Goal: Task Accomplishment & Management: Complete application form

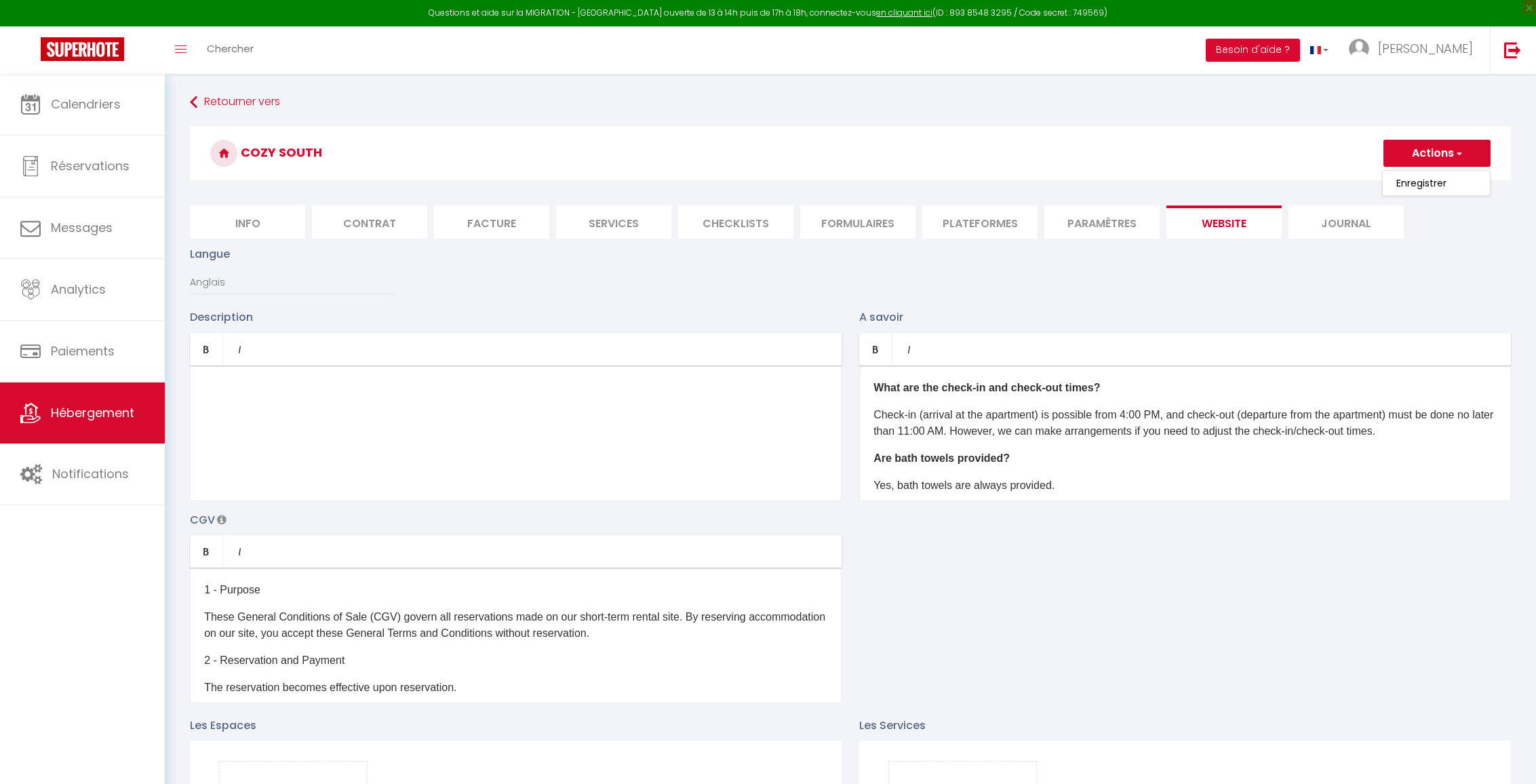
select select "en"
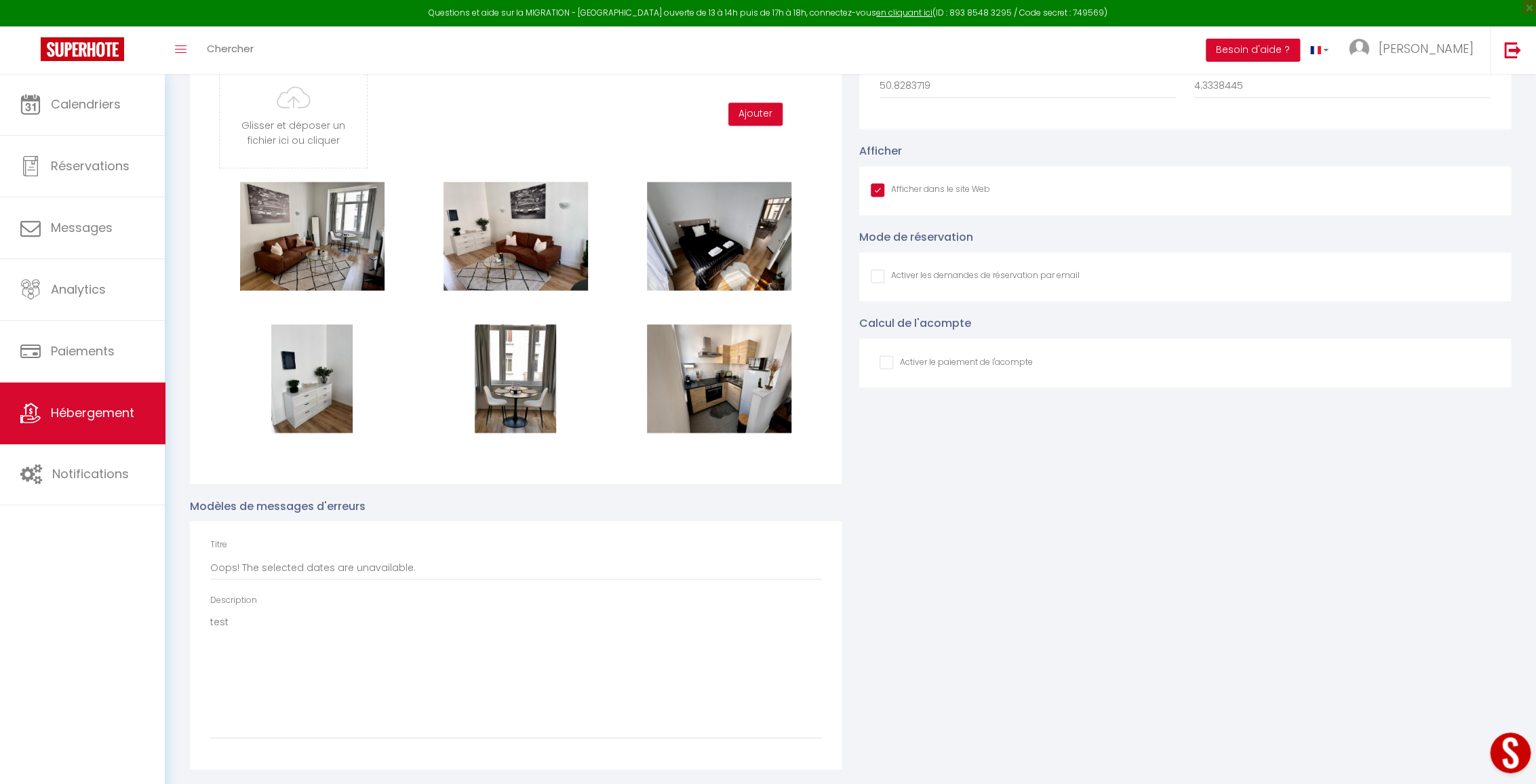
scroll to position [410, 0]
click at [848, 275] on div "Photos du slider Glisser et déposer un fichier ici ou cliquer Ooops, something …" at bounding box center [516, 385] width 669 height 767
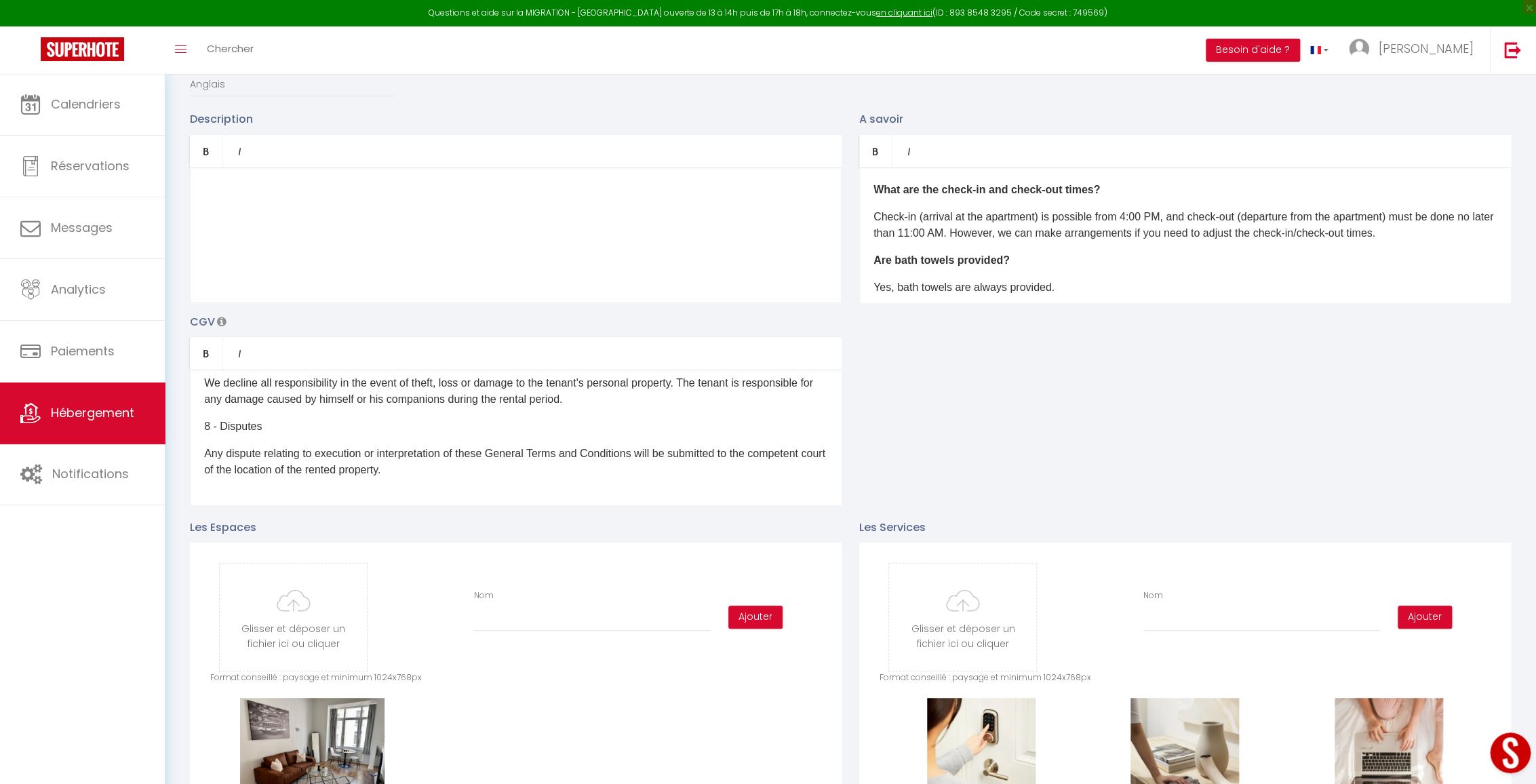
scroll to position [60, 0]
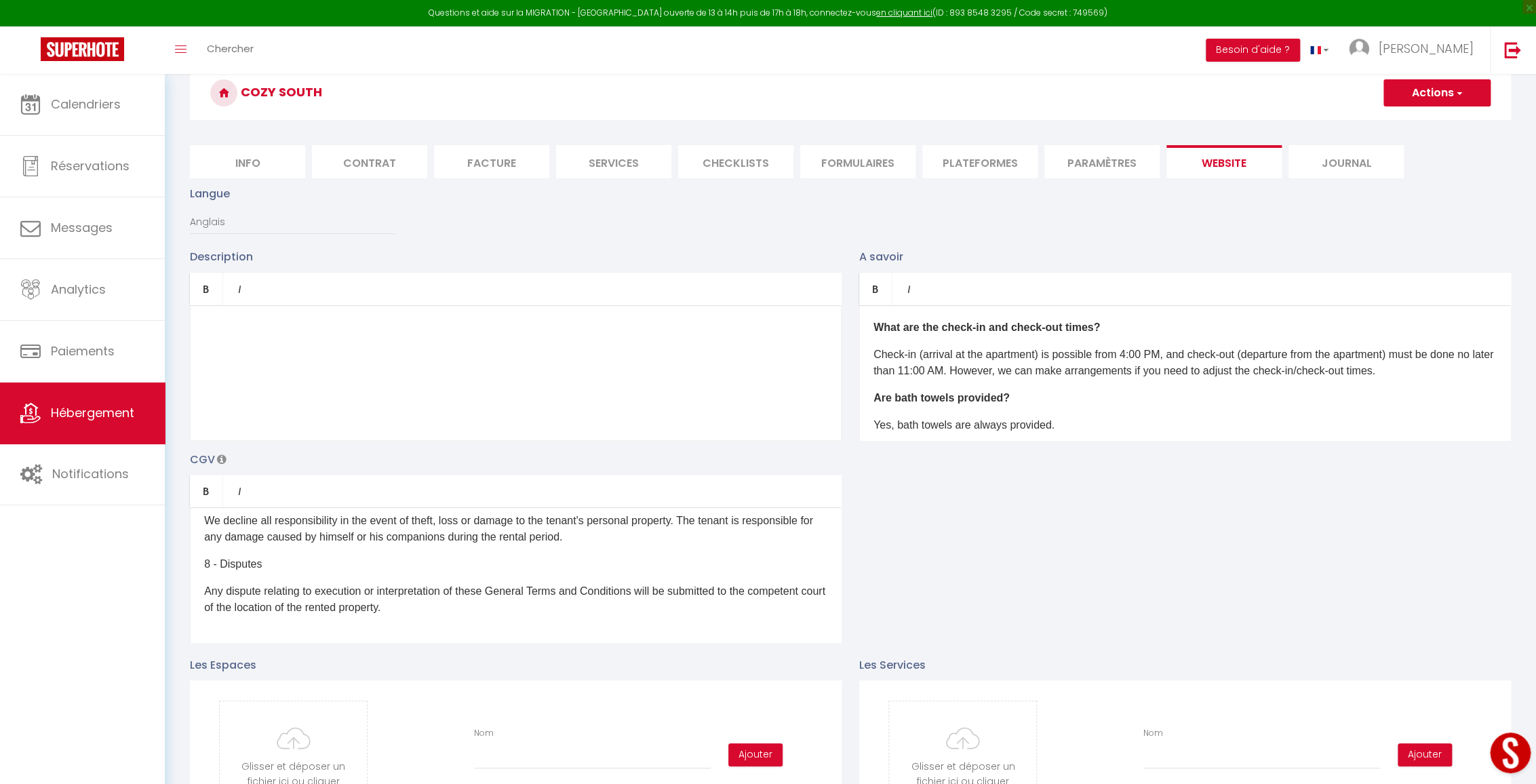
click at [1452, 112] on h3 "Cozy South" at bounding box center [850, 93] width 1321 height 55
drag, startPoint x: 1449, startPoint y: 97, endPoint x: 1448, endPoint y: 109, distance: 12.0
click at [1448, 97] on button "Actions" at bounding box center [1436, 93] width 107 height 27
click at [1445, 117] on input "Enregistrer" at bounding box center [1420, 123] width 50 height 13
checkbox input "true"
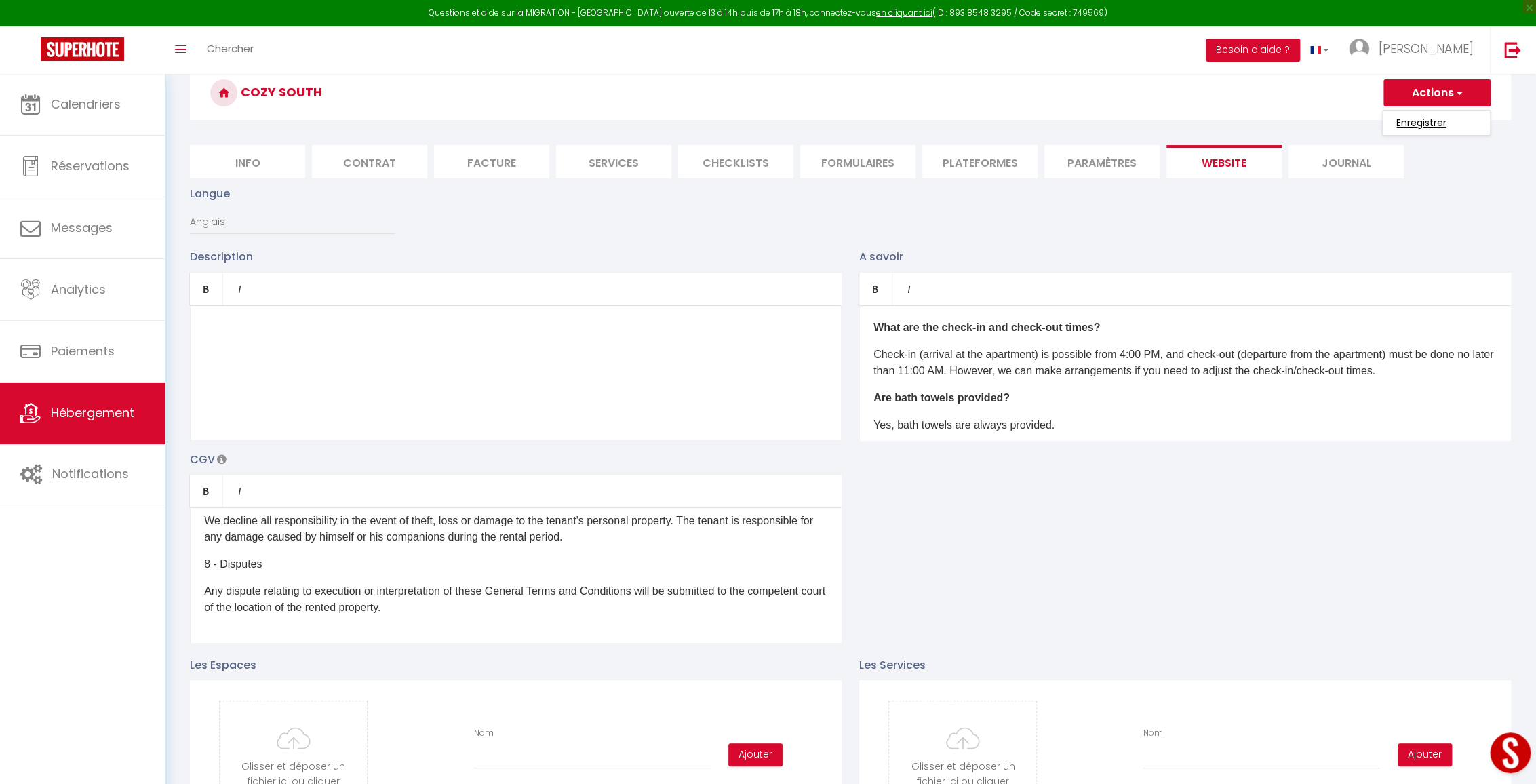
checkbox input "false"
click at [89, 229] on span "Messages" at bounding box center [82, 227] width 62 height 17
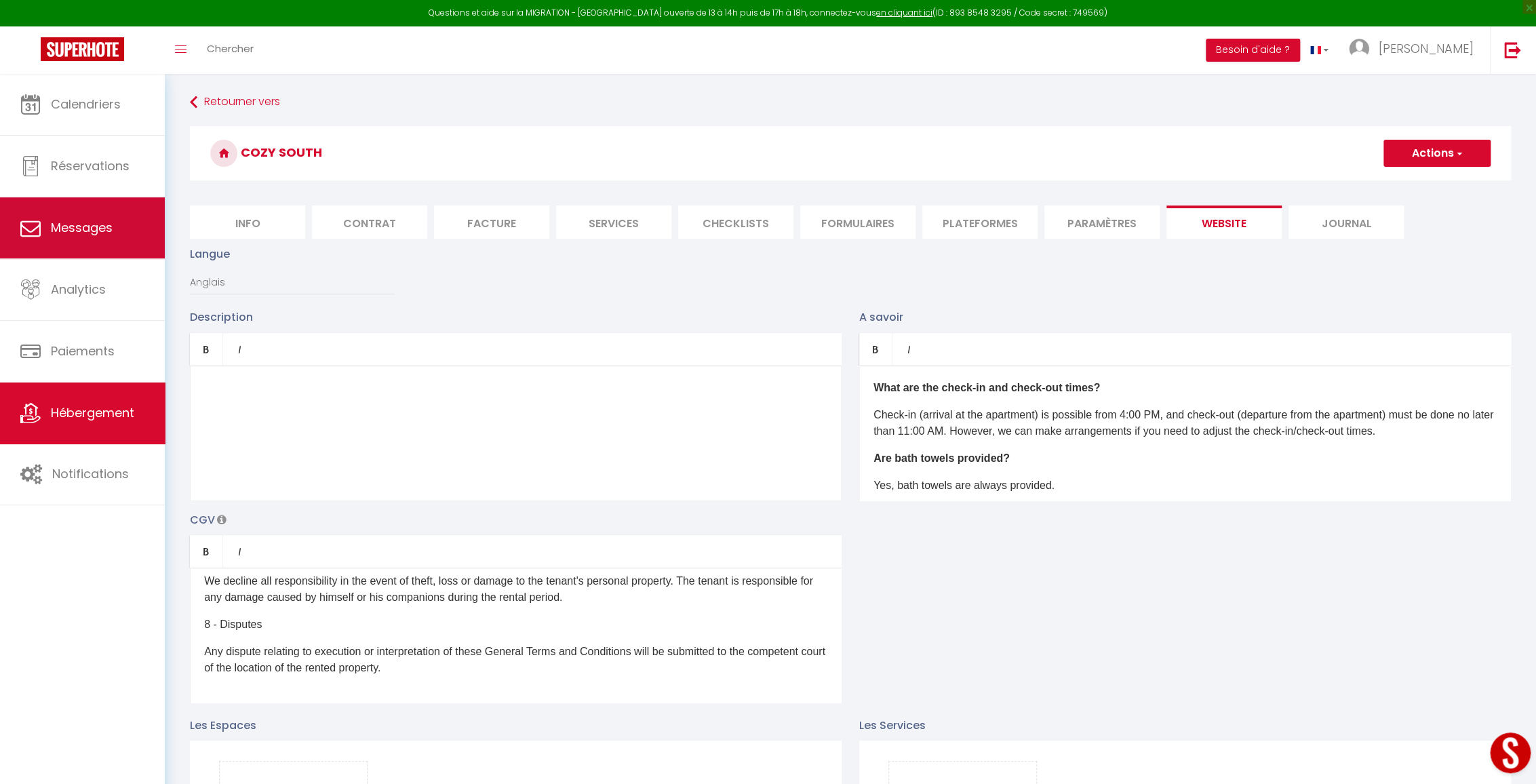
select select "message"
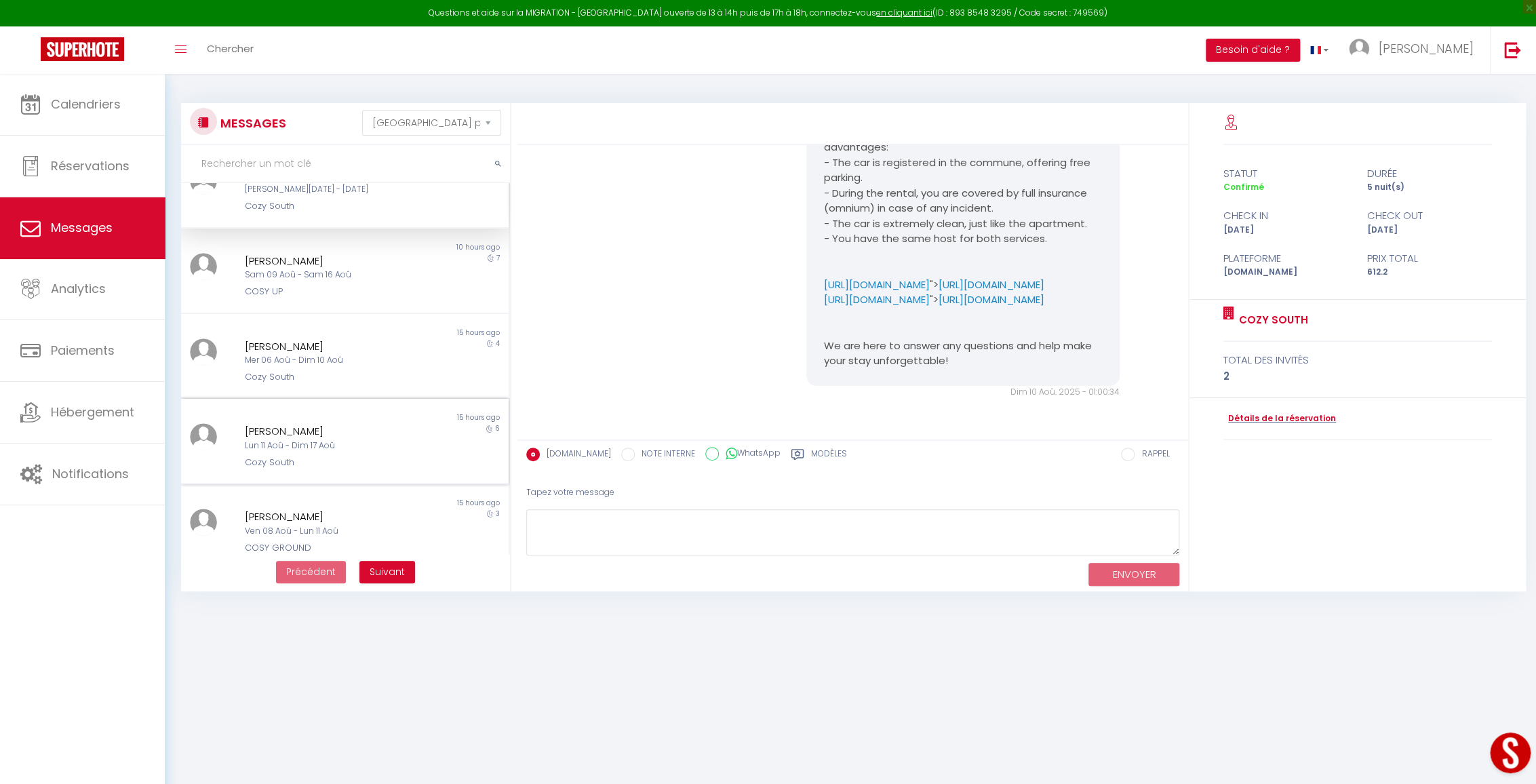
scroll to position [61, 0]
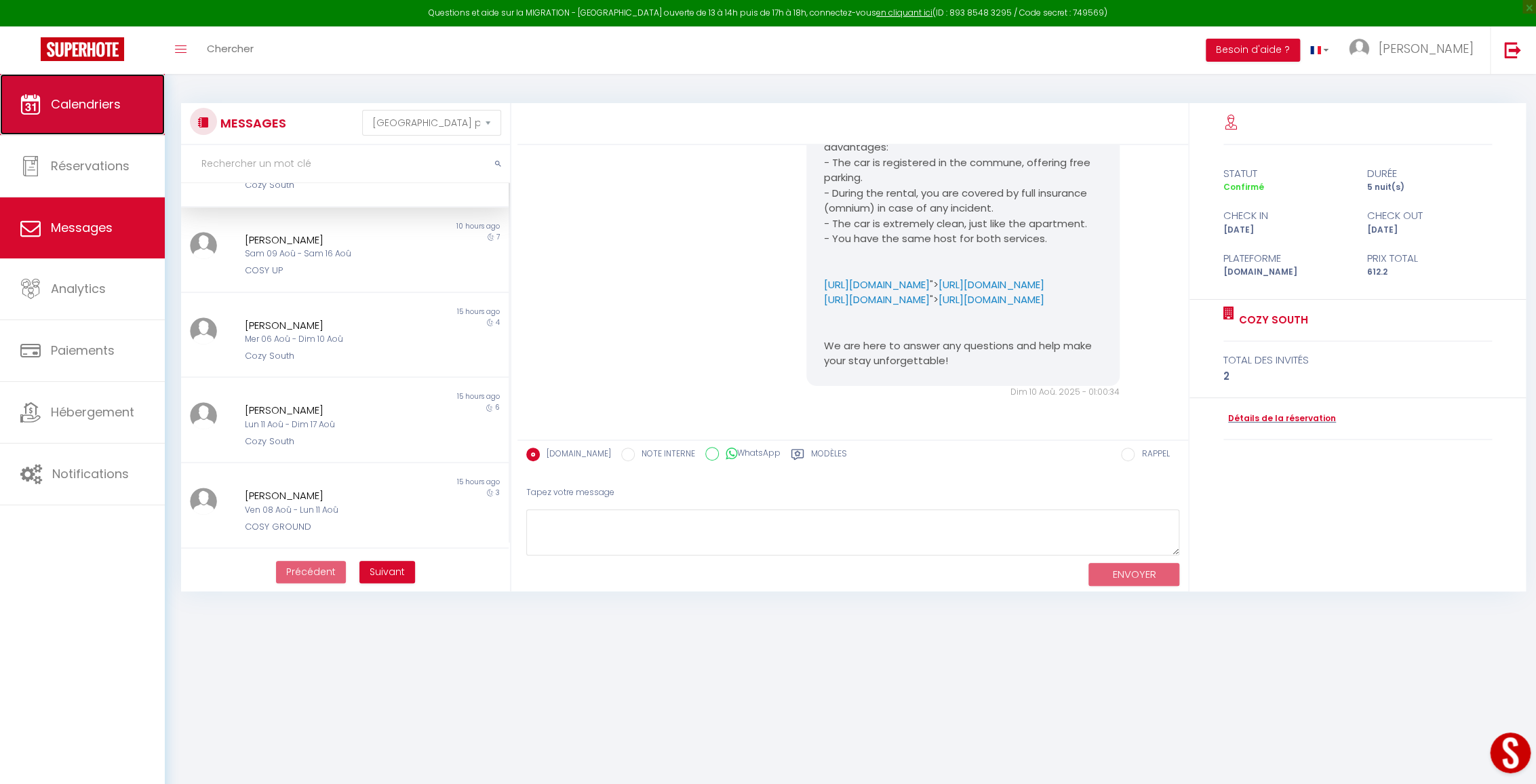
click at [107, 104] on span "Calendriers" at bounding box center [85, 104] width 70 height 17
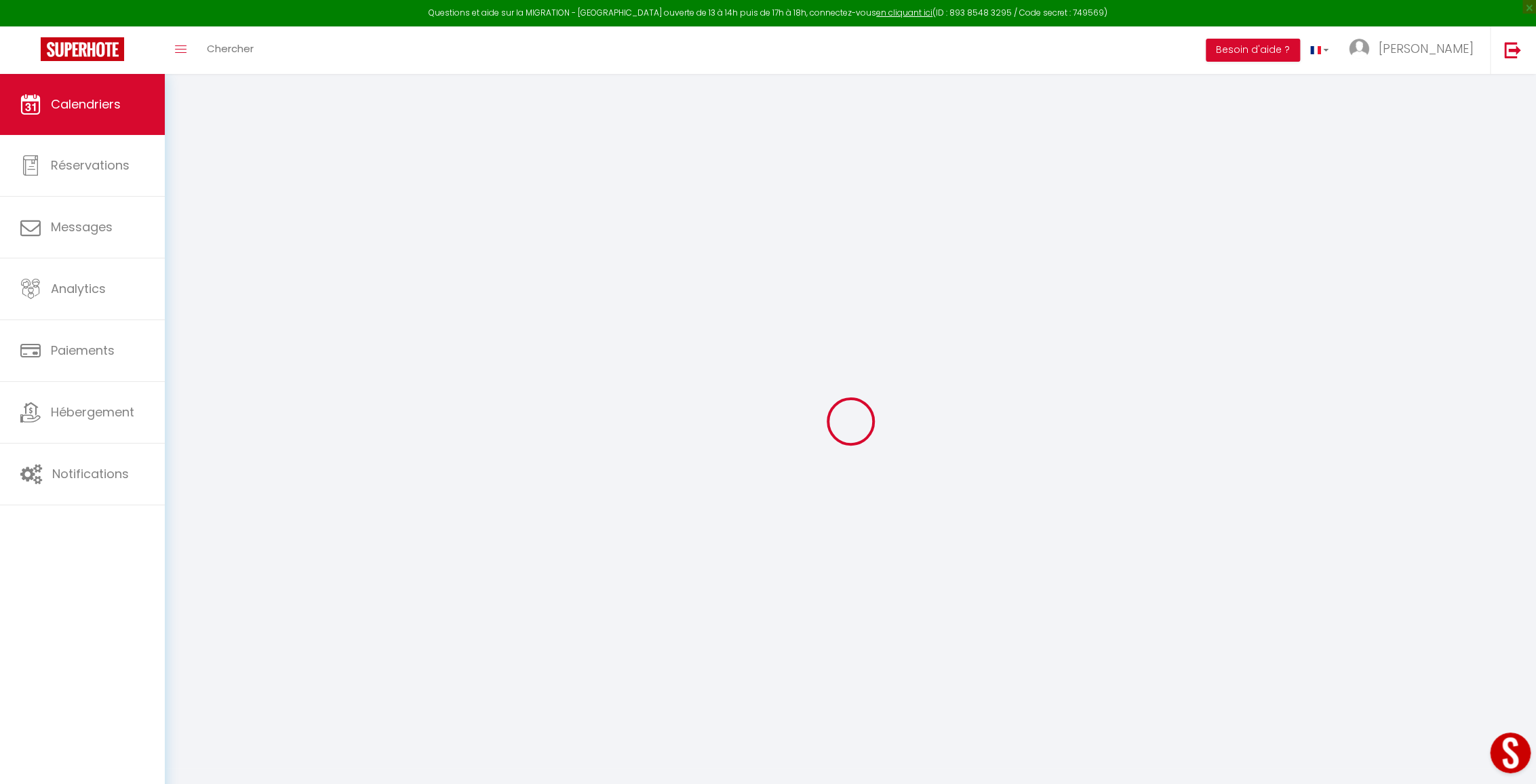
select select
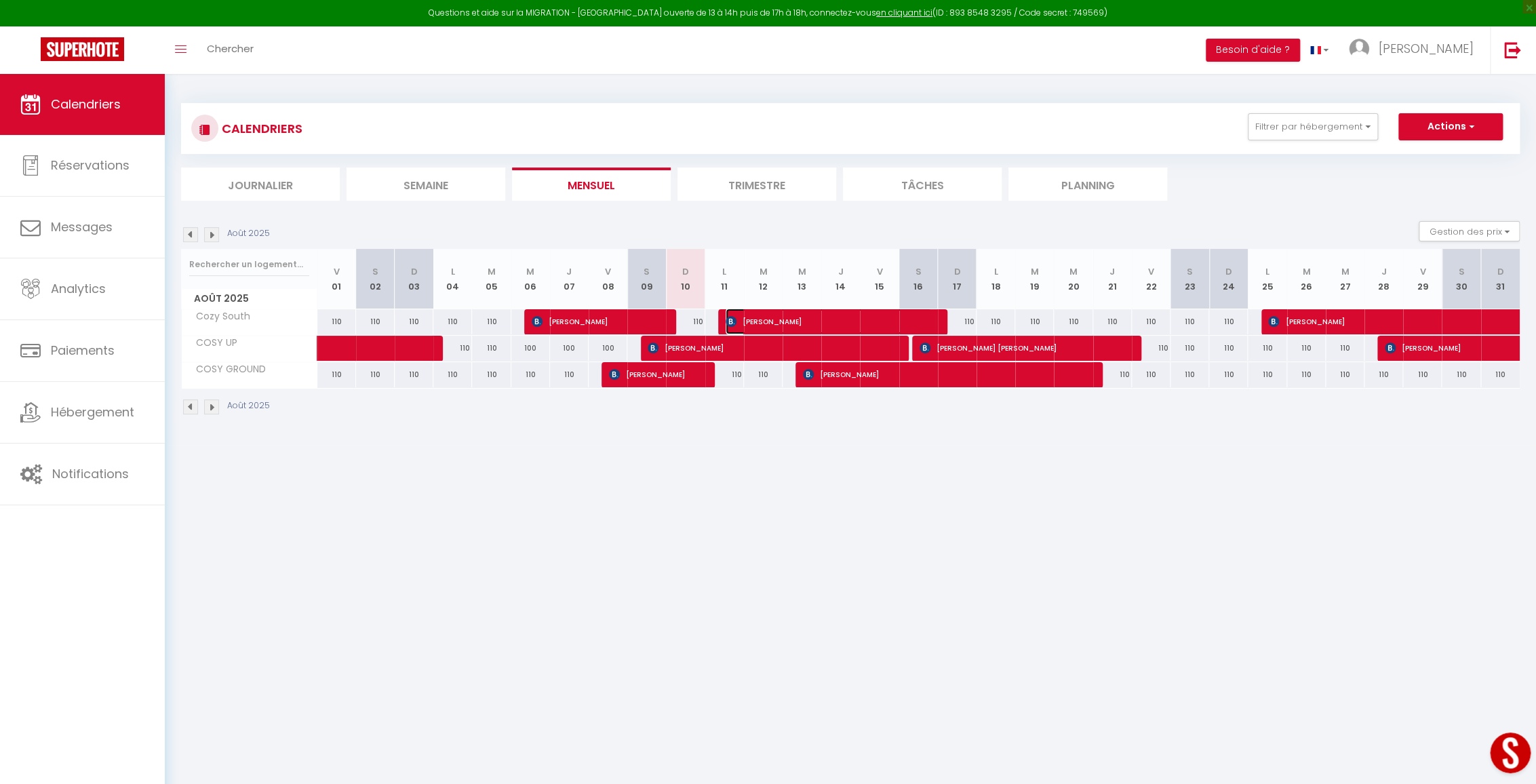
click at [729, 319] on img at bounding box center [731, 321] width 11 height 11
select select "OK"
select select "KO"
select select "0"
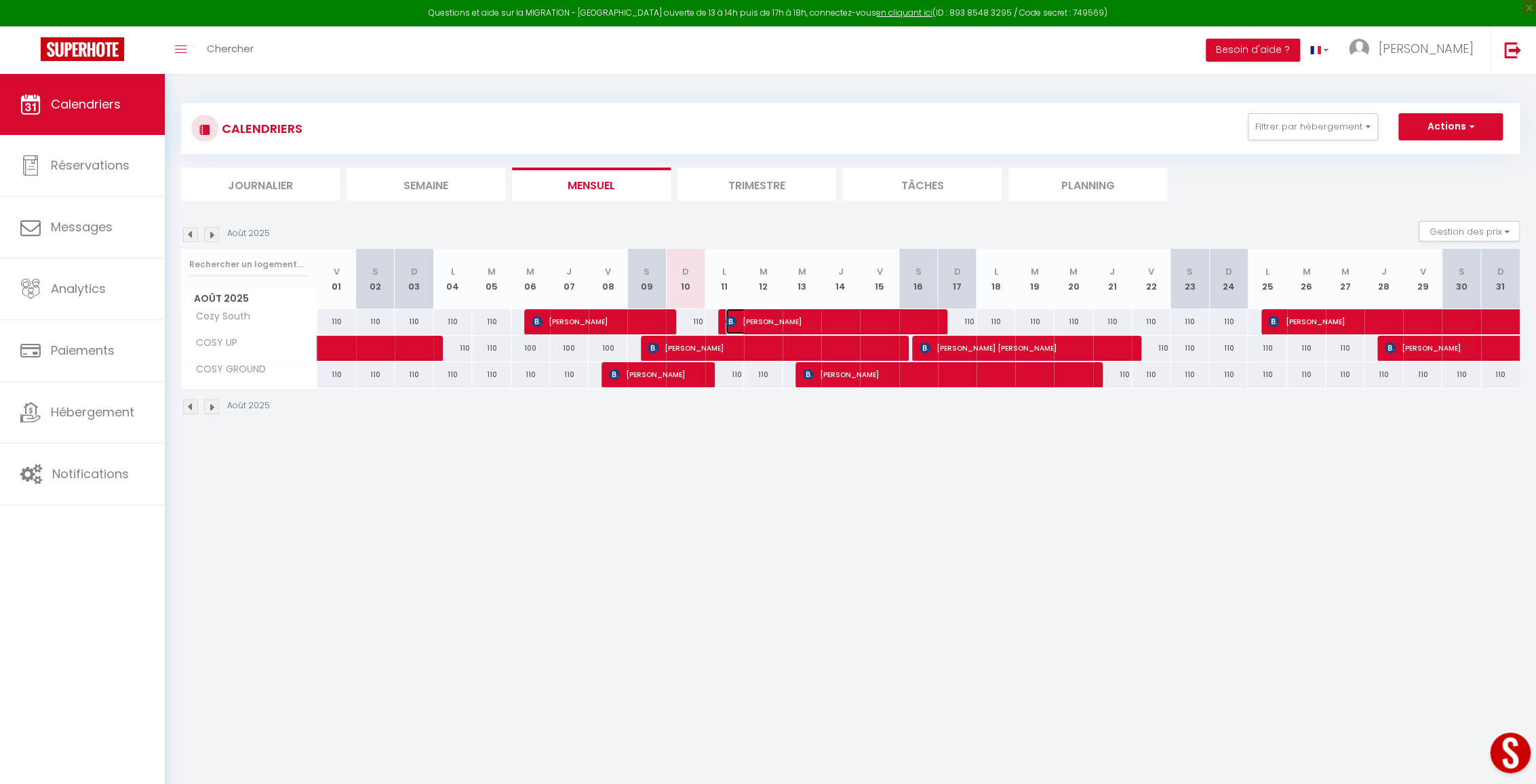
select select "1"
select select
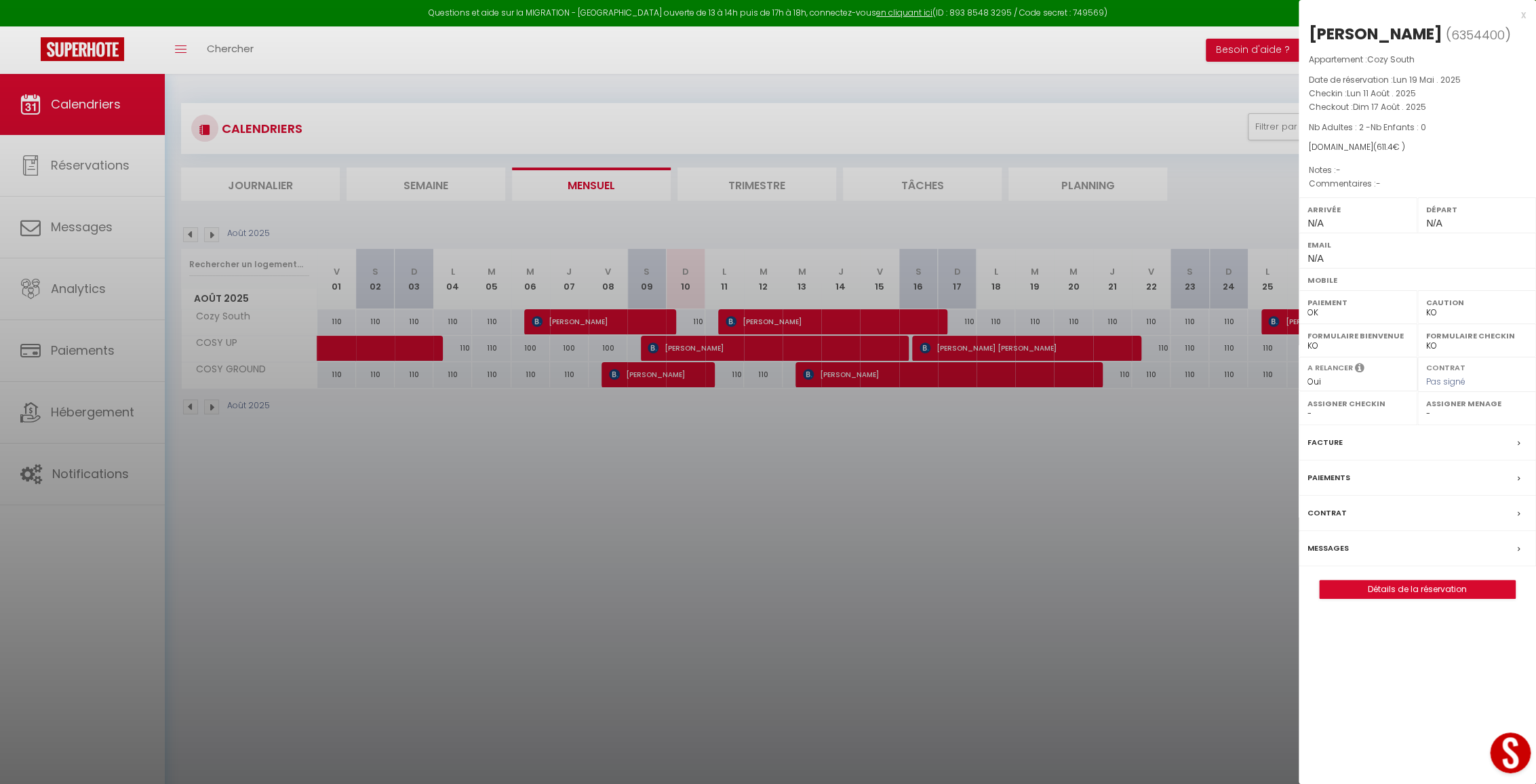
click at [1352, 540] on div "Messages" at bounding box center [1417, 548] width 237 height 36
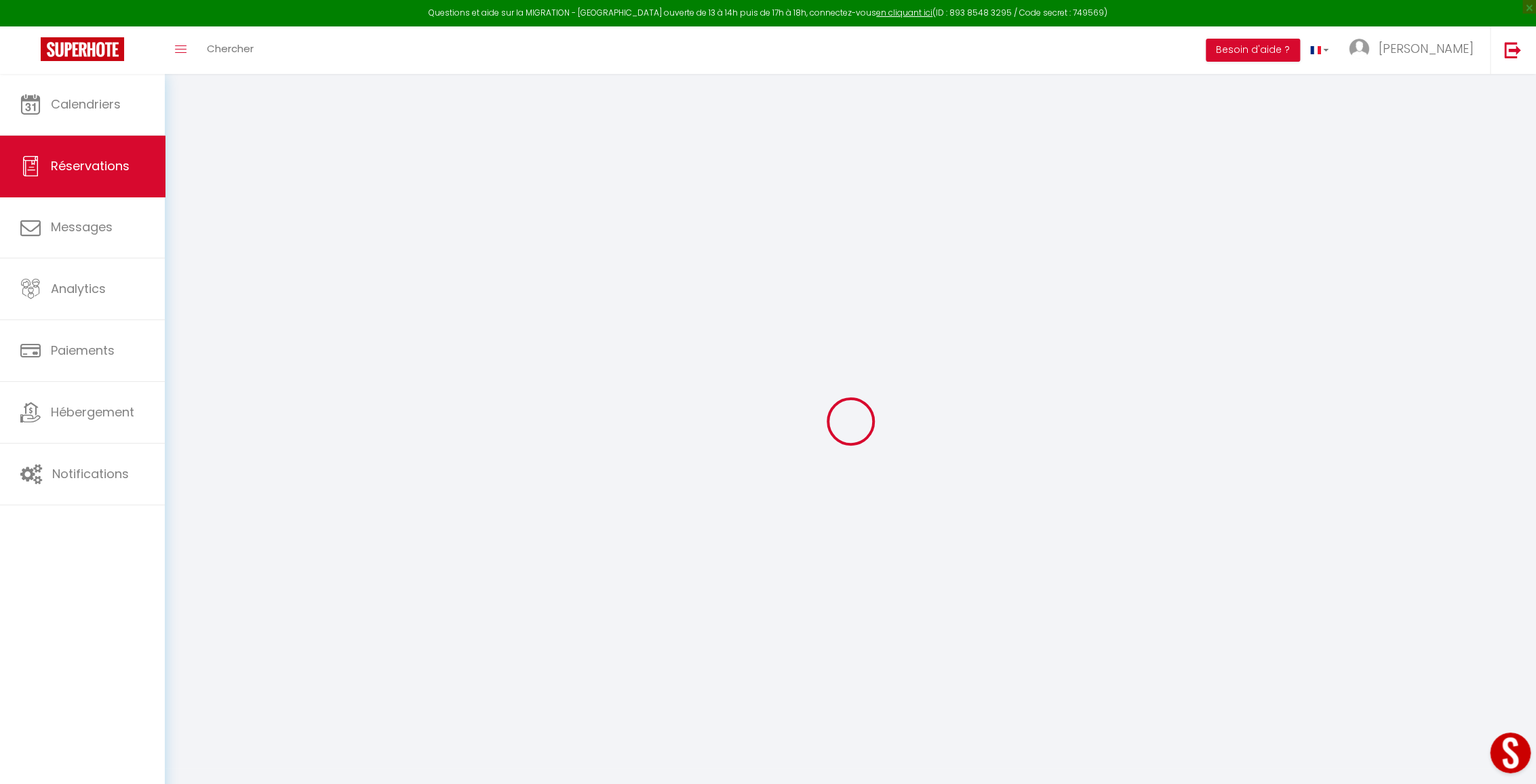
select select
checkbox input "false"
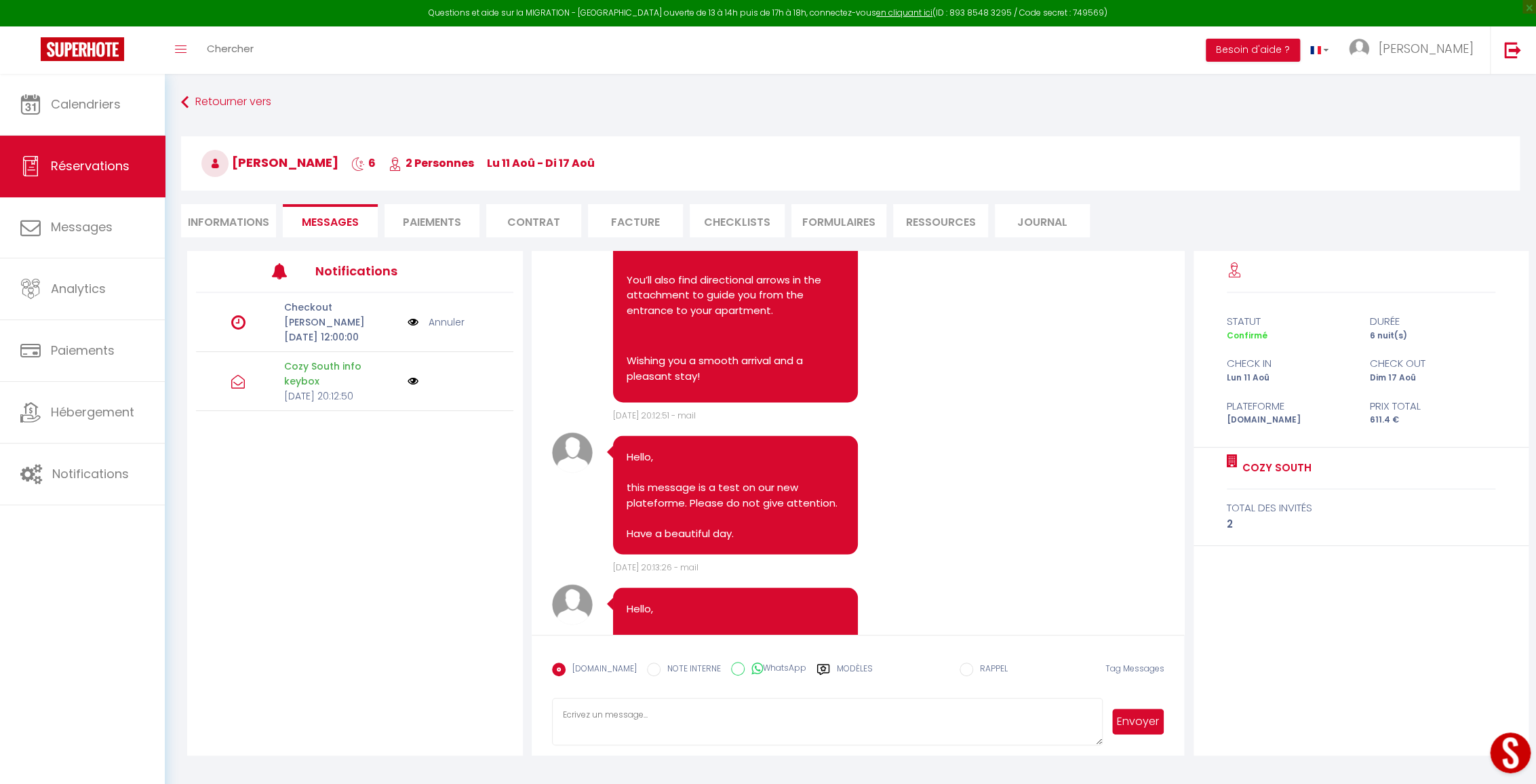
scroll to position [1602, 0]
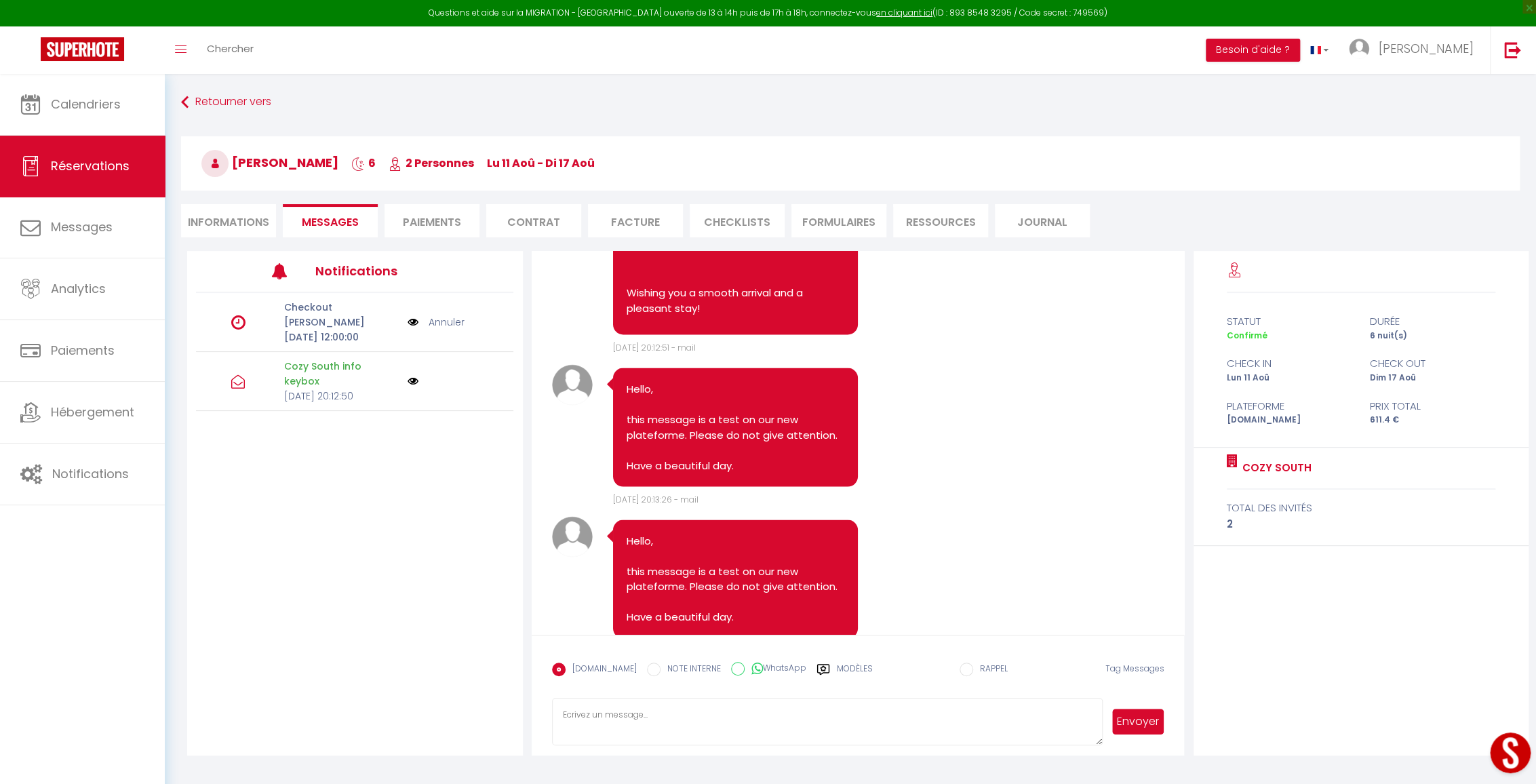
click at [337, 388] on p "[DATE] 20:12:50" at bounding box center [341, 396] width 115 height 15
click at [317, 311] on p "Checkout" at bounding box center [341, 307] width 115 height 15
click at [315, 305] on p "Checkout" at bounding box center [341, 307] width 115 height 15
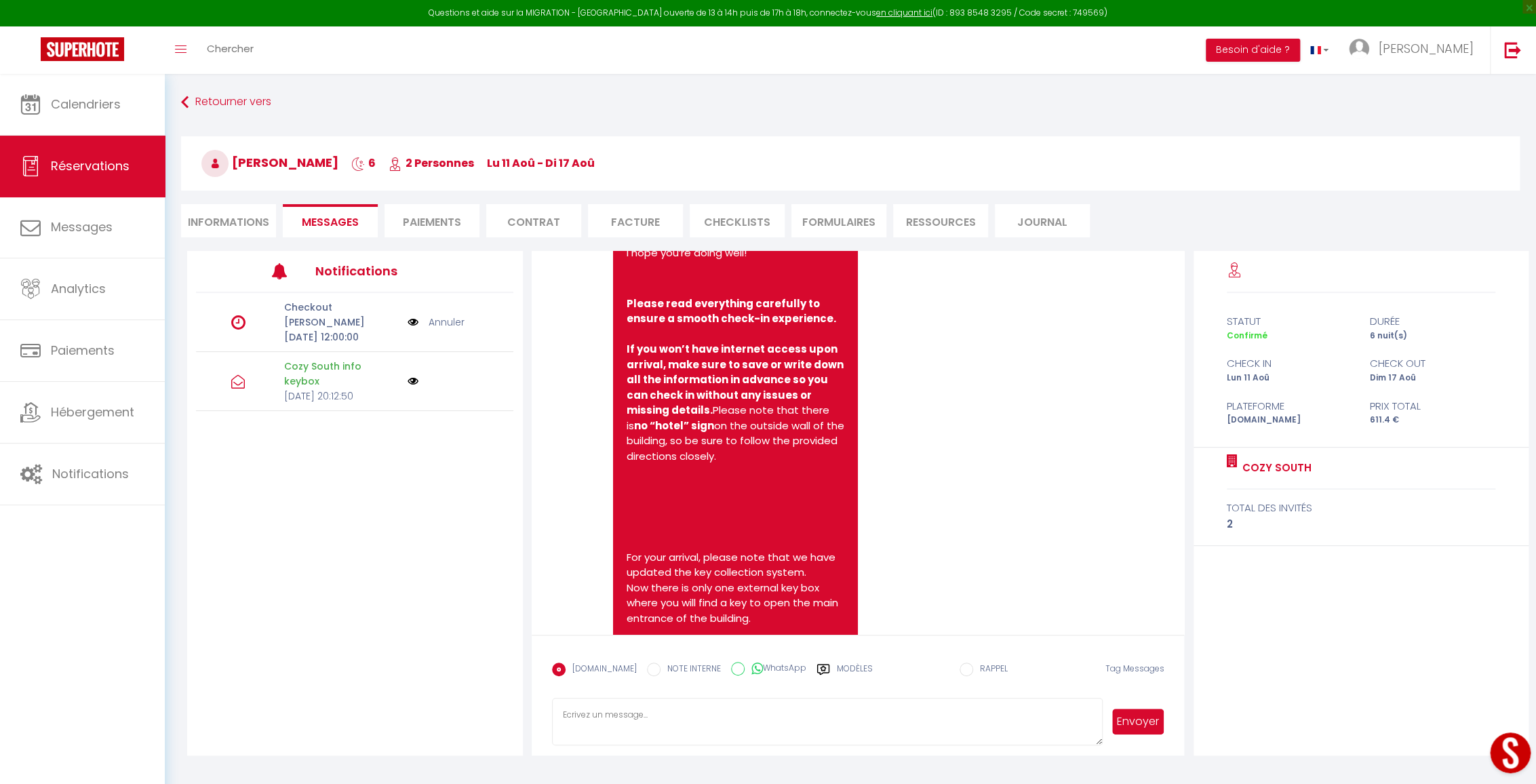
scroll to position [590, 0]
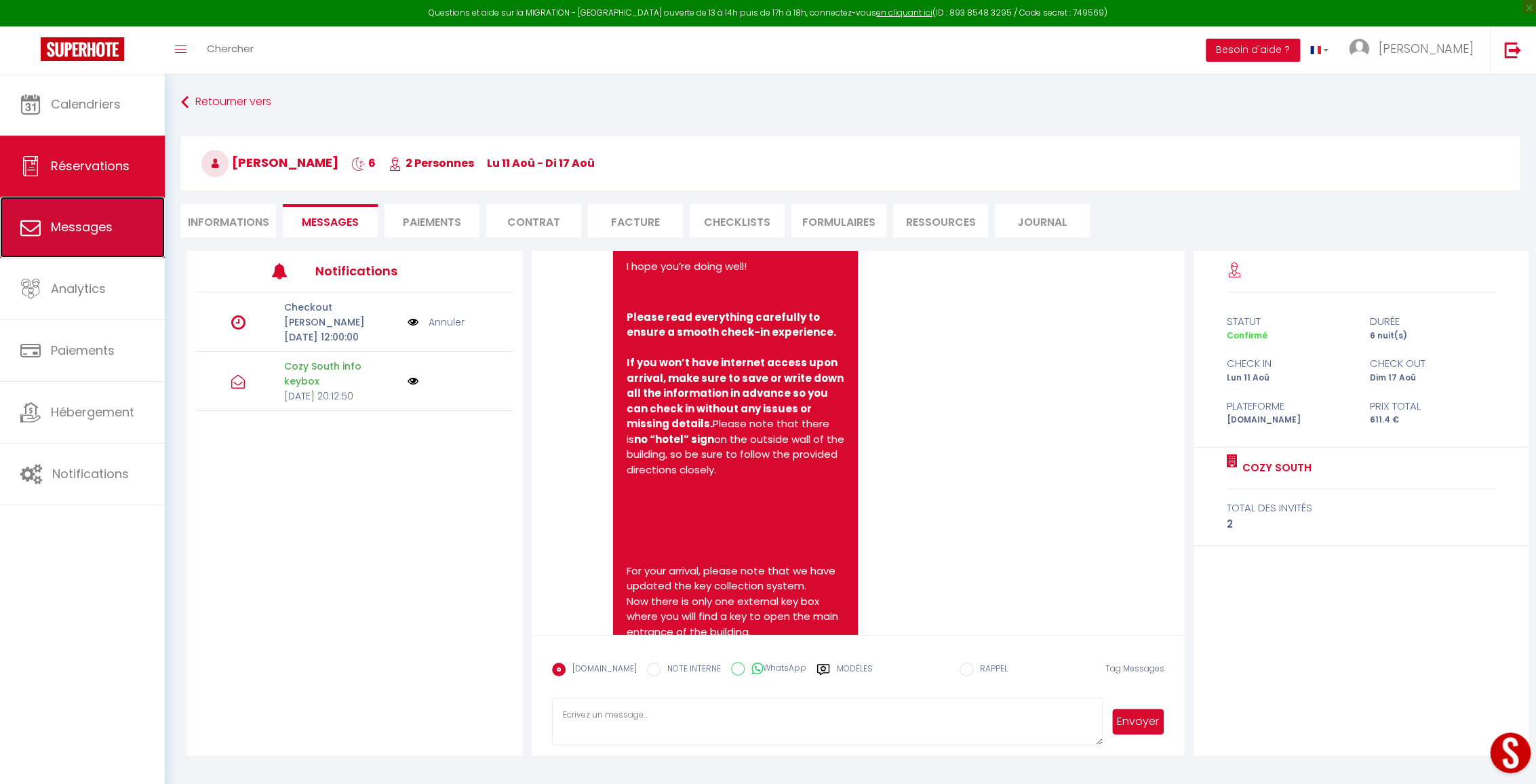
click at [147, 225] on link "Messages" at bounding box center [82, 227] width 165 height 61
select select "message"
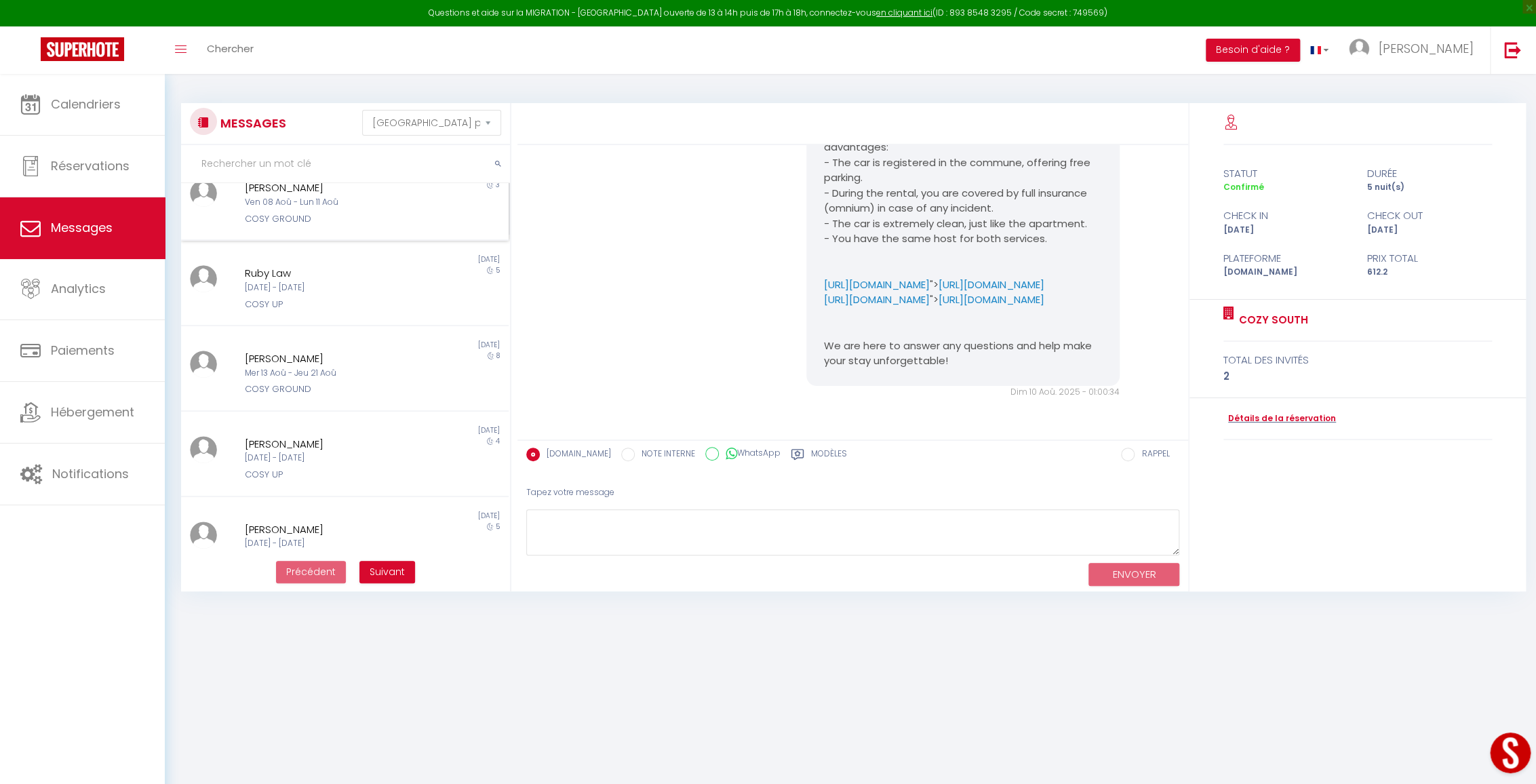
scroll to position [369, 0]
click at [88, 180] on link "Réservations" at bounding box center [82, 165] width 165 height 61
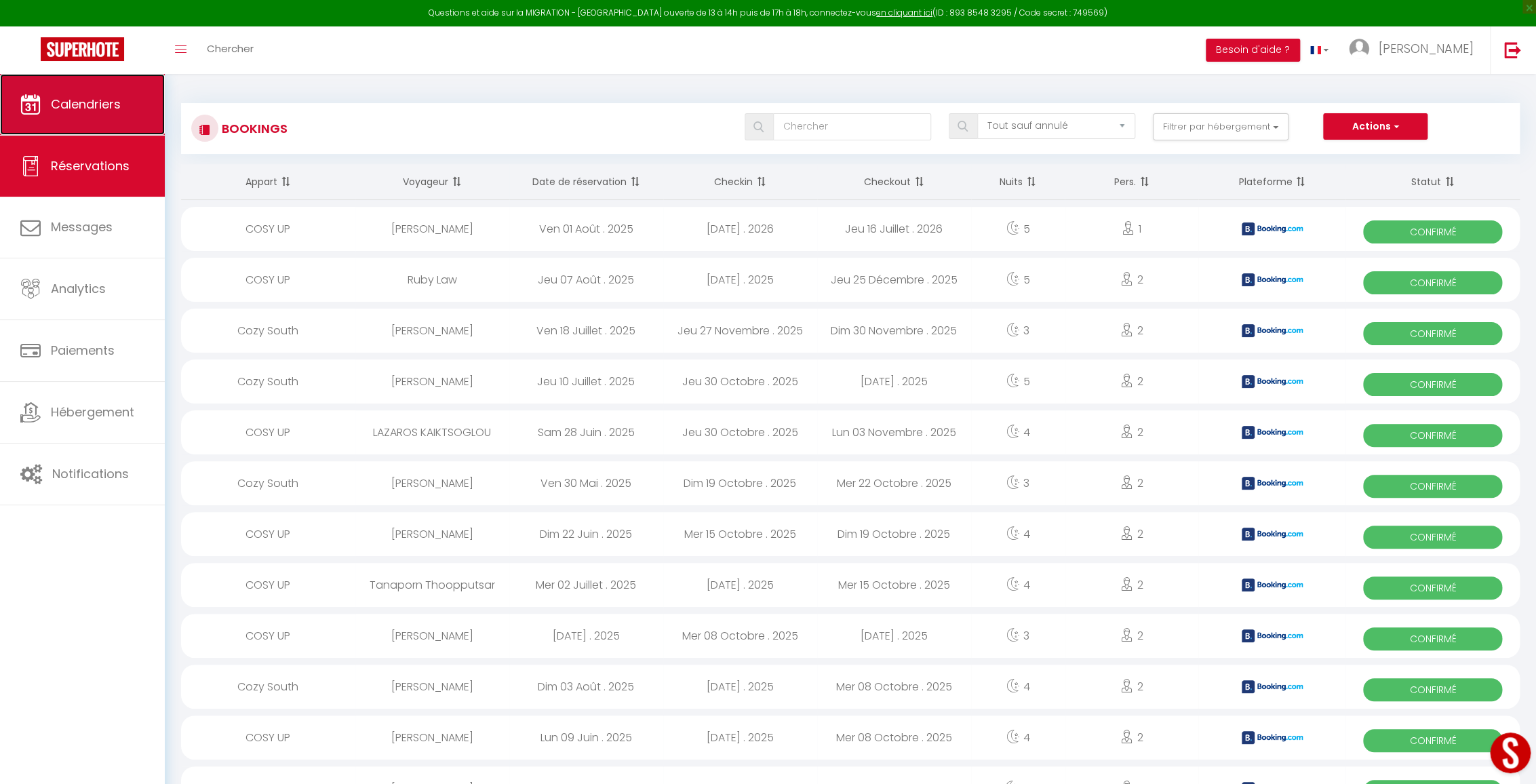
click at [85, 112] on span "Calendriers" at bounding box center [85, 104] width 70 height 17
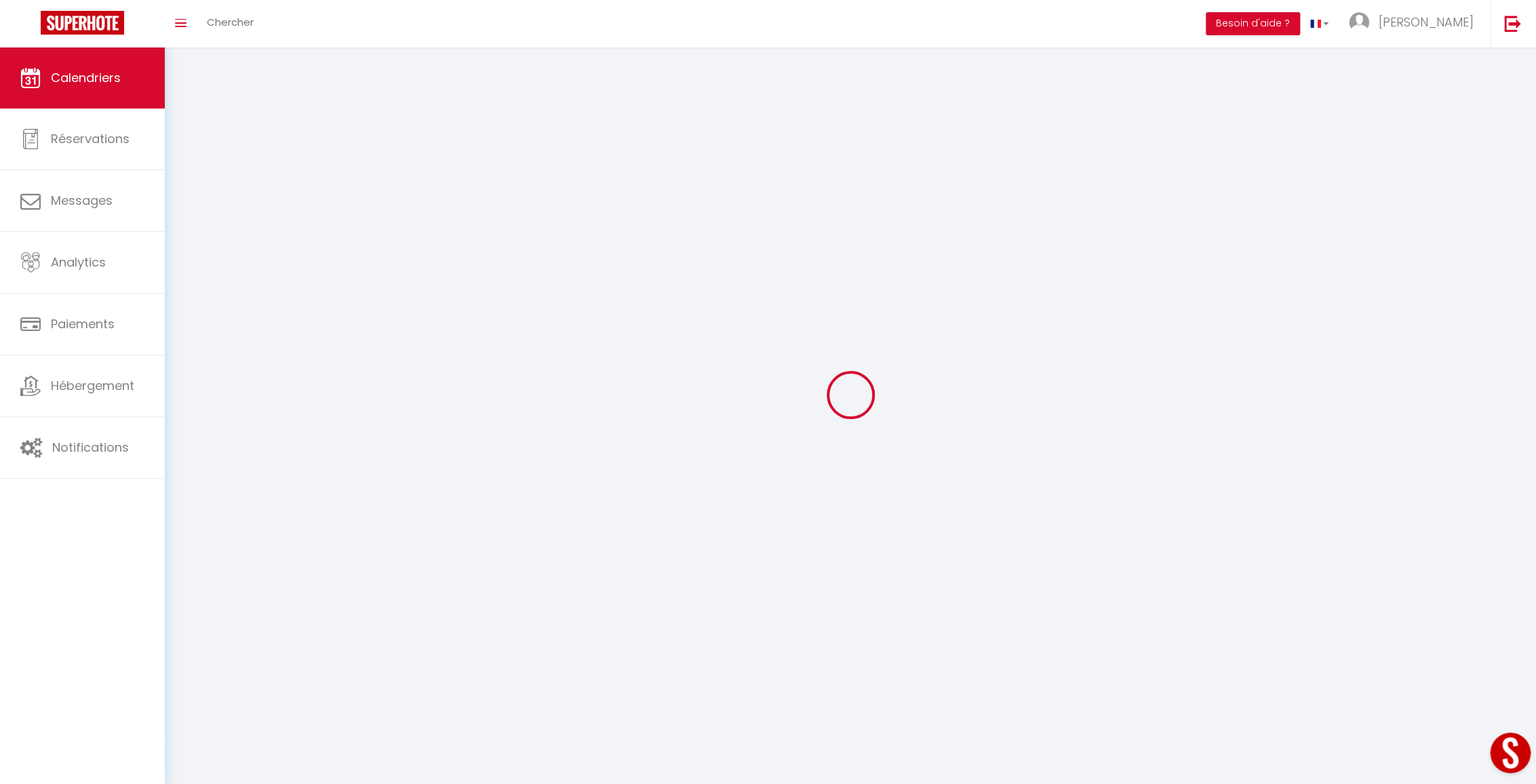
select select
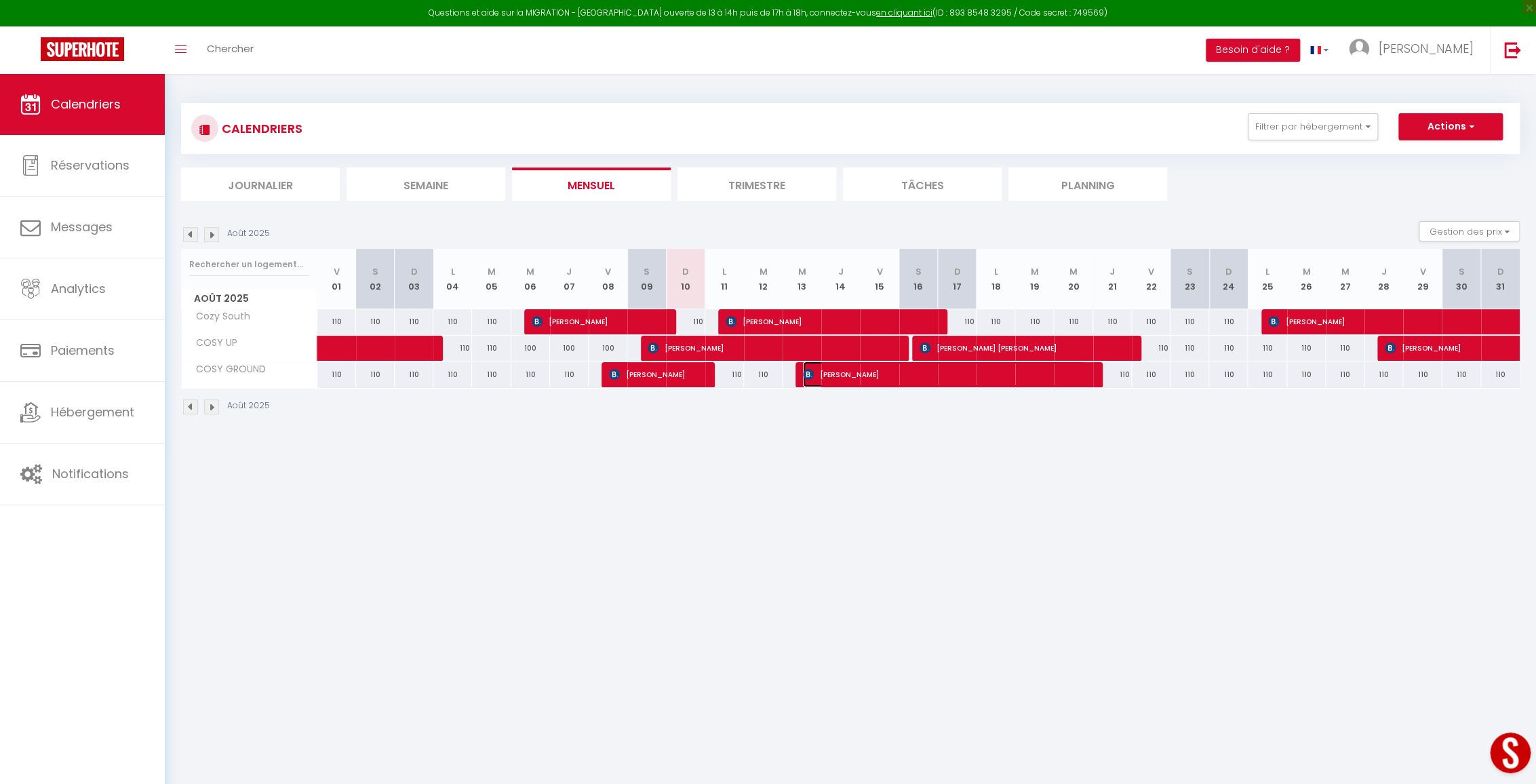
click at [824, 372] on span "[PERSON_NAME]" at bounding box center [945, 374] width 283 height 26
select select "OK"
select select "KO"
select select "0"
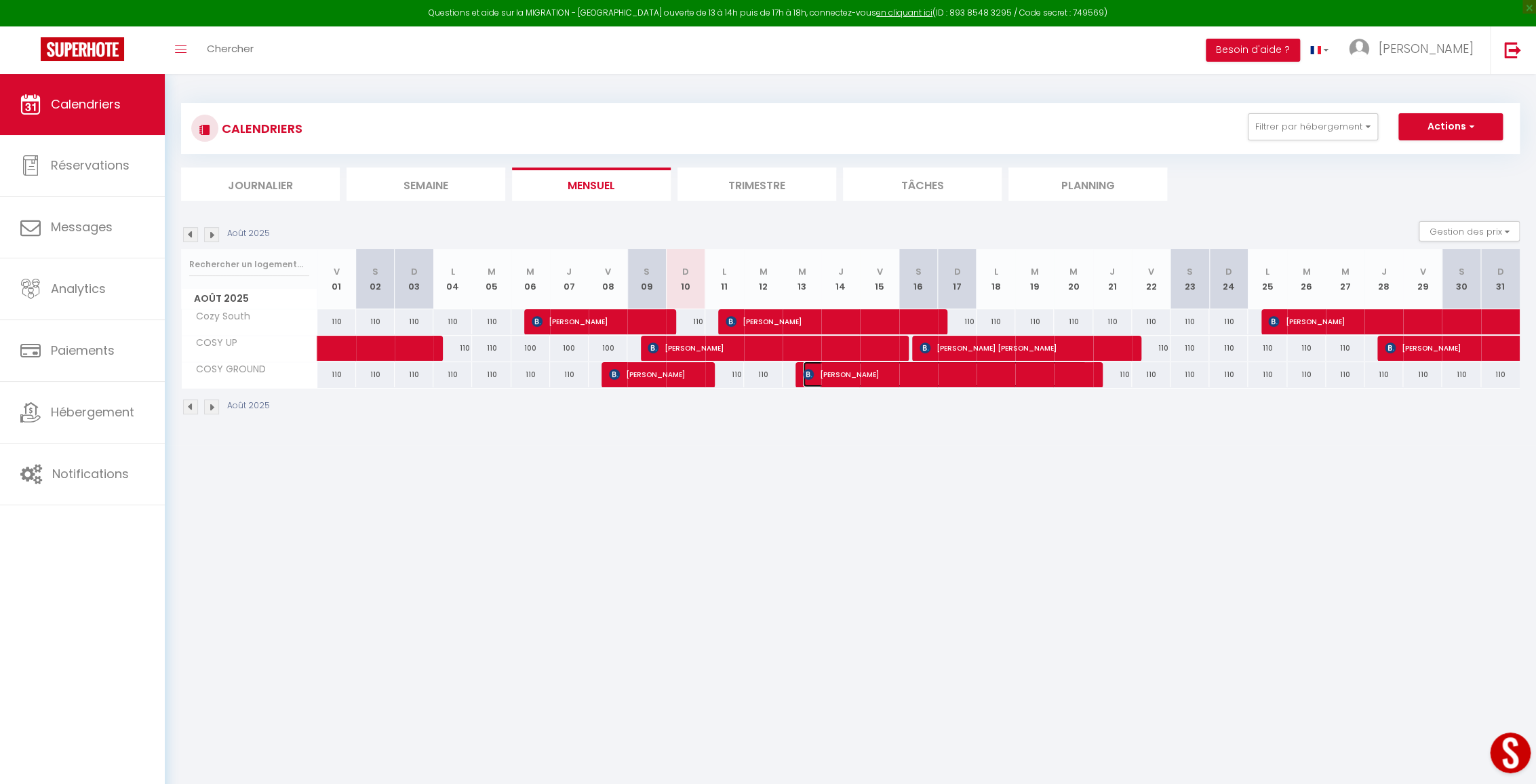
select select "1"
select select
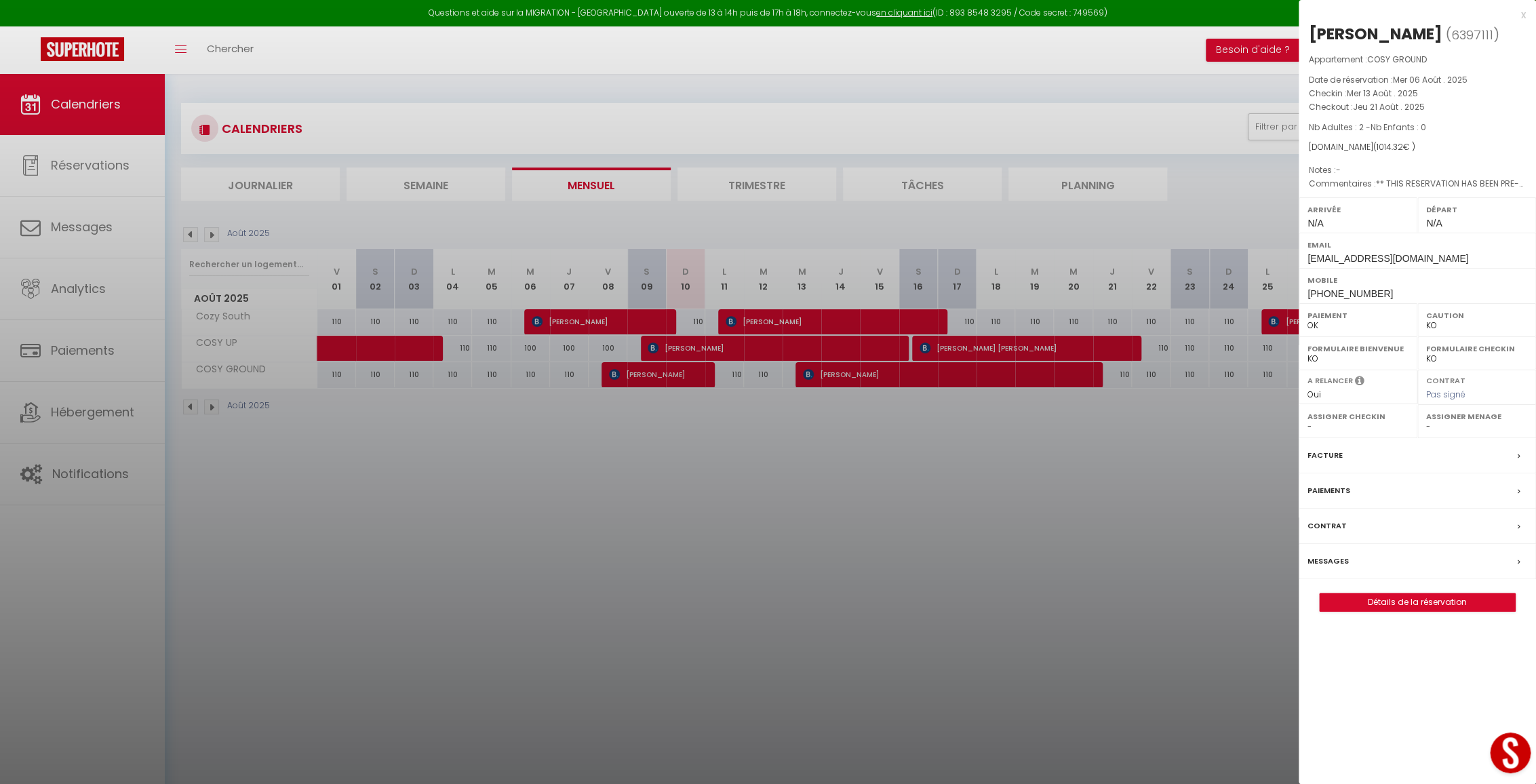
click at [1334, 568] on label "Messages" at bounding box center [1328, 561] width 41 height 14
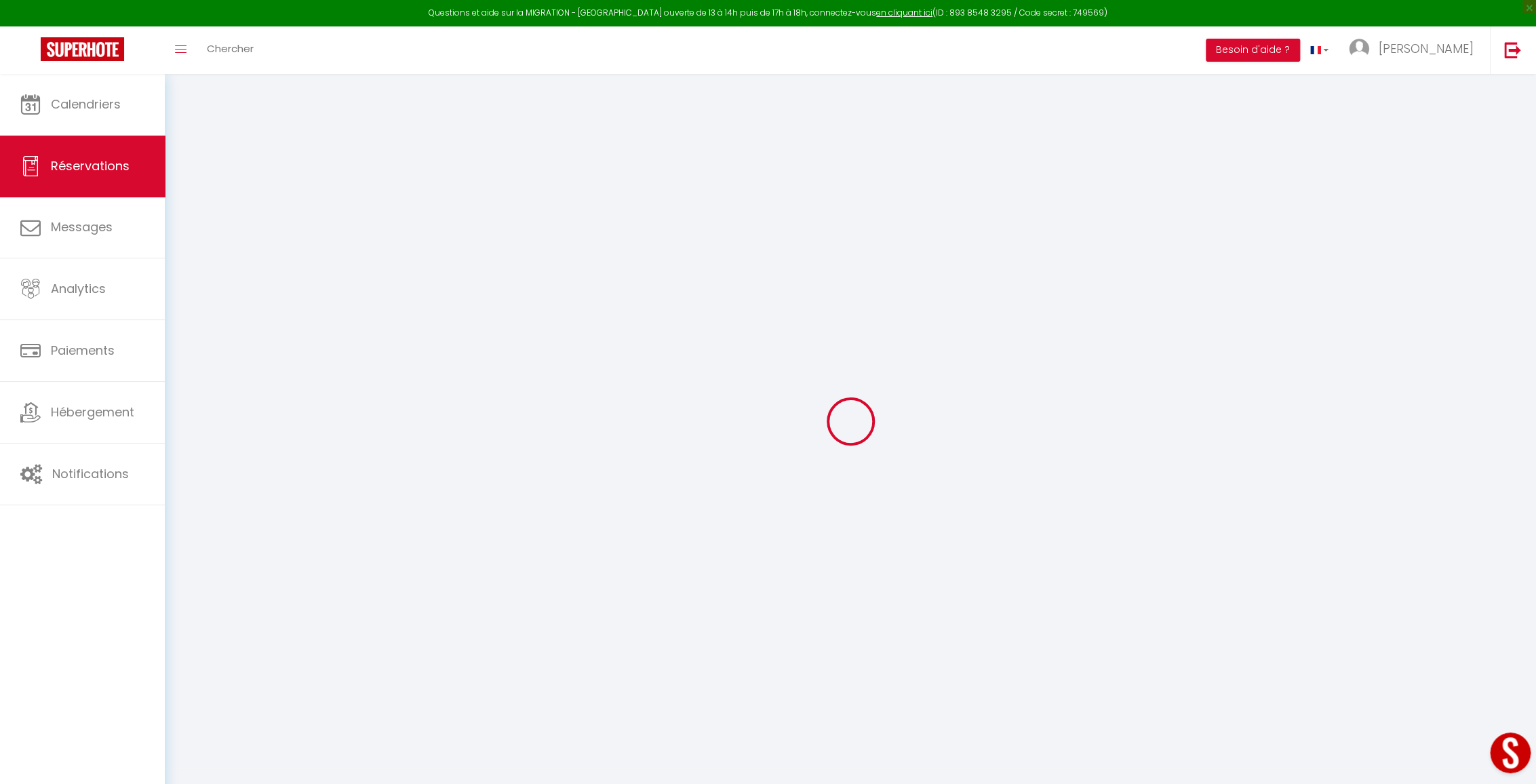
select select
checkbox input "false"
type textarea "** THIS RESERVATION HAS BEEN PRE-PAID ** Reservation has a cancellation grace p…"
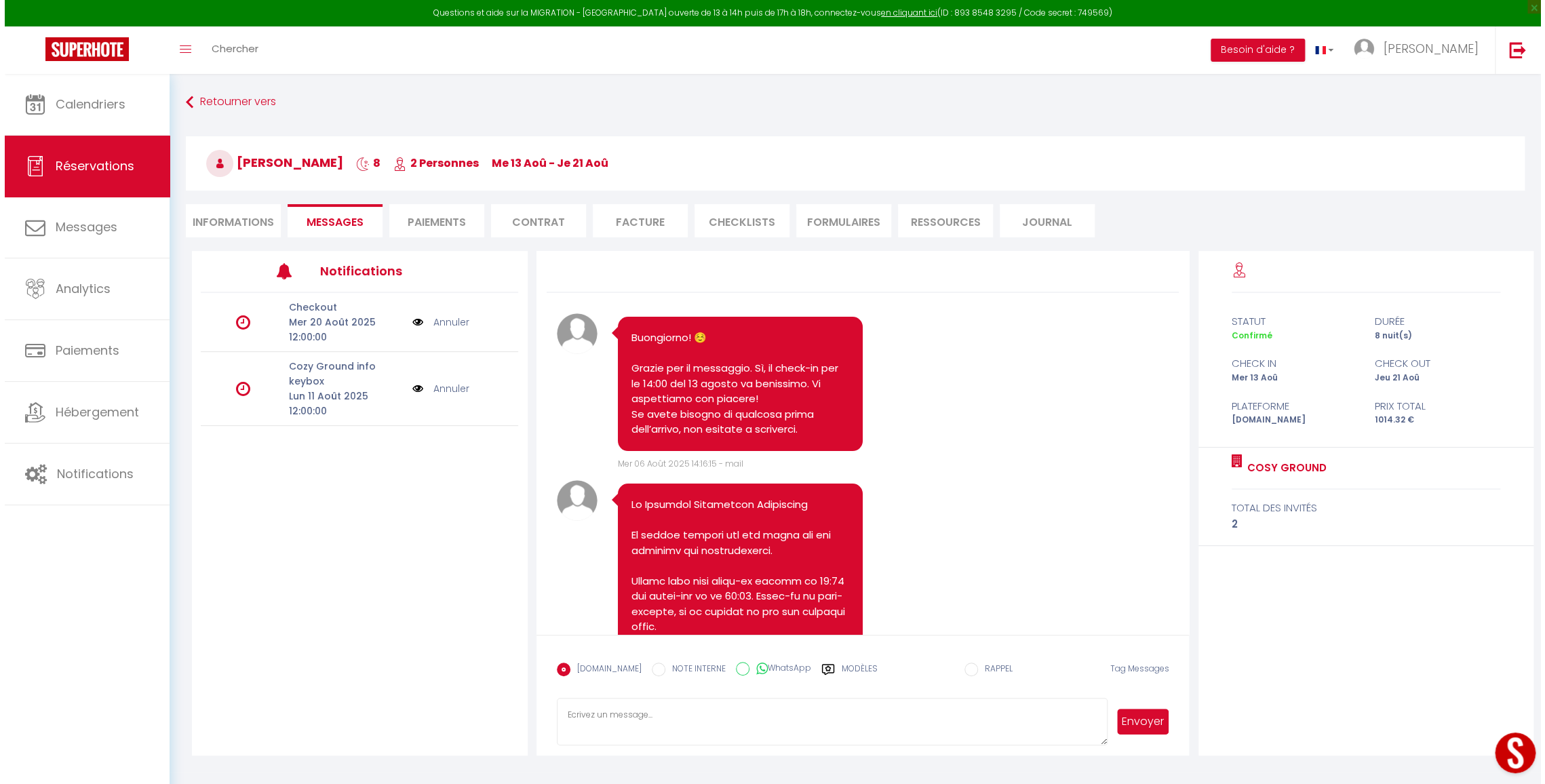
scroll to position [1146, 0]
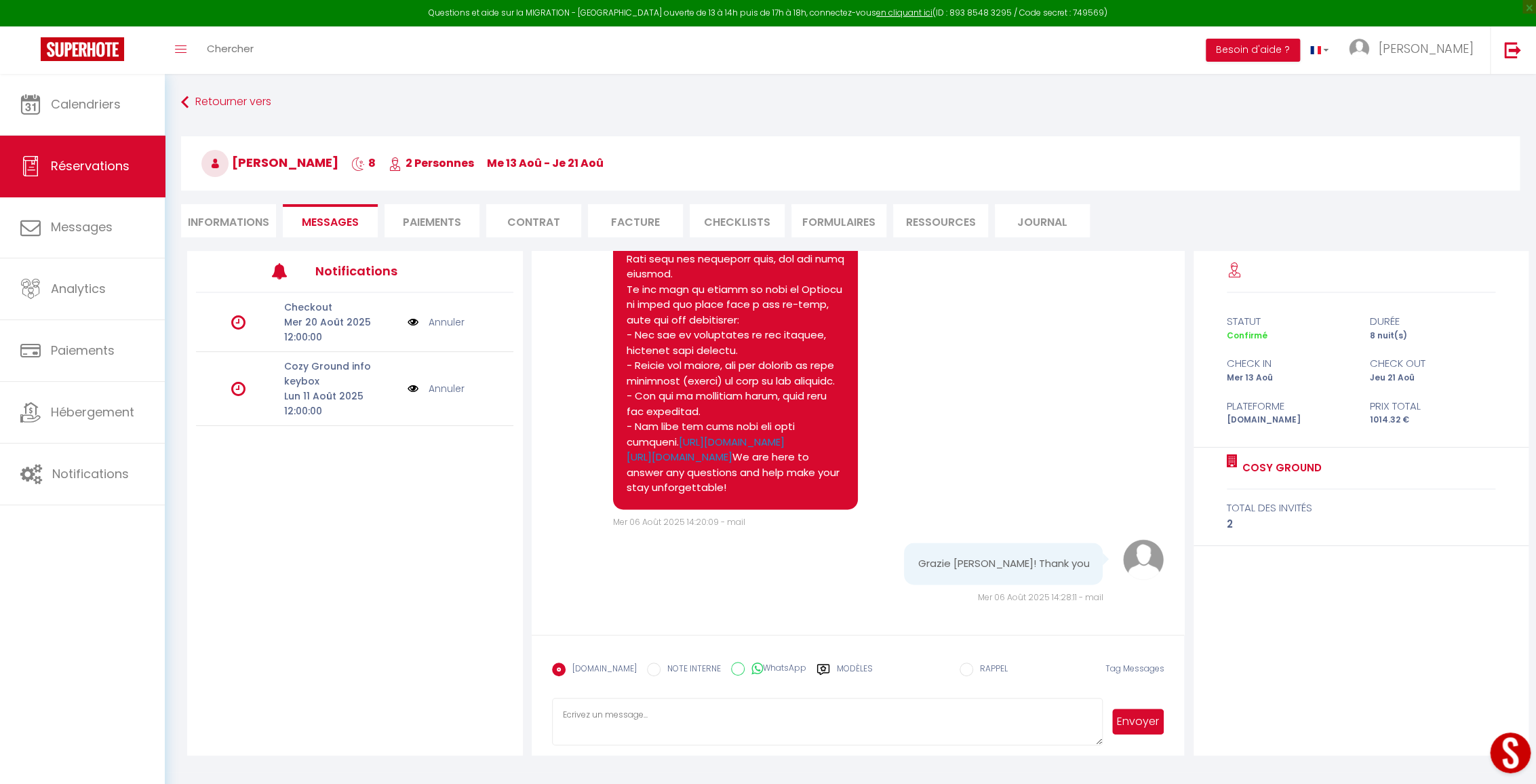
click at [412, 388] on img at bounding box center [413, 388] width 11 height 15
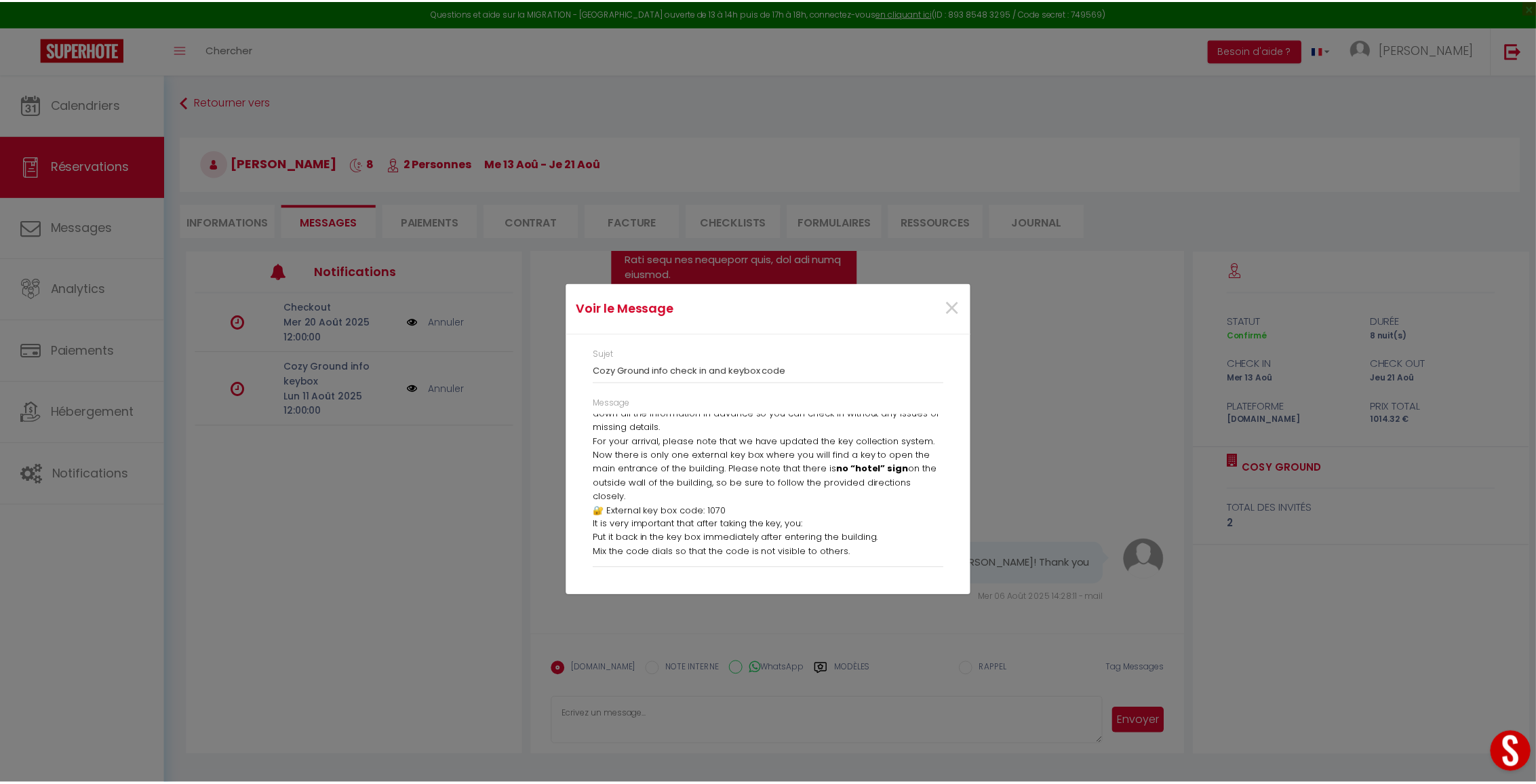
scroll to position [0, 0]
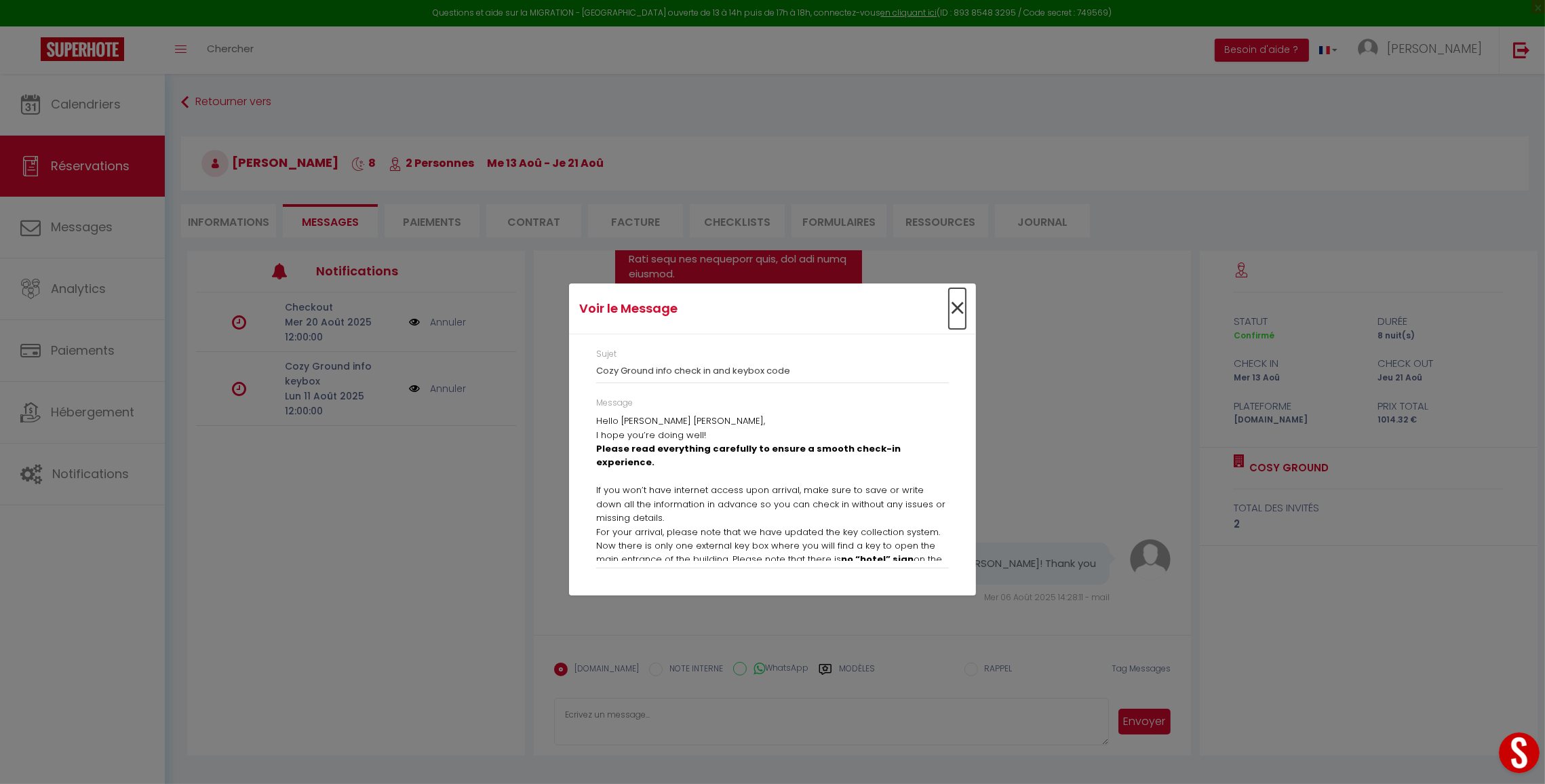
click at [959, 312] on span "×" at bounding box center [957, 308] width 17 height 40
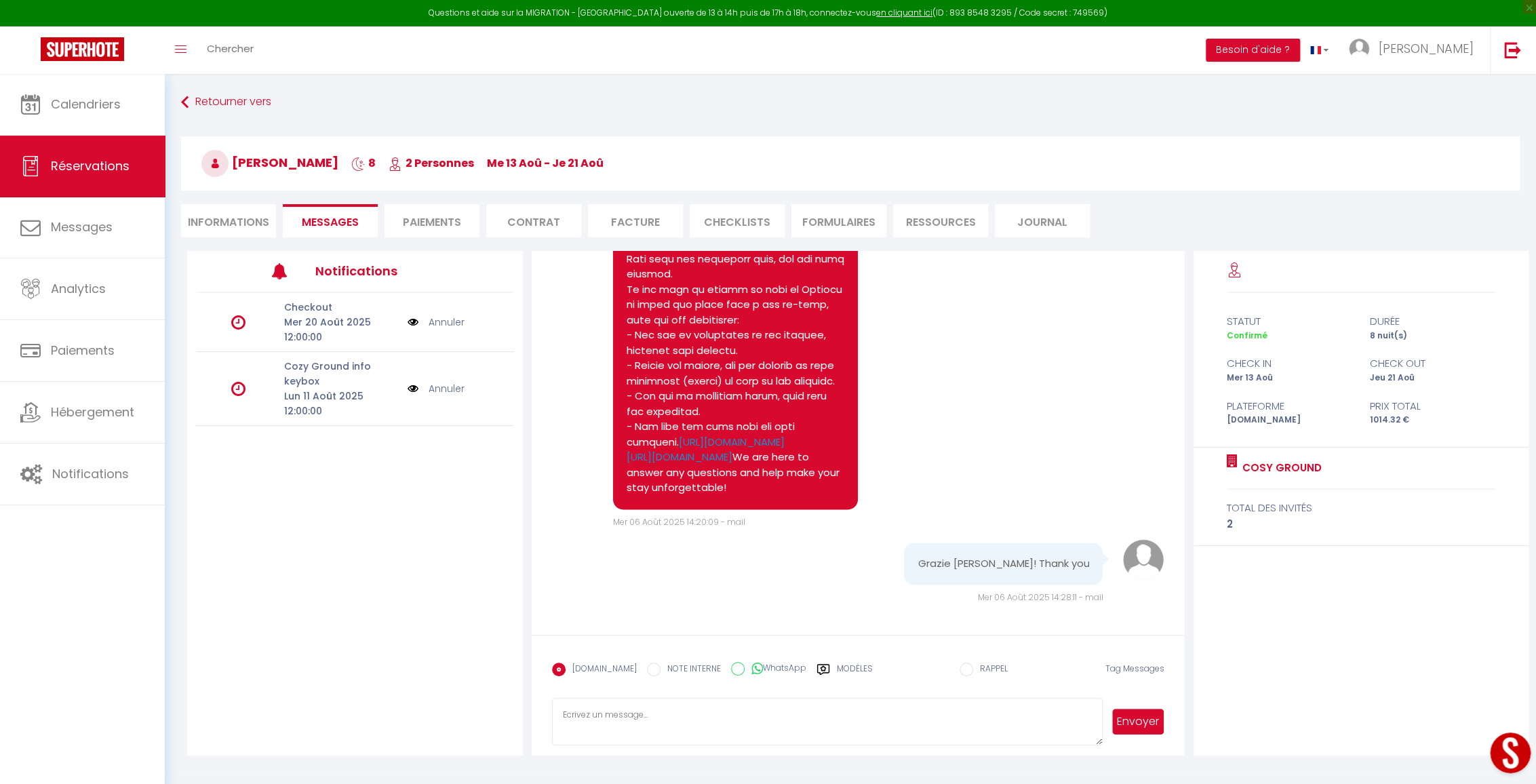
scroll to position [1145, 0]
click at [137, 169] on link "Réservations" at bounding box center [82, 165] width 165 height 61
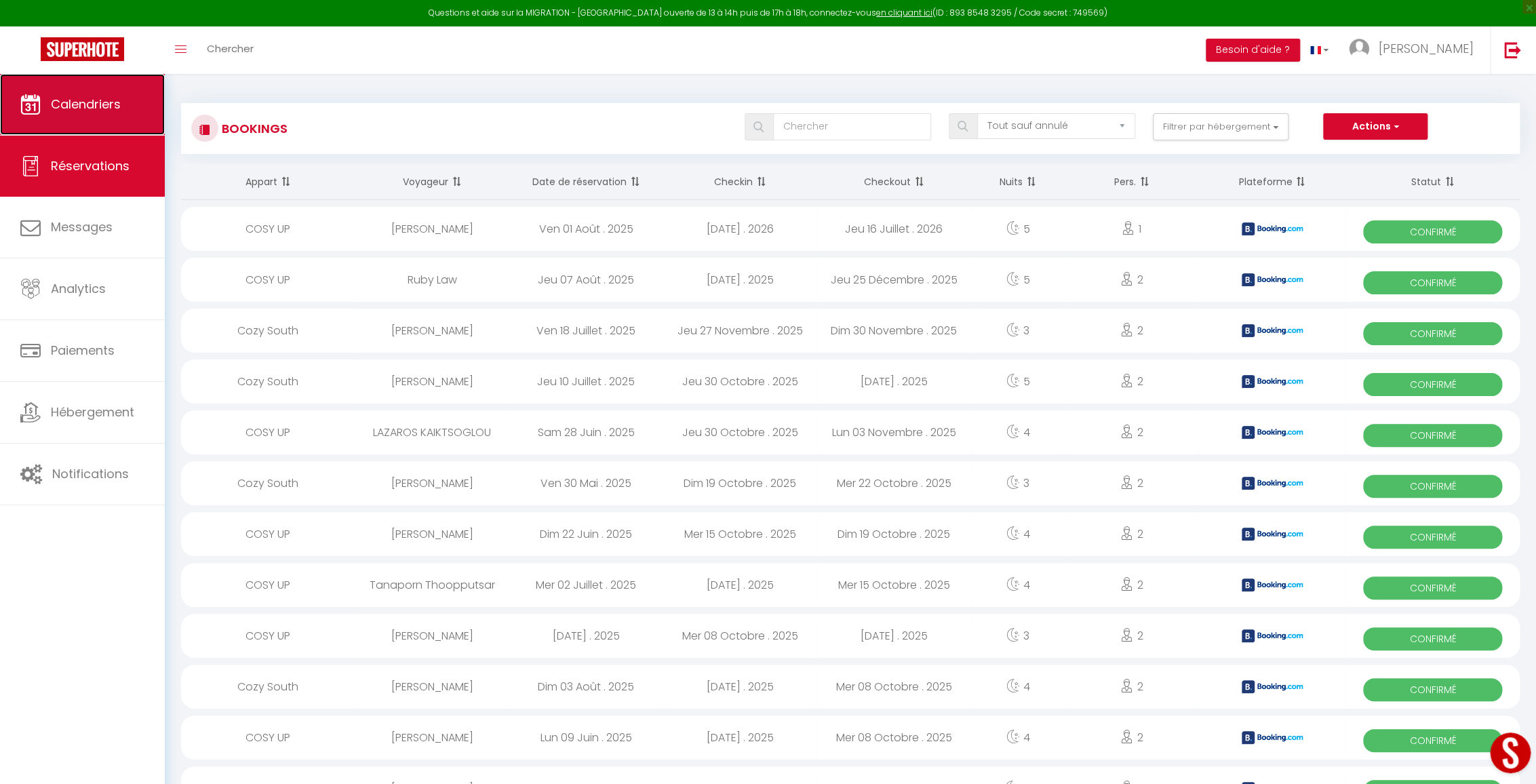
click at [122, 104] on link "Calendriers" at bounding box center [82, 104] width 165 height 61
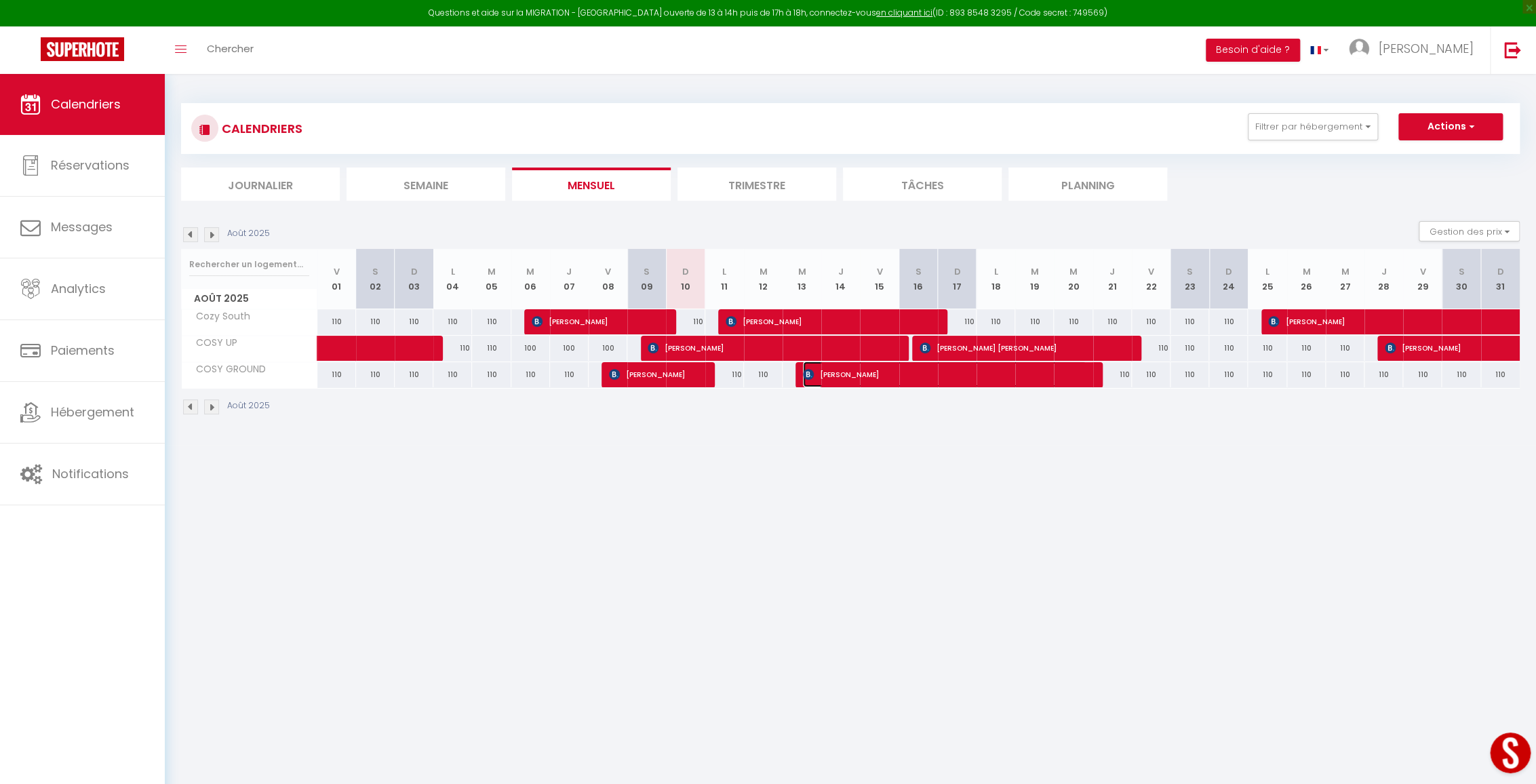
click at [816, 381] on span "[PERSON_NAME]" at bounding box center [945, 374] width 283 height 26
select select "OK"
select select "KO"
select select "0"
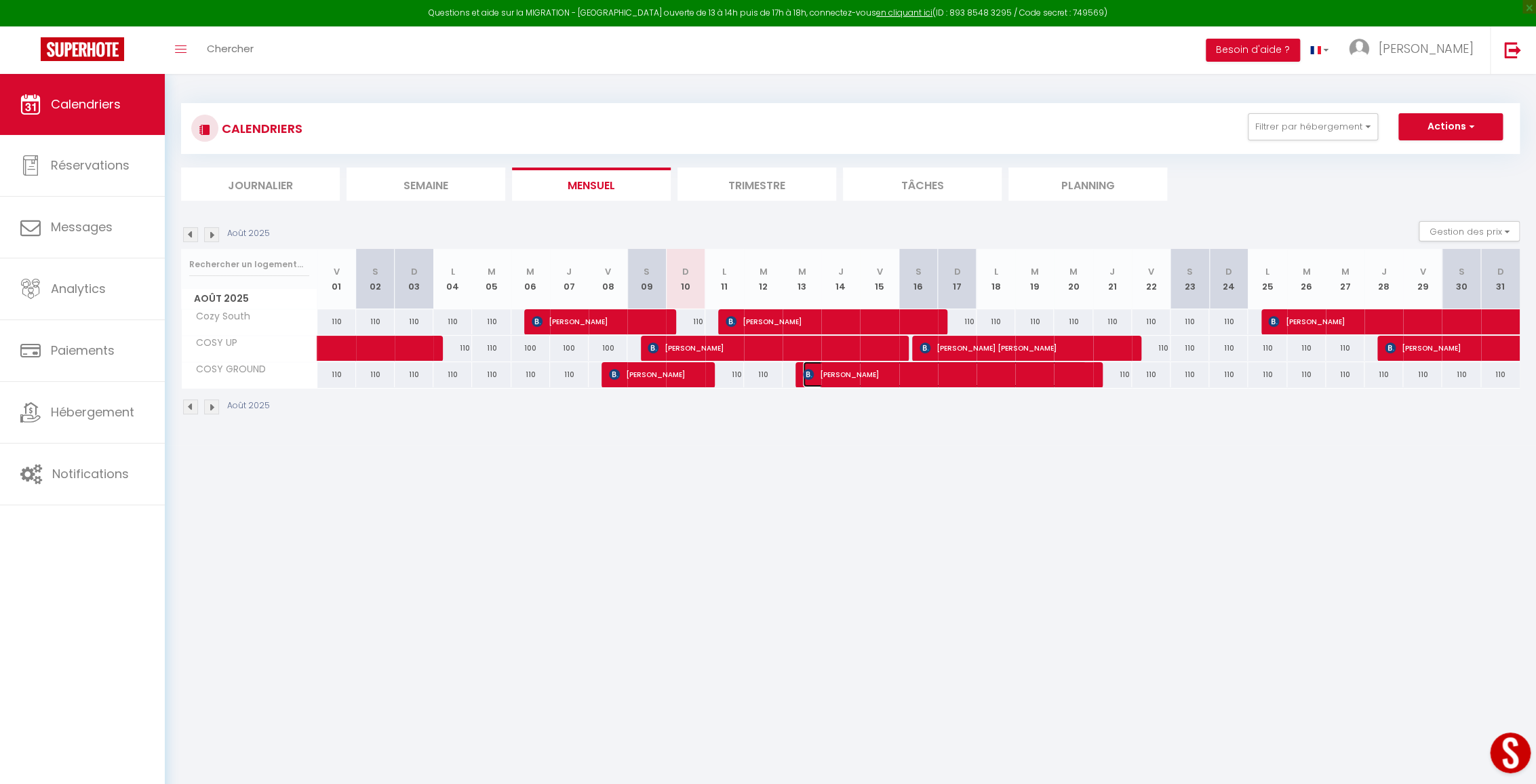
select select "1"
select select
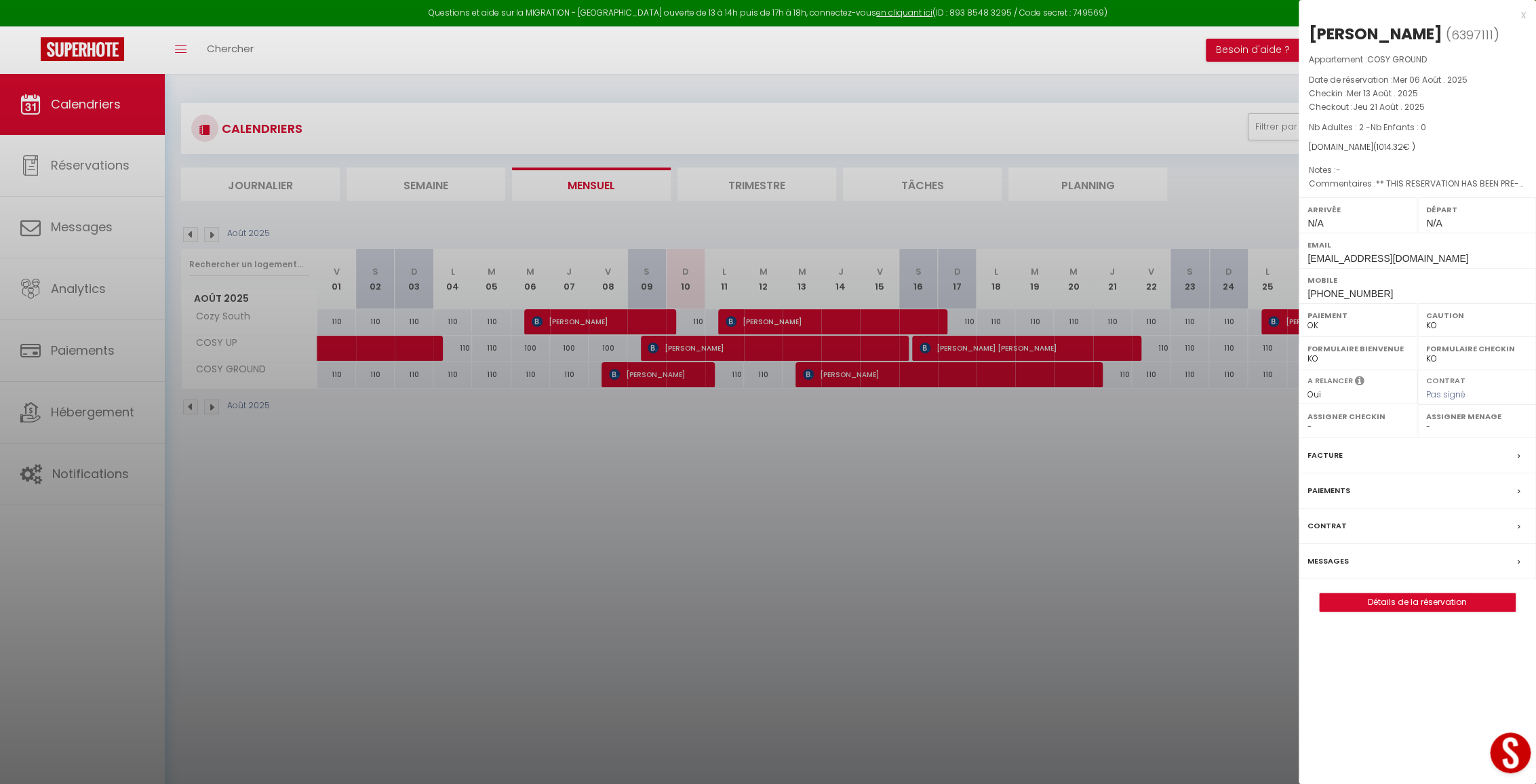
click at [1356, 579] on div "Messages" at bounding box center [1417, 561] width 237 height 36
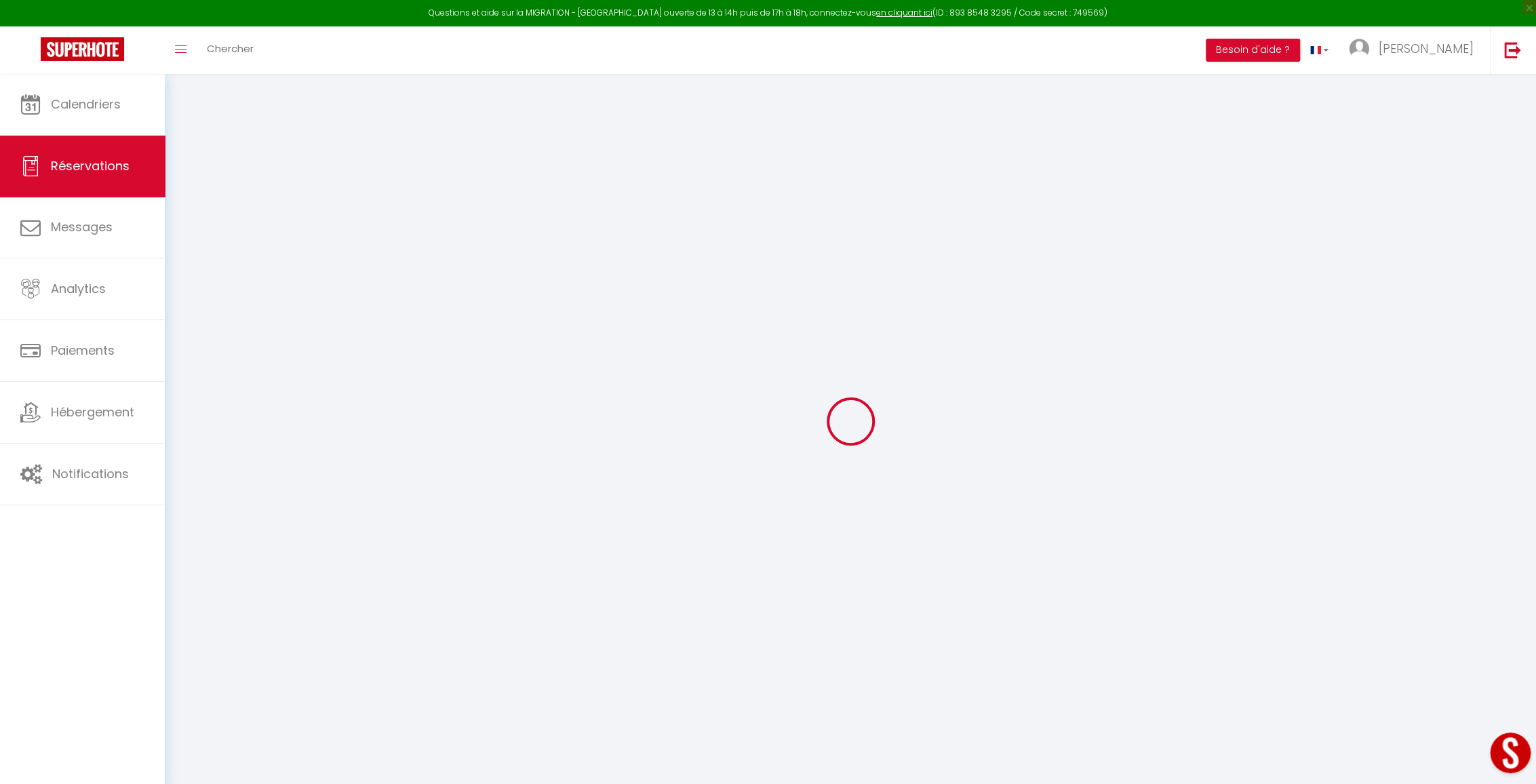
select select
checkbox input "false"
type textarea "** THIS RESERVATION HAS BEEN PRE-PAID ** Reservation has a cancellation grace p…"
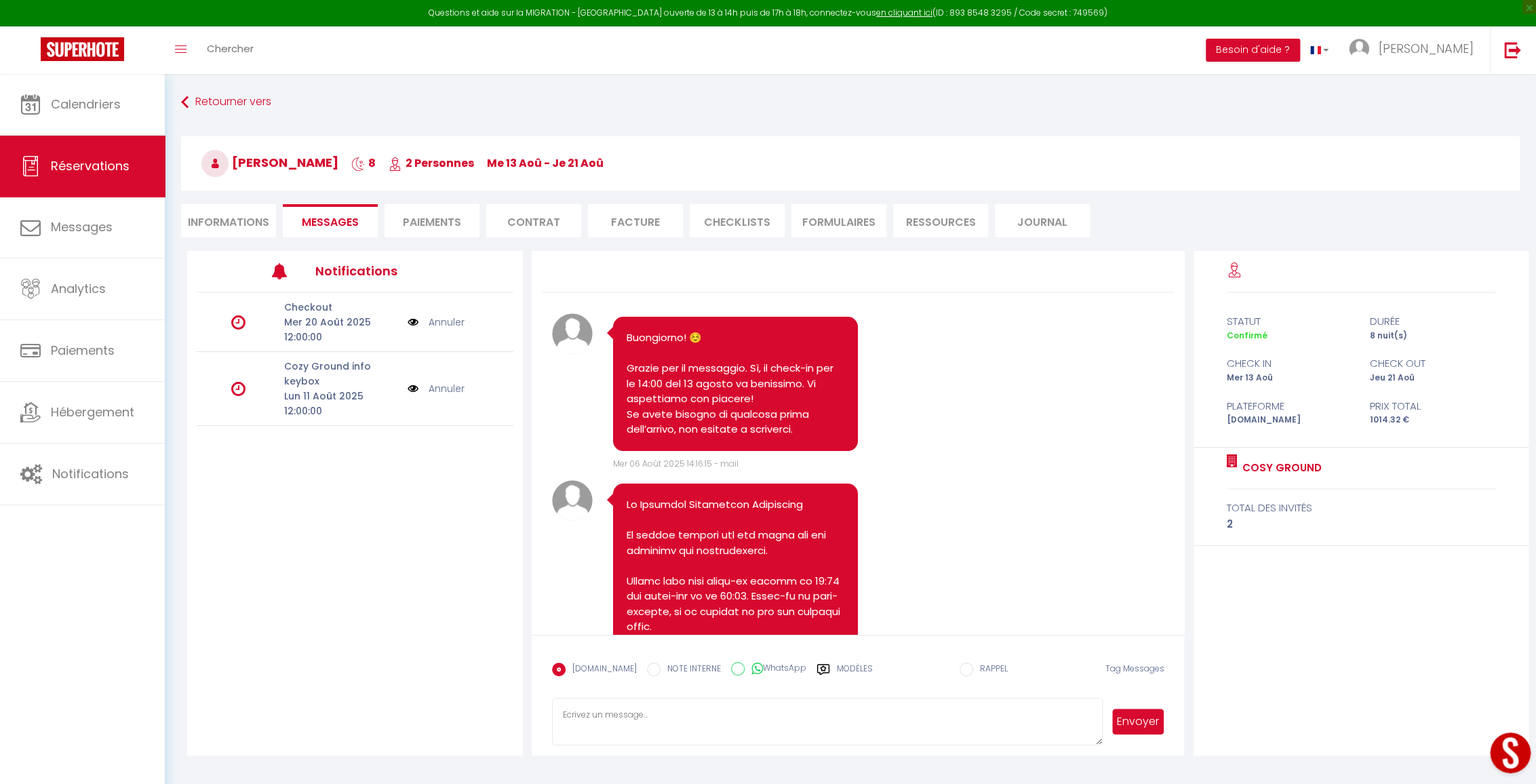
scroll to position [1146, 0]
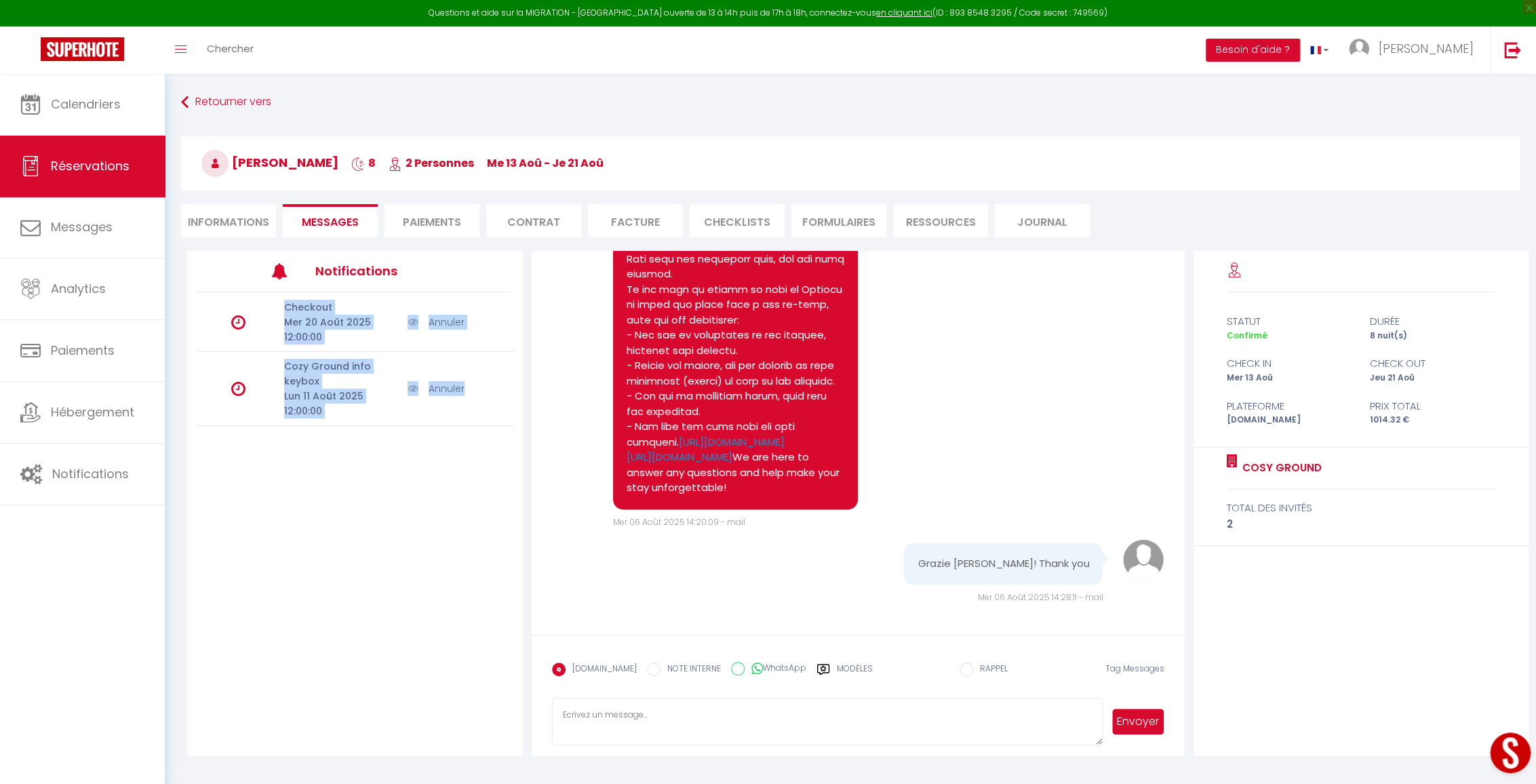
drag, startPoint x: 303, startPoint y: 316, endPoint x: 480, endPoint y: 365, distance: 183.7
click at [480, 365] on div "Checkout Mer 20 Août 2025 12:00:00 Annuler Cozy Ground info keybox Lun 11 Août …" at bounding box center [355, 484] width 336 height 384
click at [325, 478] on div "Checkout Mer 20 Août 2025 12:00:00 Annuler Cozy Ground info keybox Lun 11 Août …" at bounding box center [355, 484] width 336 height 384
drag, startPoint x: 282, startPoint y: 400, endPoint x: 358, endPoint y: 409, distance: 76.5
click at [358, 409] on div "Cozy Ground info keybox Lun 11 Août 2025 12:00:00" at bounding box center [341, 388] width 132 height 59
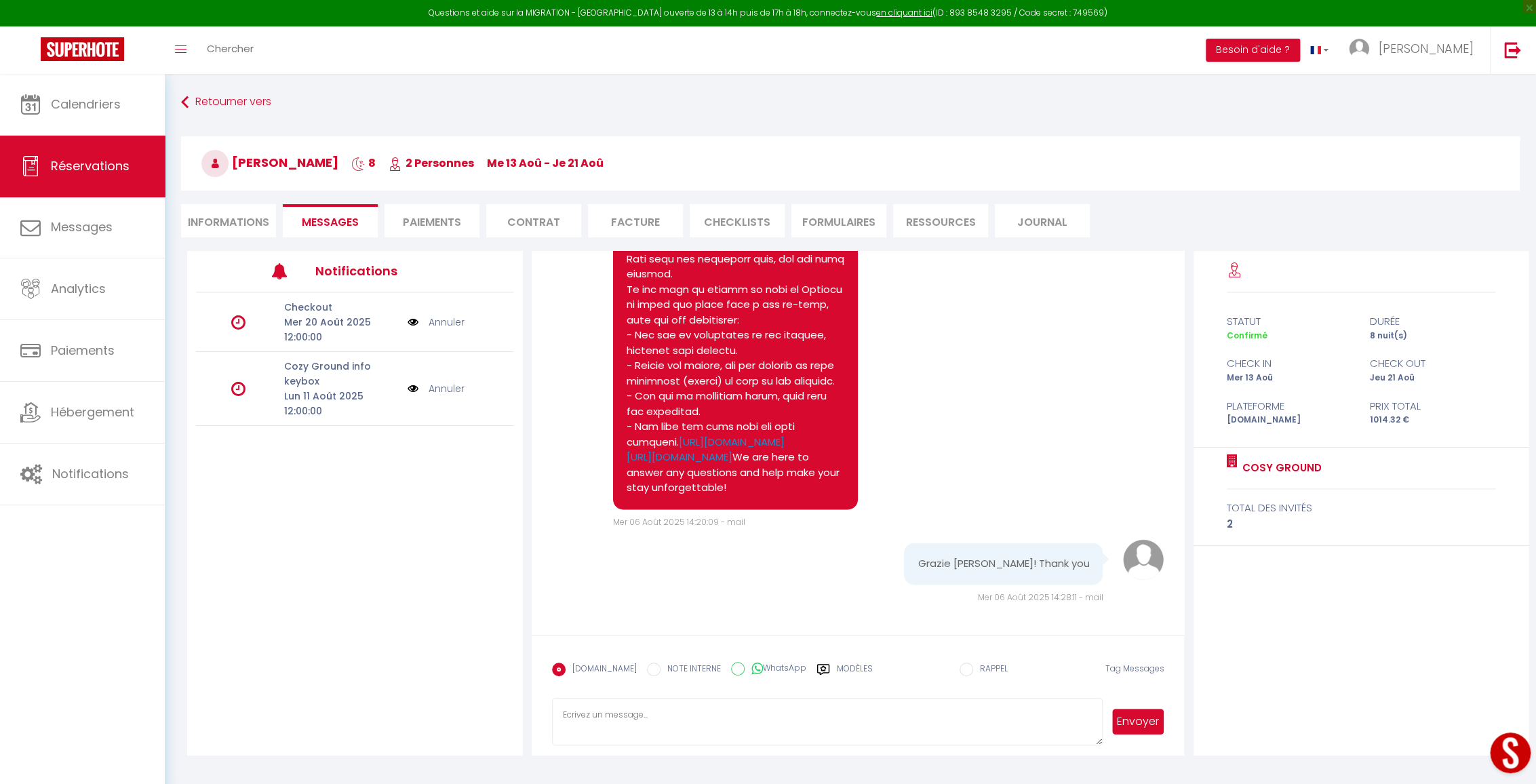
drag, startPoint x: 469, startPoint y: 486, endPoint x: 456, endPoint y: 479, distance: 14.8
click at [469, 486] on div "Checkout Mer 20 Août 2025 12:00:00 Annuler Cozy Ground info keybox Lun 11 Août …" at bounding box center [355, 484] width 336 height 384
click at [405, 483] on div "Checkout Mer 20 Août 2025 12:00:00 Annuler Cozy Ground info keybox Lun 11 Août …" at bounding box center [355, 484] width 336 height 384
click at [715, 720] on textarea at bounding box center [828, 722] width 552 height 47
click at [435, 221] on li "Paiements" at bounding box center [432, 221] width 95 height 33
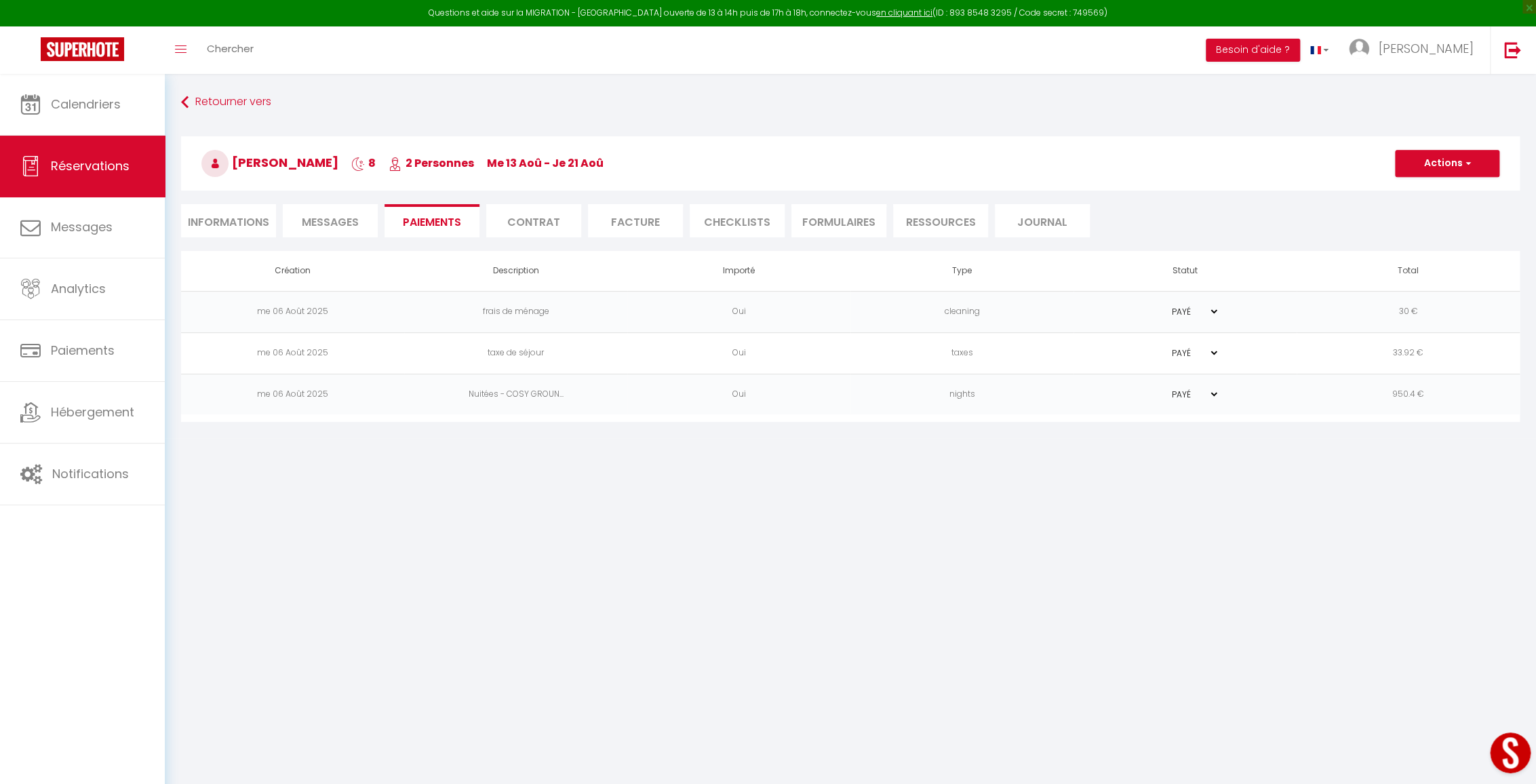
click at [540, 229] on li "Contrat" at bounding box center [533, 221] width 95 height 33
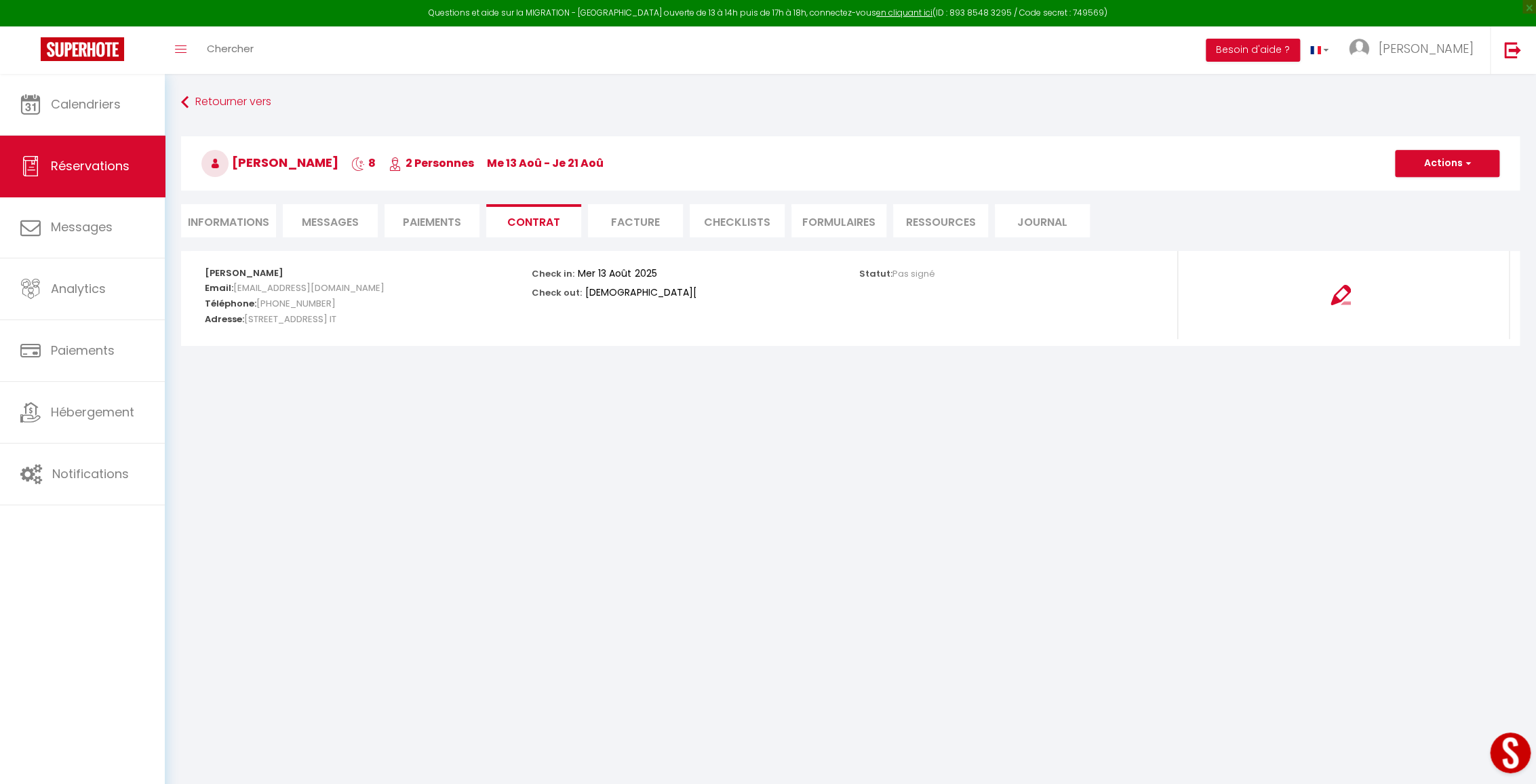
click at [629, 225] on li "Facture" at bounding box center [635, 221] width 95 height 33
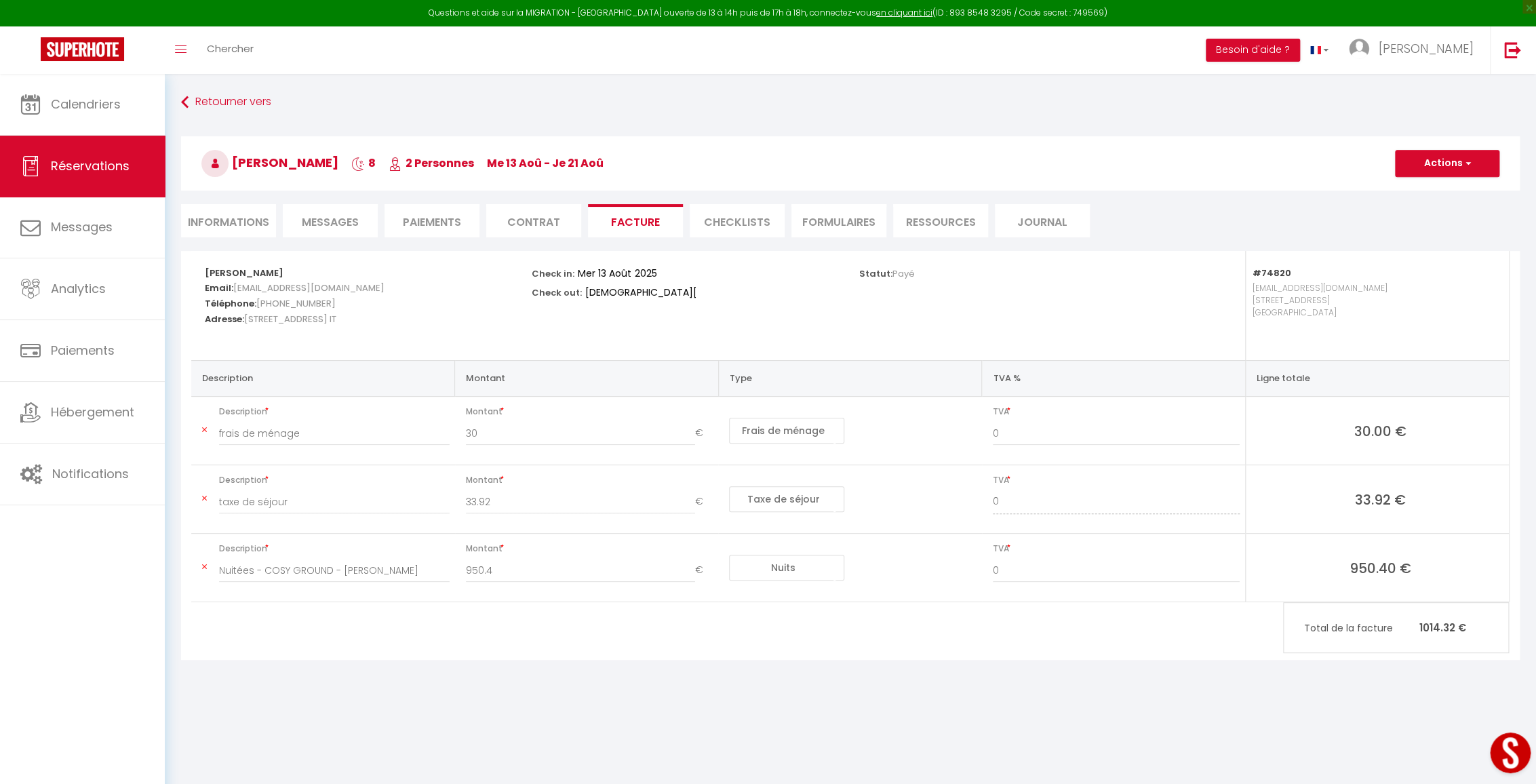
click at [734, 225] on li "CHECKLISTS" at bounding box center [738, 221] width 95 height 33
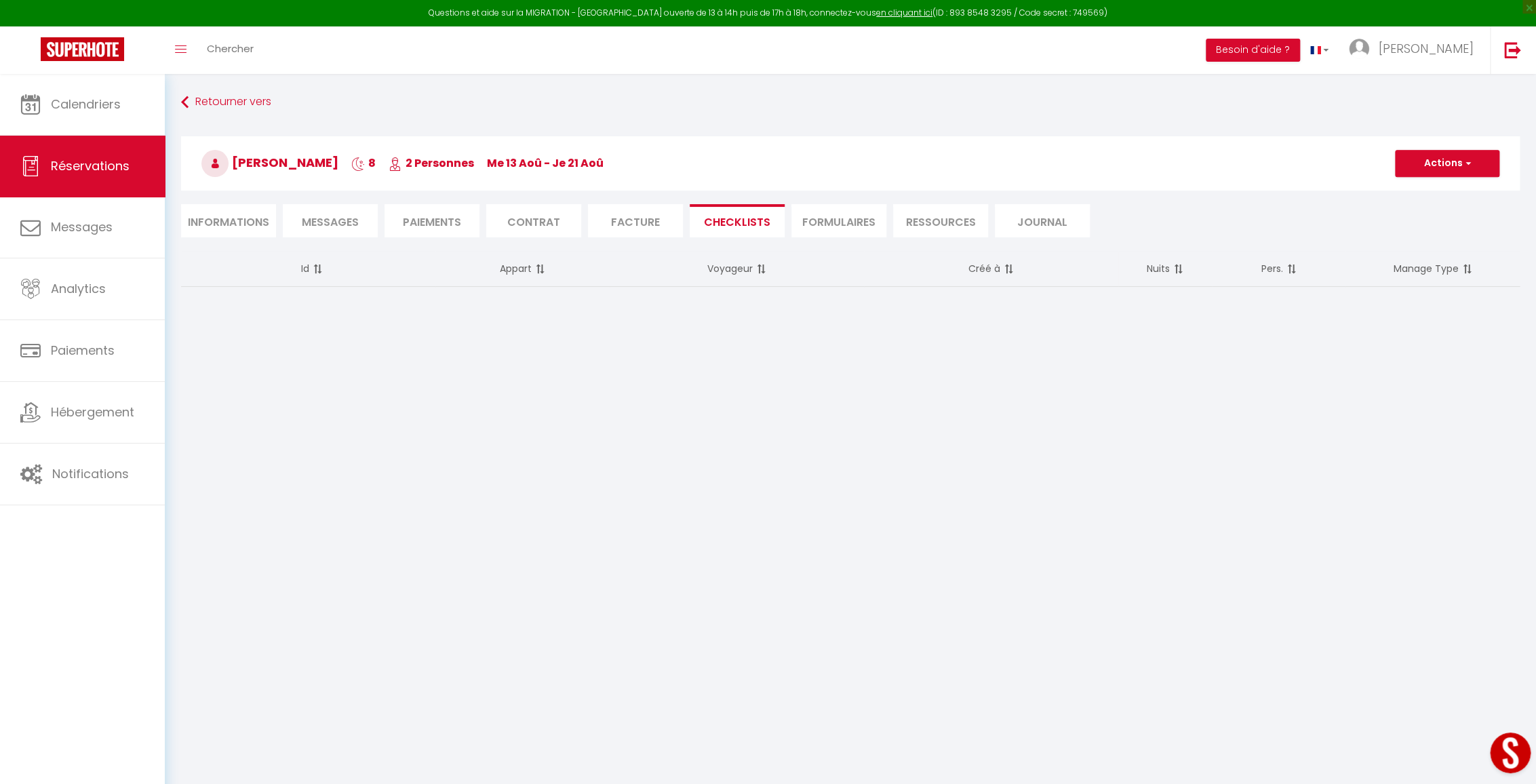
click at [936, 222] on li "Ressources" at bounding box center [941, 221] width 95 height 33
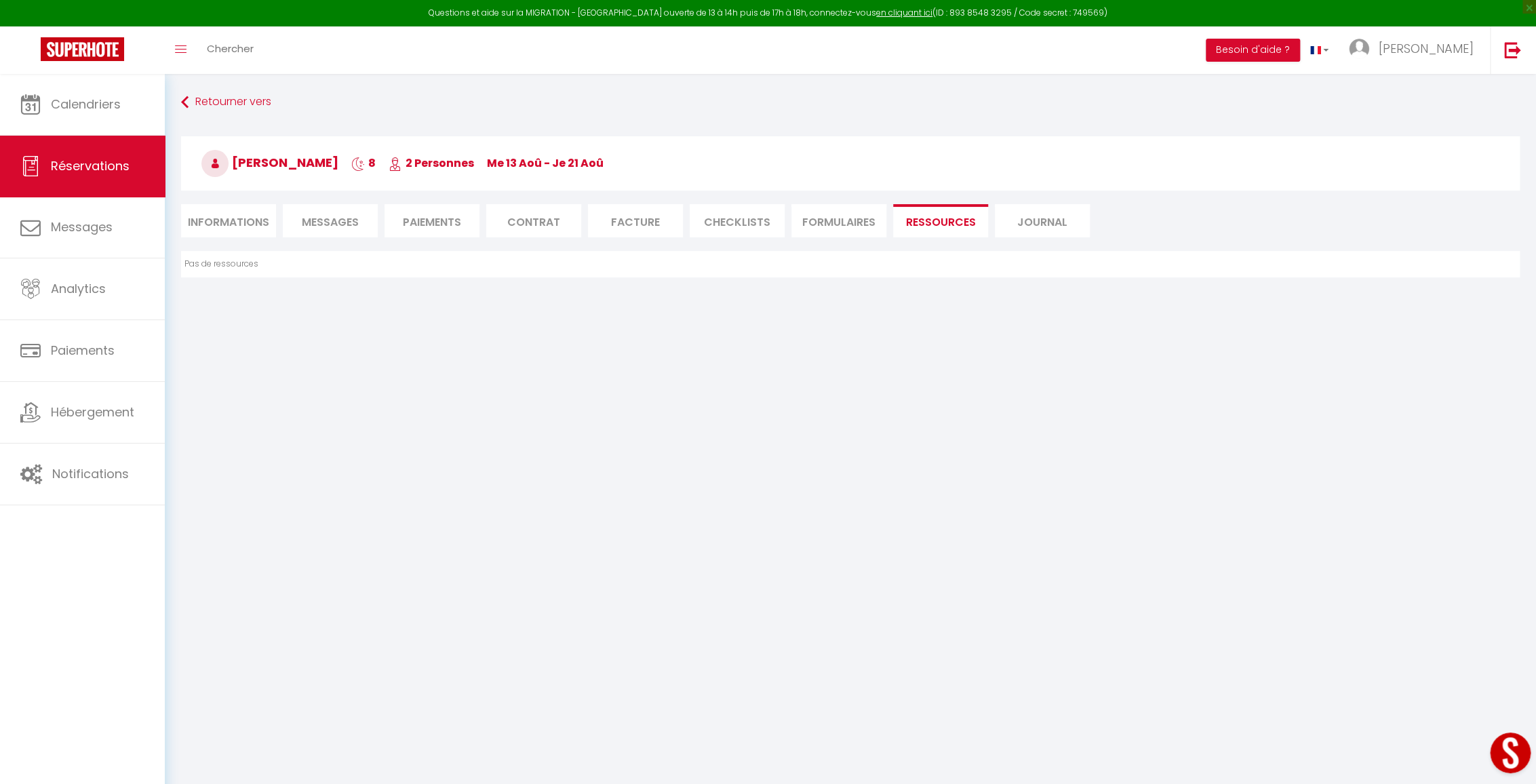
click at [848, 220] on li "FORMULAIRES" at bounding box center [839, 221] width 95 height 33
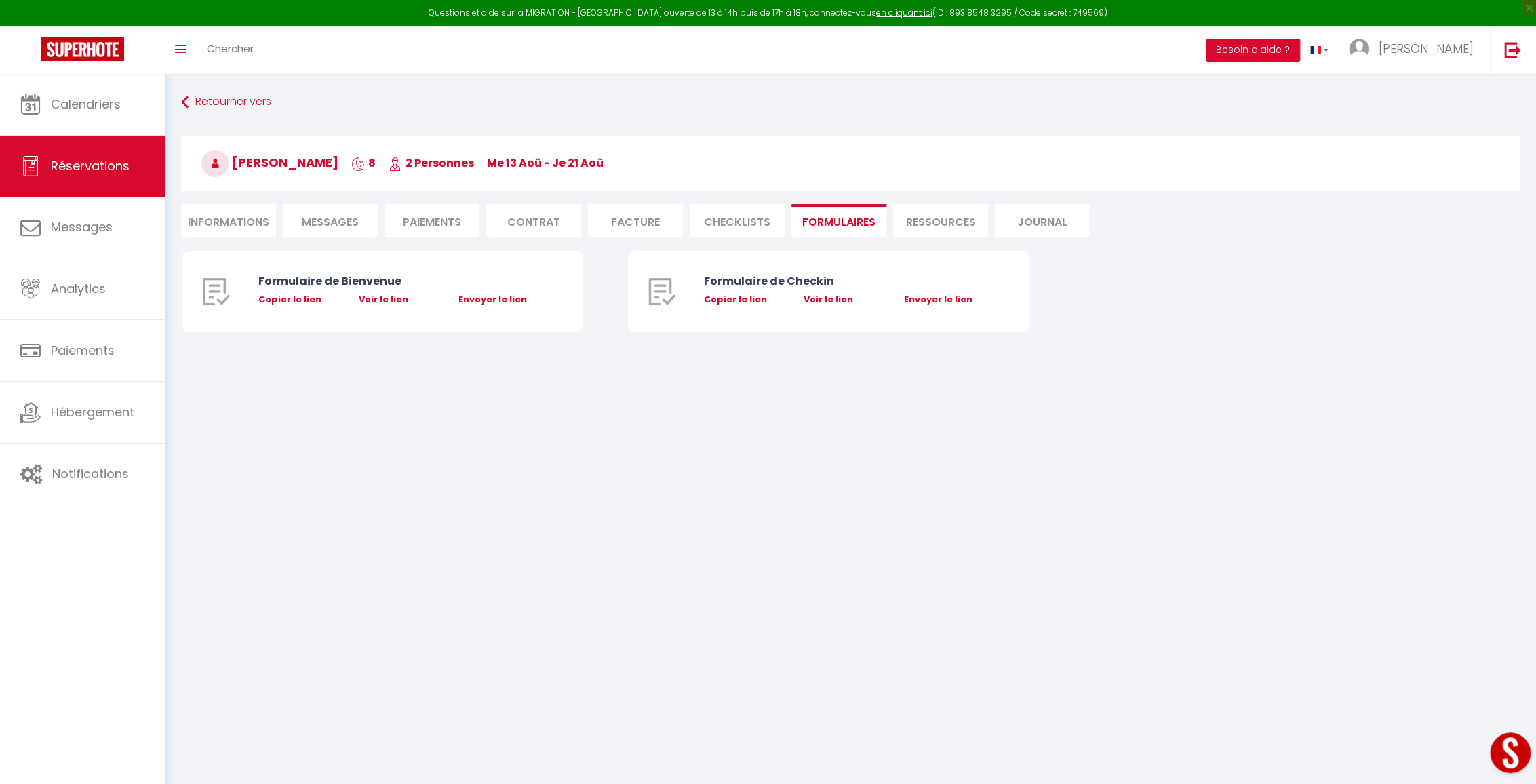
click at [1024, 213] on li "Journal" at bounding box center [1042, 221] width 95 height 33
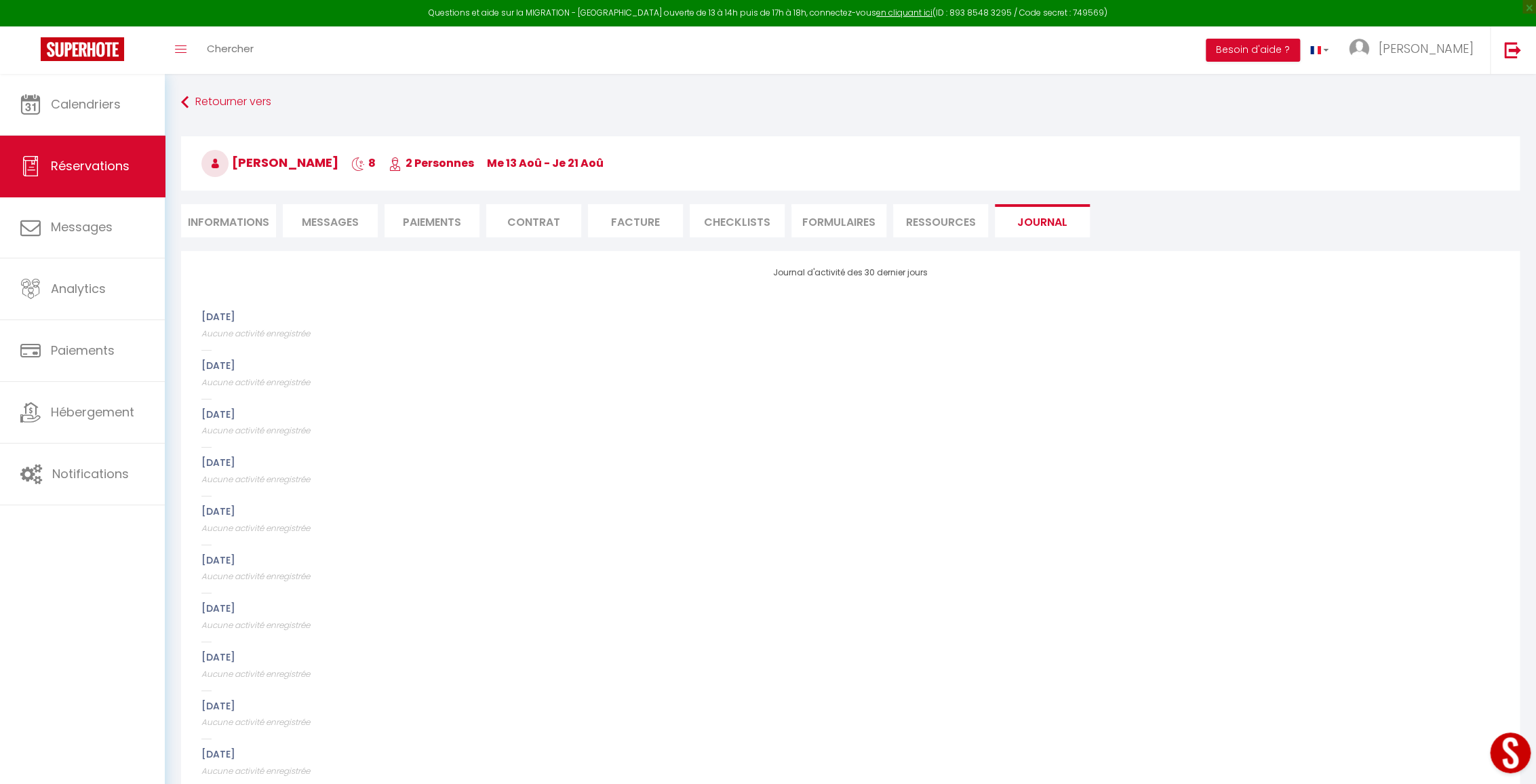
click at [212, 233] on li "Informations" at bounding box center [229, 221] width 95 height 33
select select
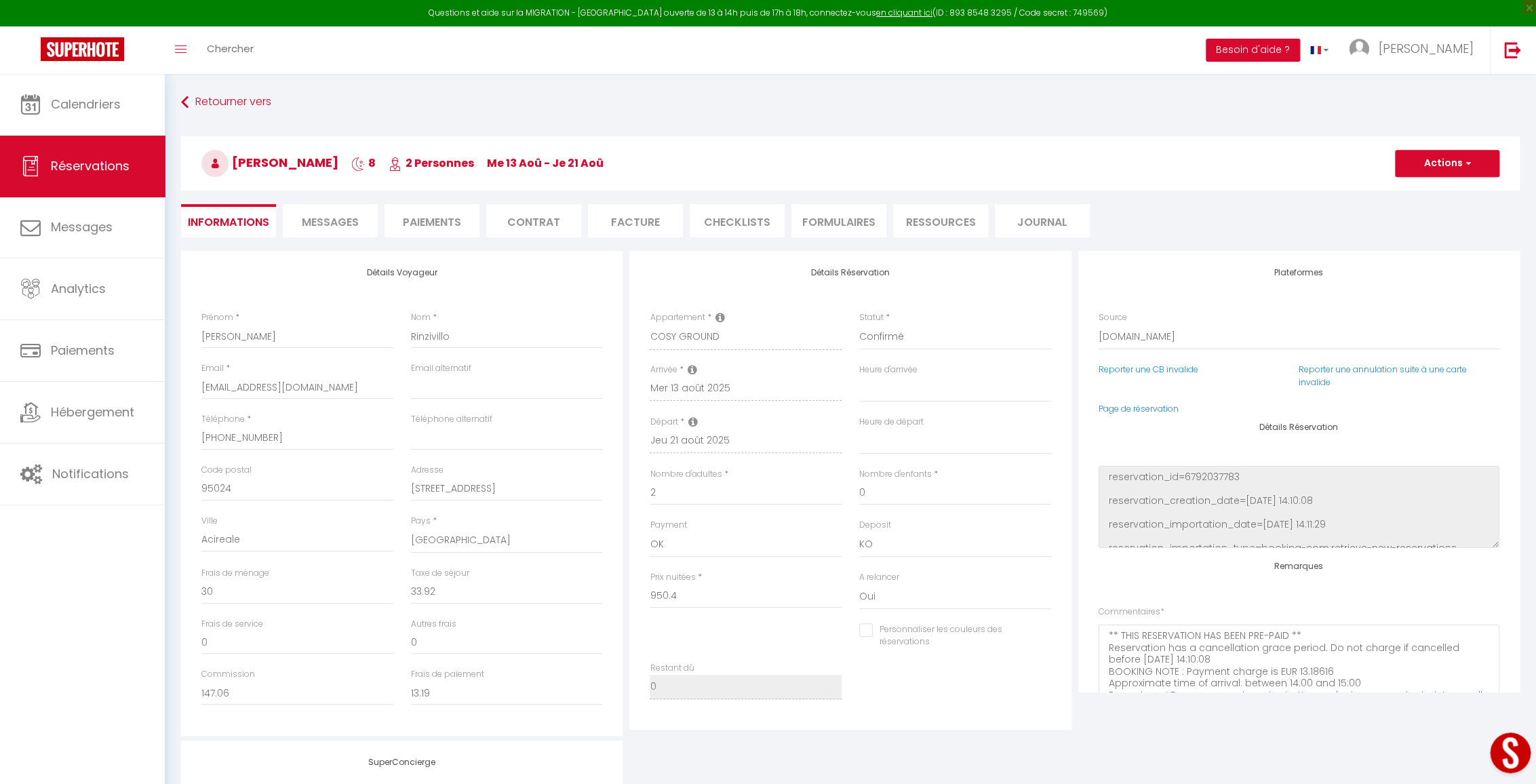
click at [339, 224] on span "Messages" at bounding box center [330, 222] width 57 height 16
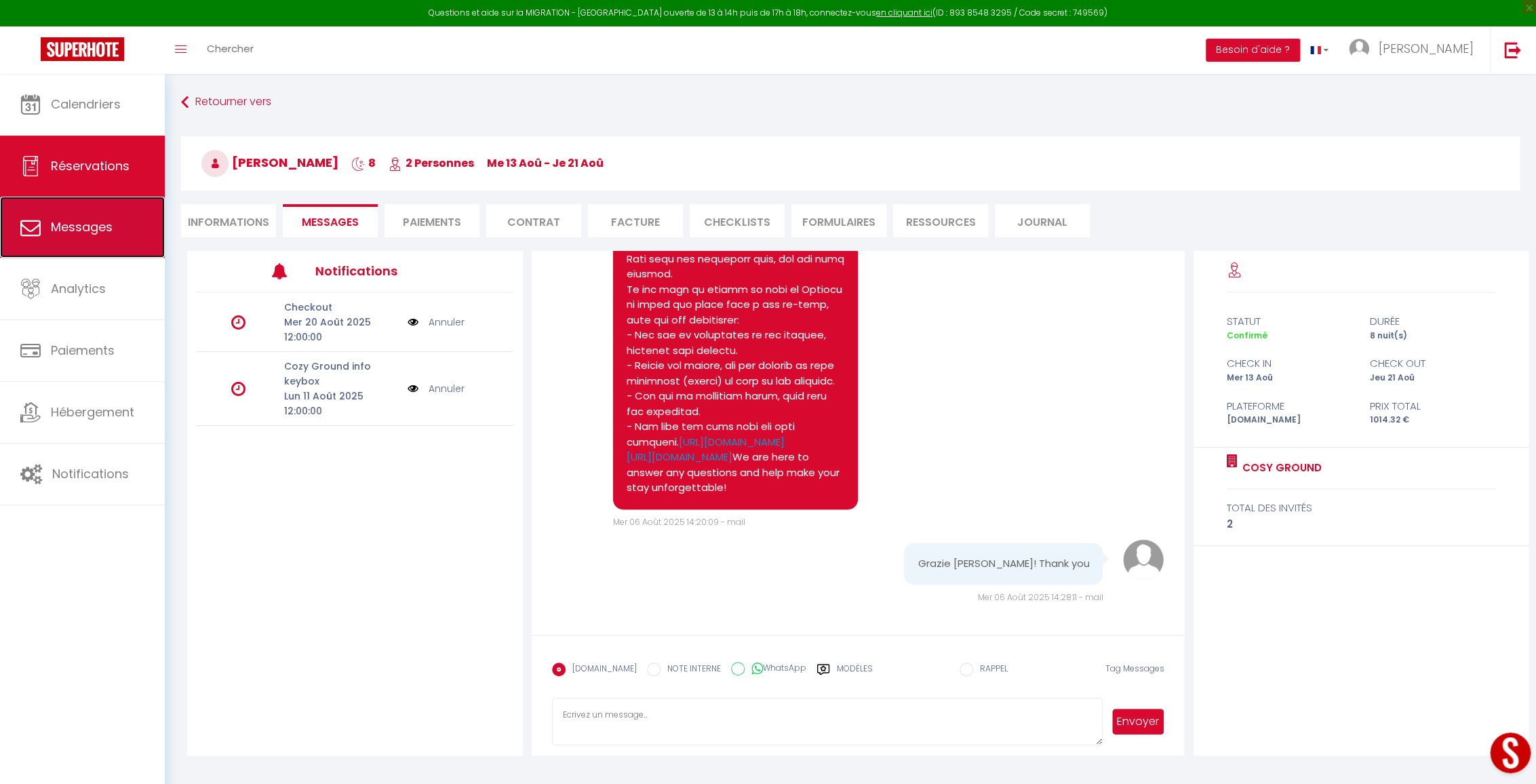
click at [55, 215] on link "Messages" at bounding box center [82, 227] width 165 height 61
select select "message"
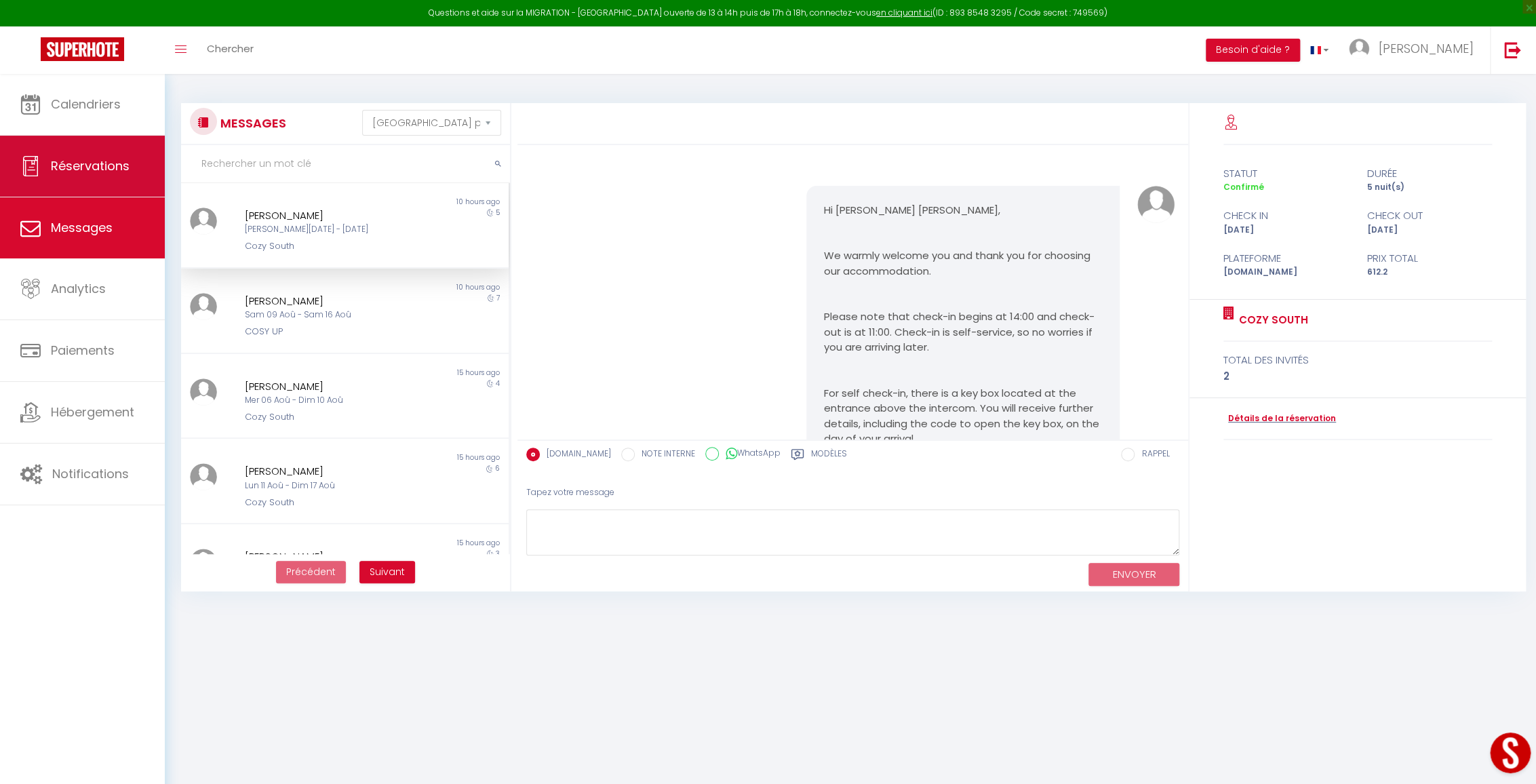
scroll to position [1008, 0]
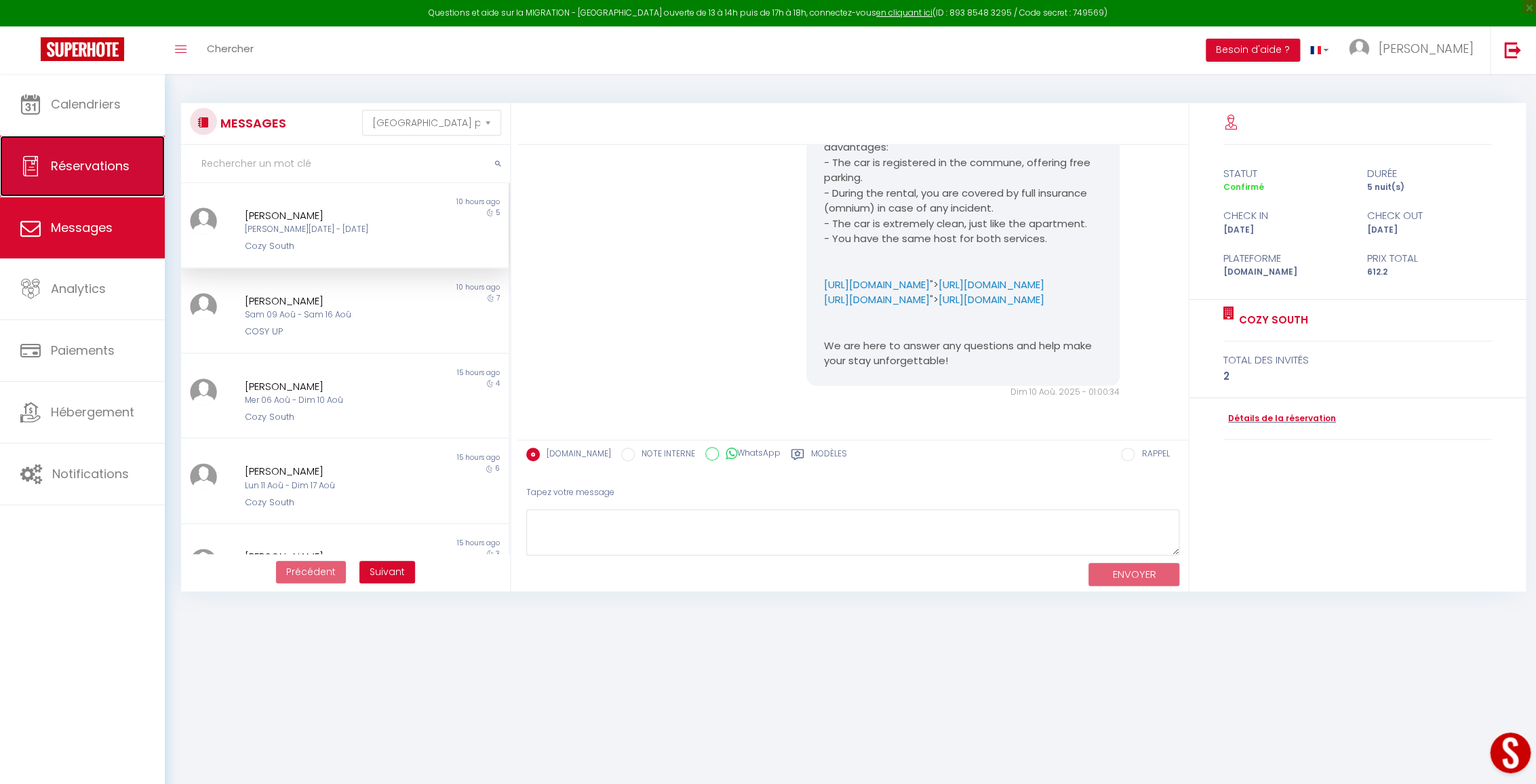
click at [69, 169] on span "Réservations" at bounding box center [89, 165] width 78 height 17
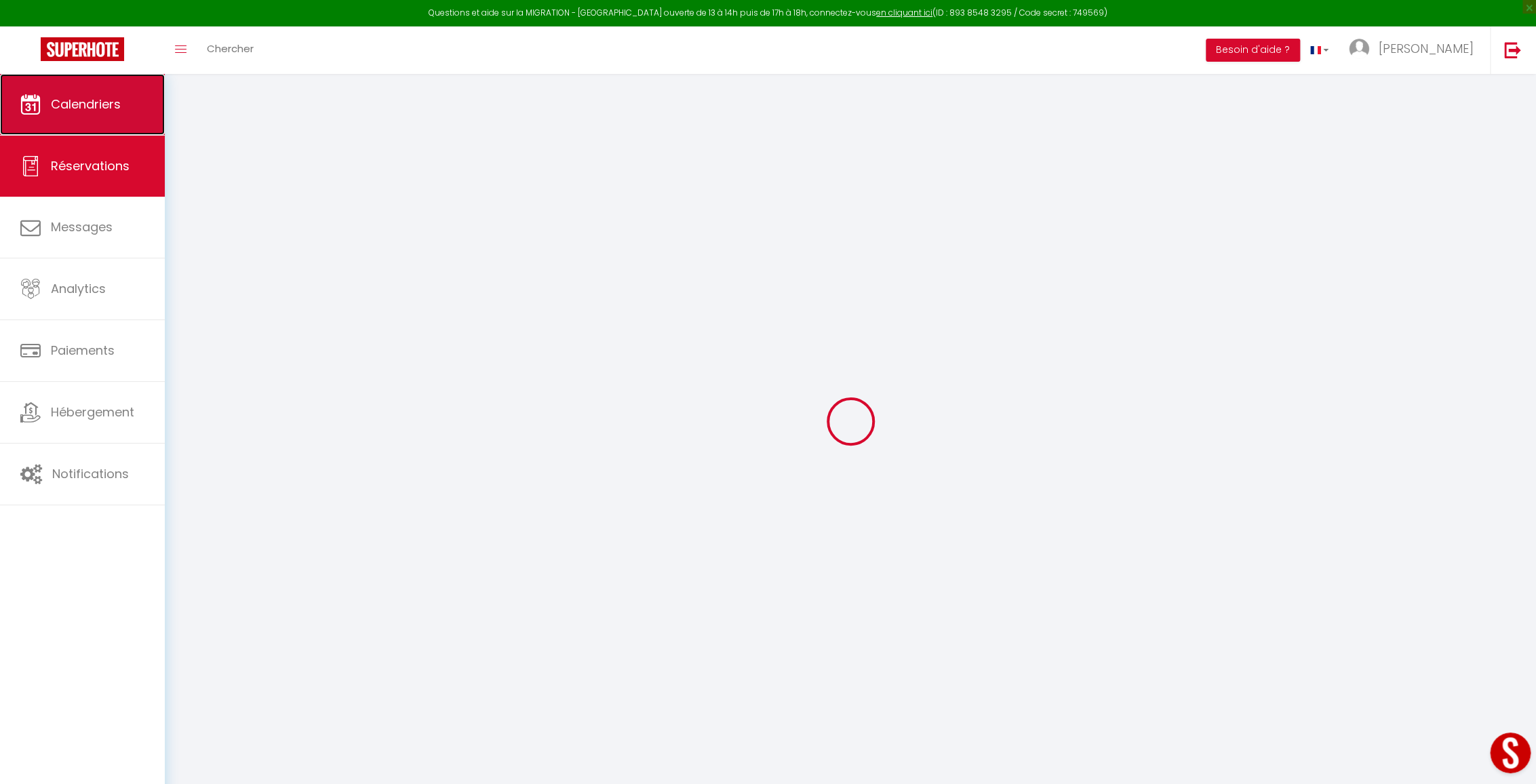
click at [71, 128] on link "Calendriers" at bounding box center [82, 104] width 165 height 61
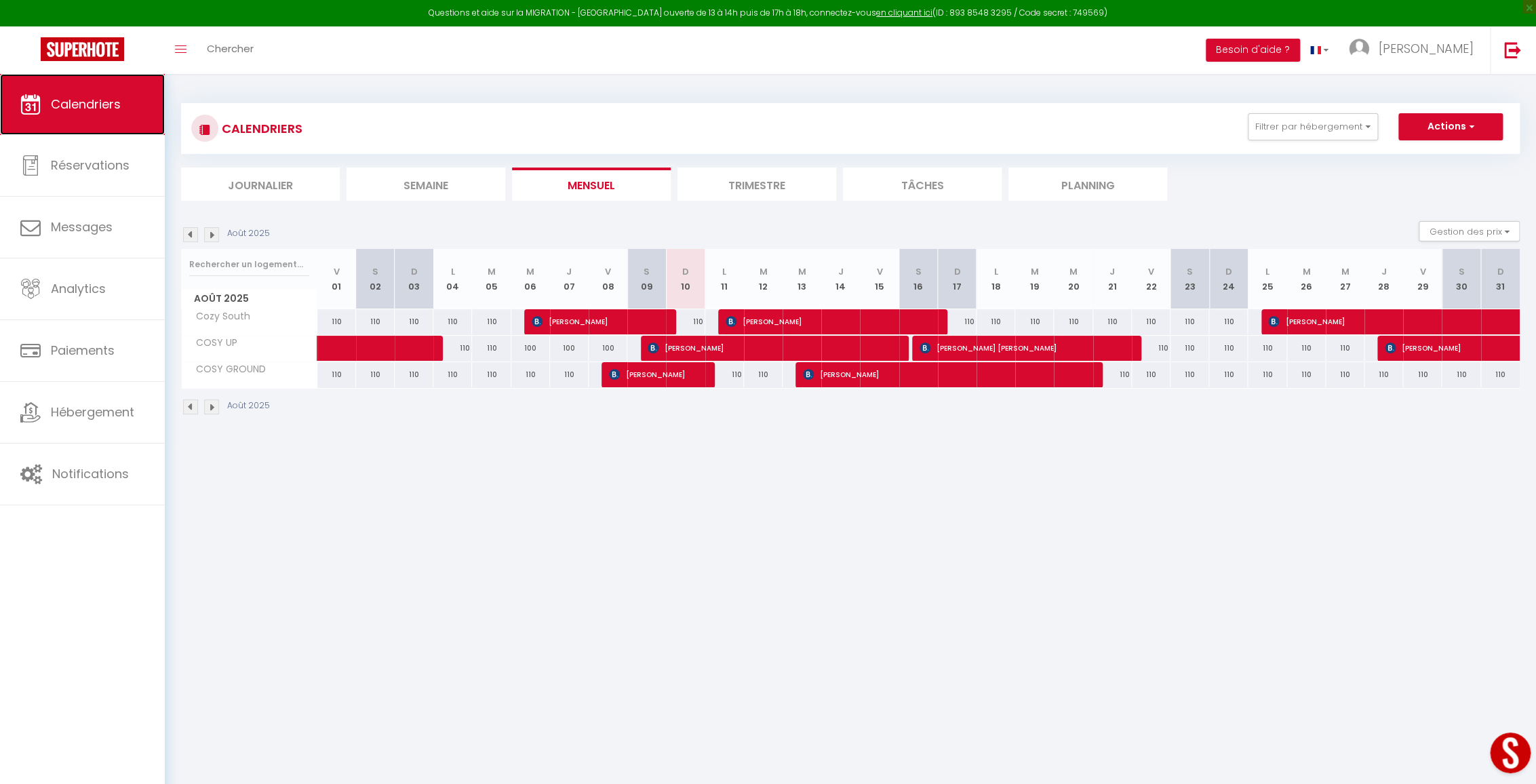
click at [59, 117] on link "Calendriers" at bounding box center [82, 104] width 165 height 61
click at [732, 320] on img at bounding box center [731, 321] width 11 height 11
select select "OK"
select select "KO"
select select "0"
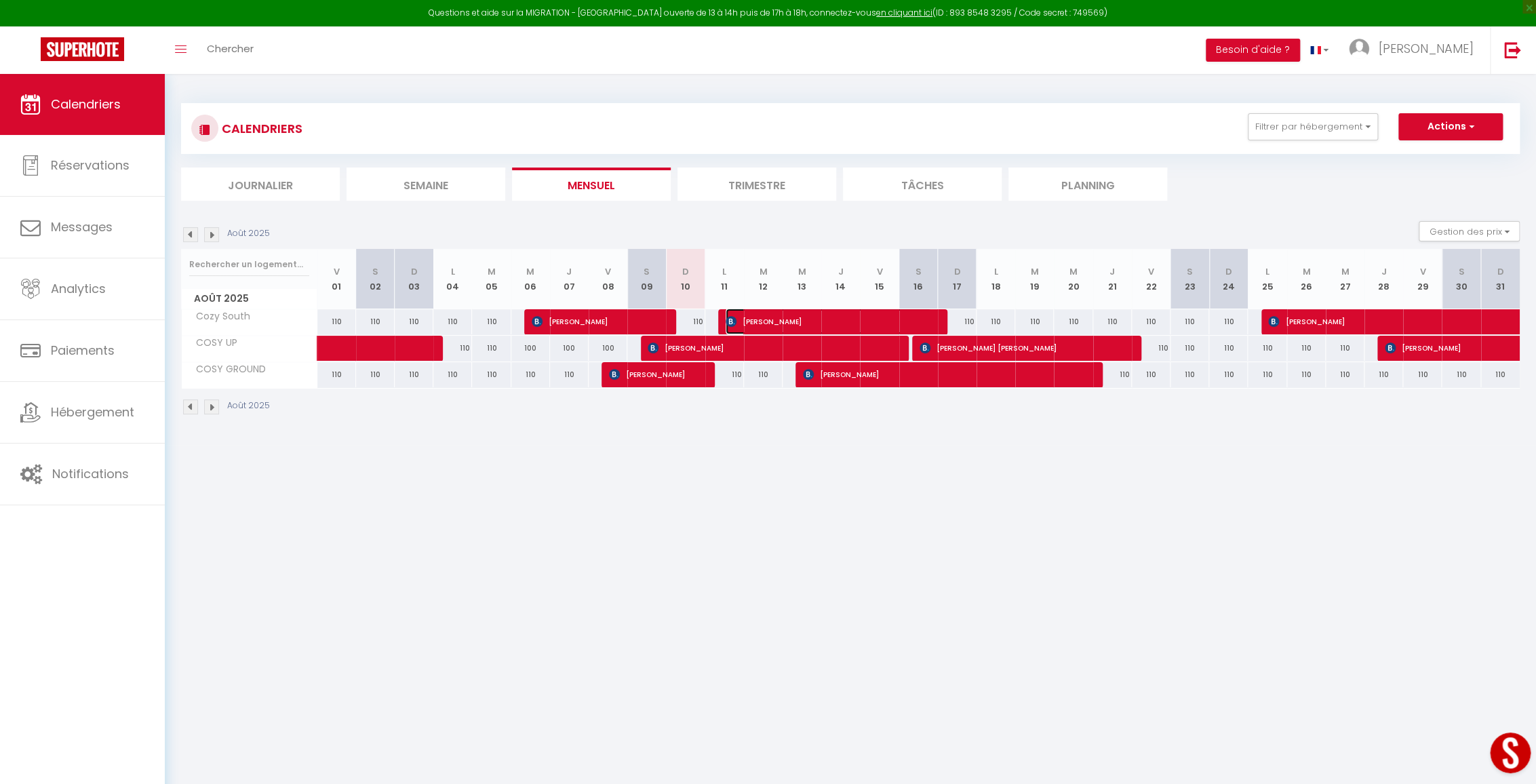
select select "0"
select select "1"
select select
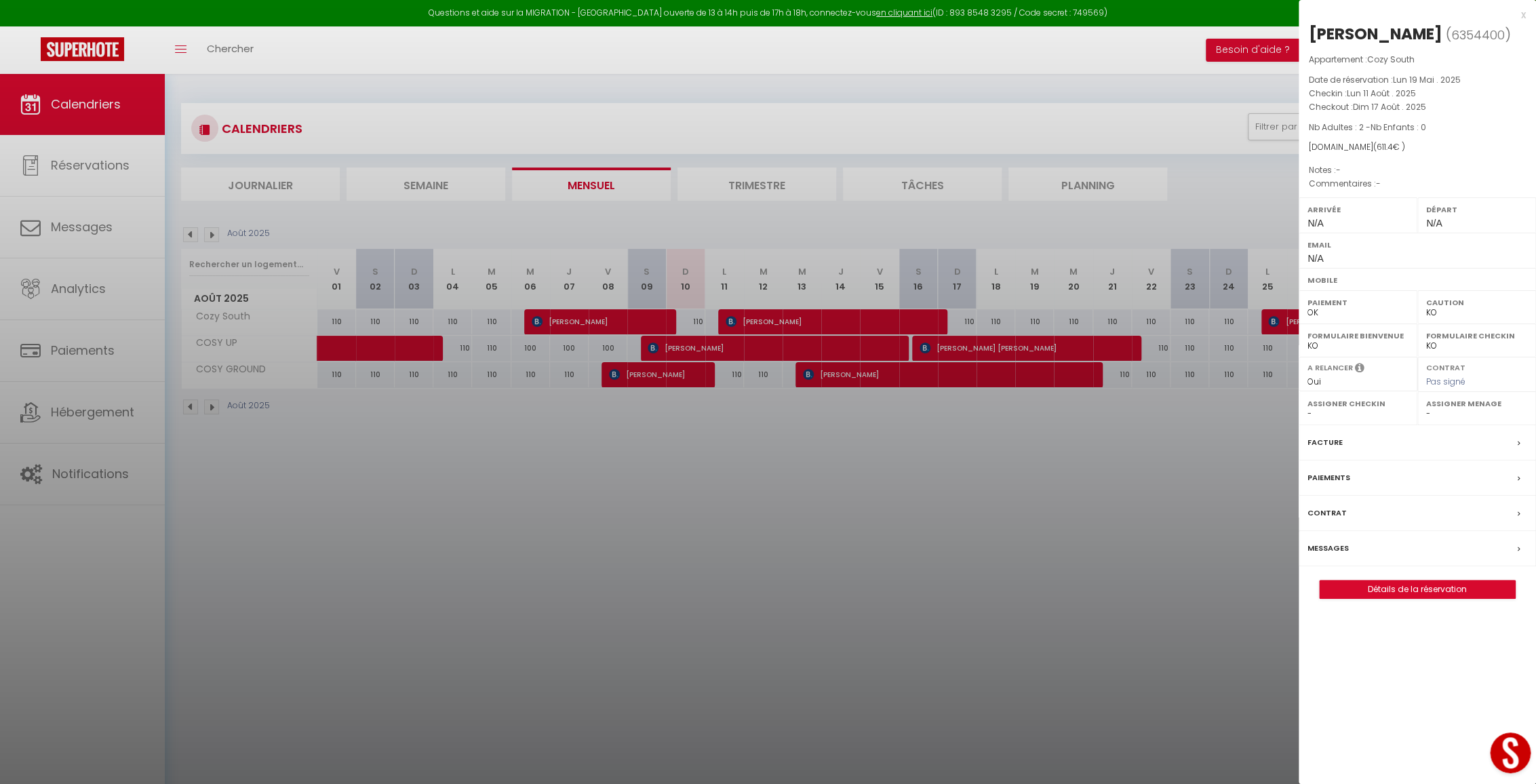
click at [1352, 543] on div "Messages" at bounding box center [1417, 548] width 237 height 36
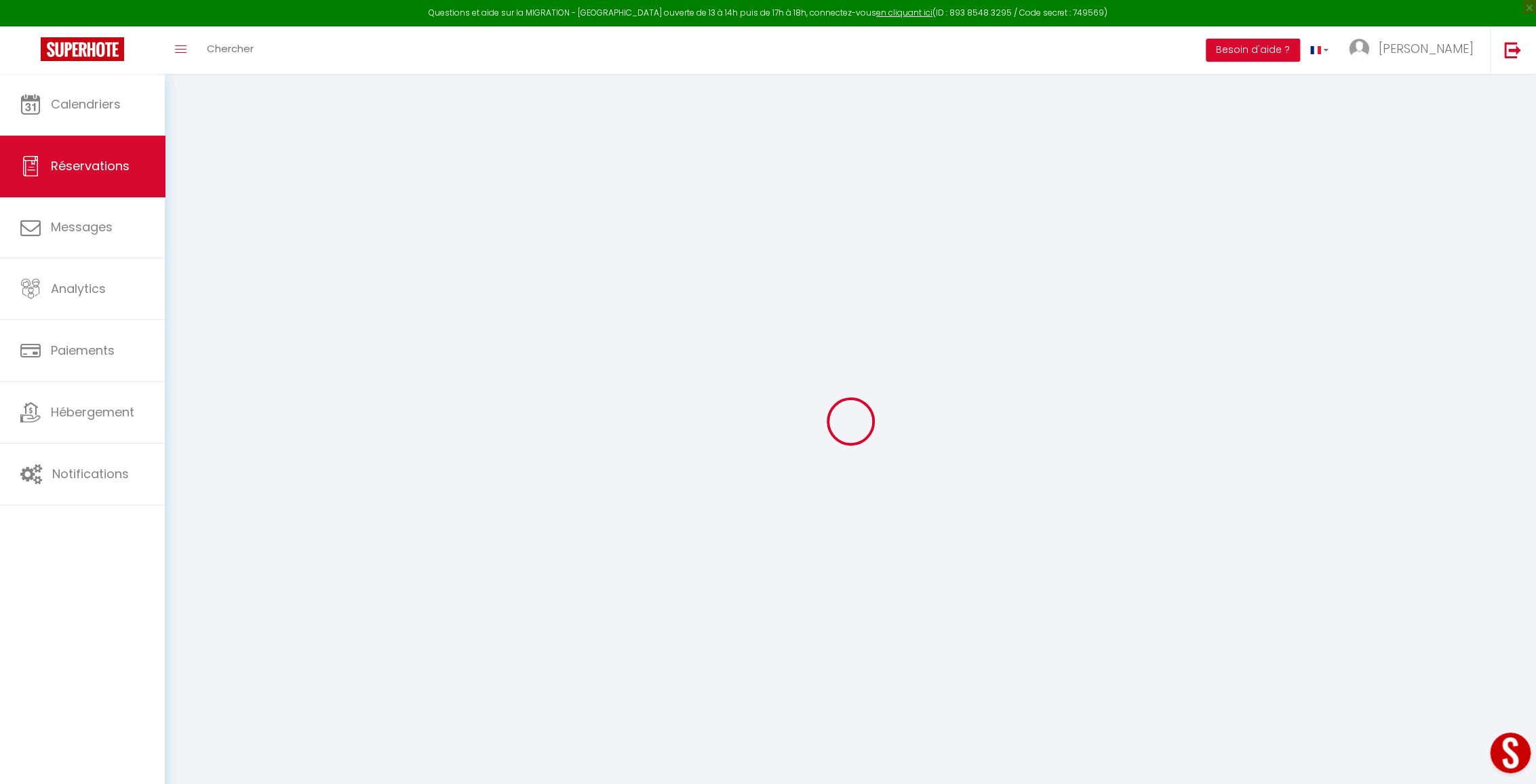
drag, startPoint x: 703, startPoint y: 464, endPoint x: 685, endPoint y: 416, distance: 51.3
click at [685, 416] on div at bounding box center [851, 421] width 1339 height 661
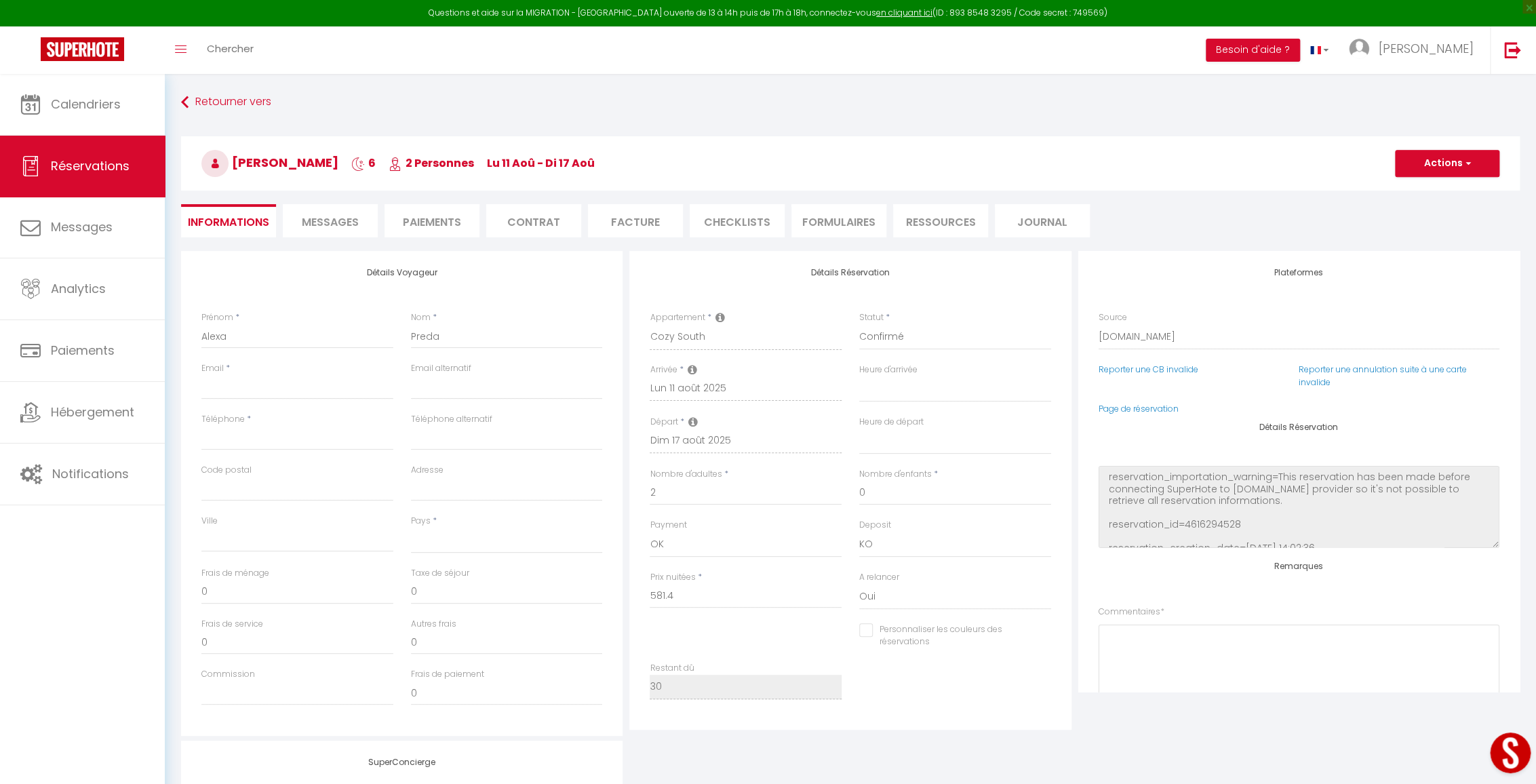
select select
checkbox input "false"
select select
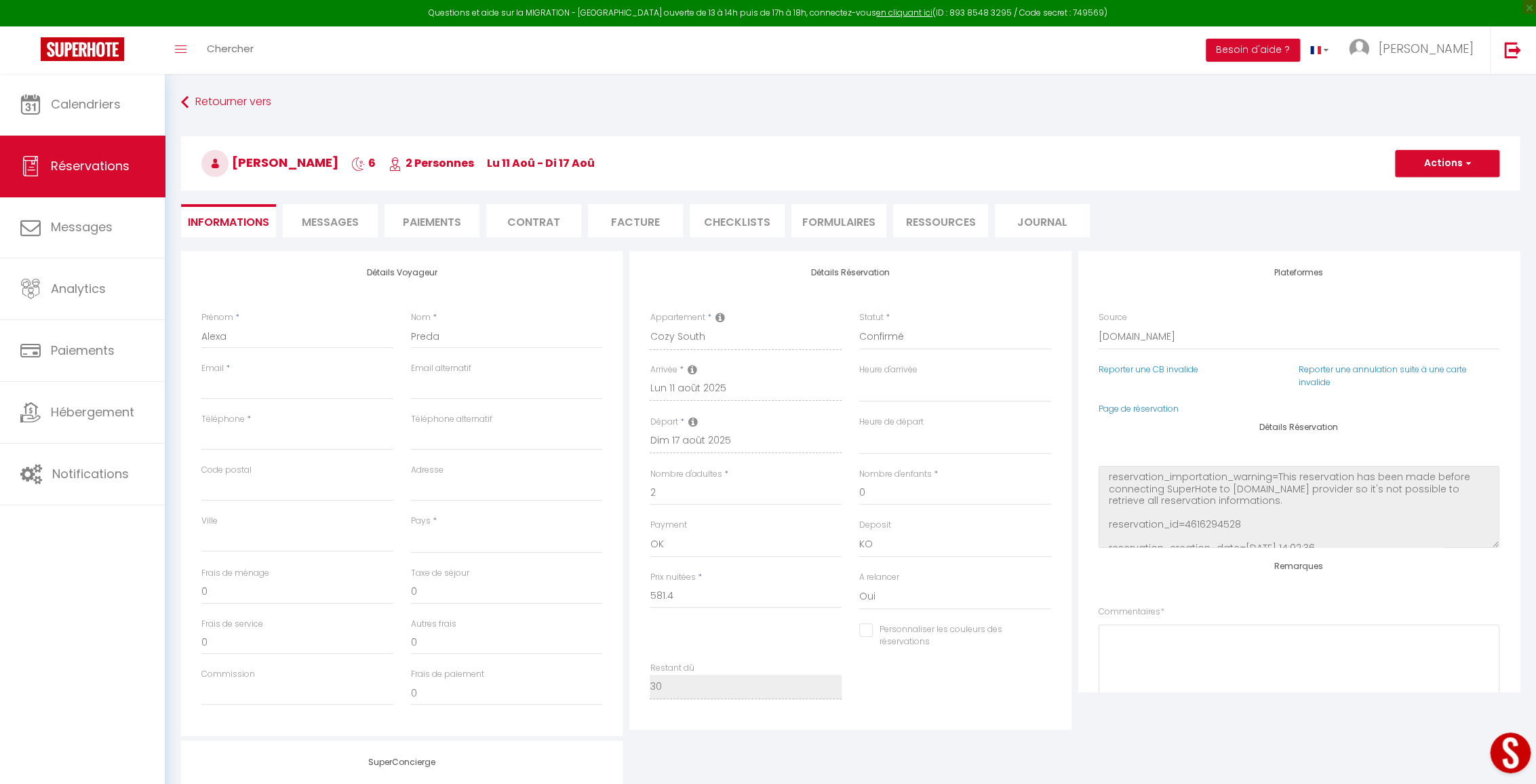
select select
checkbox input "false"
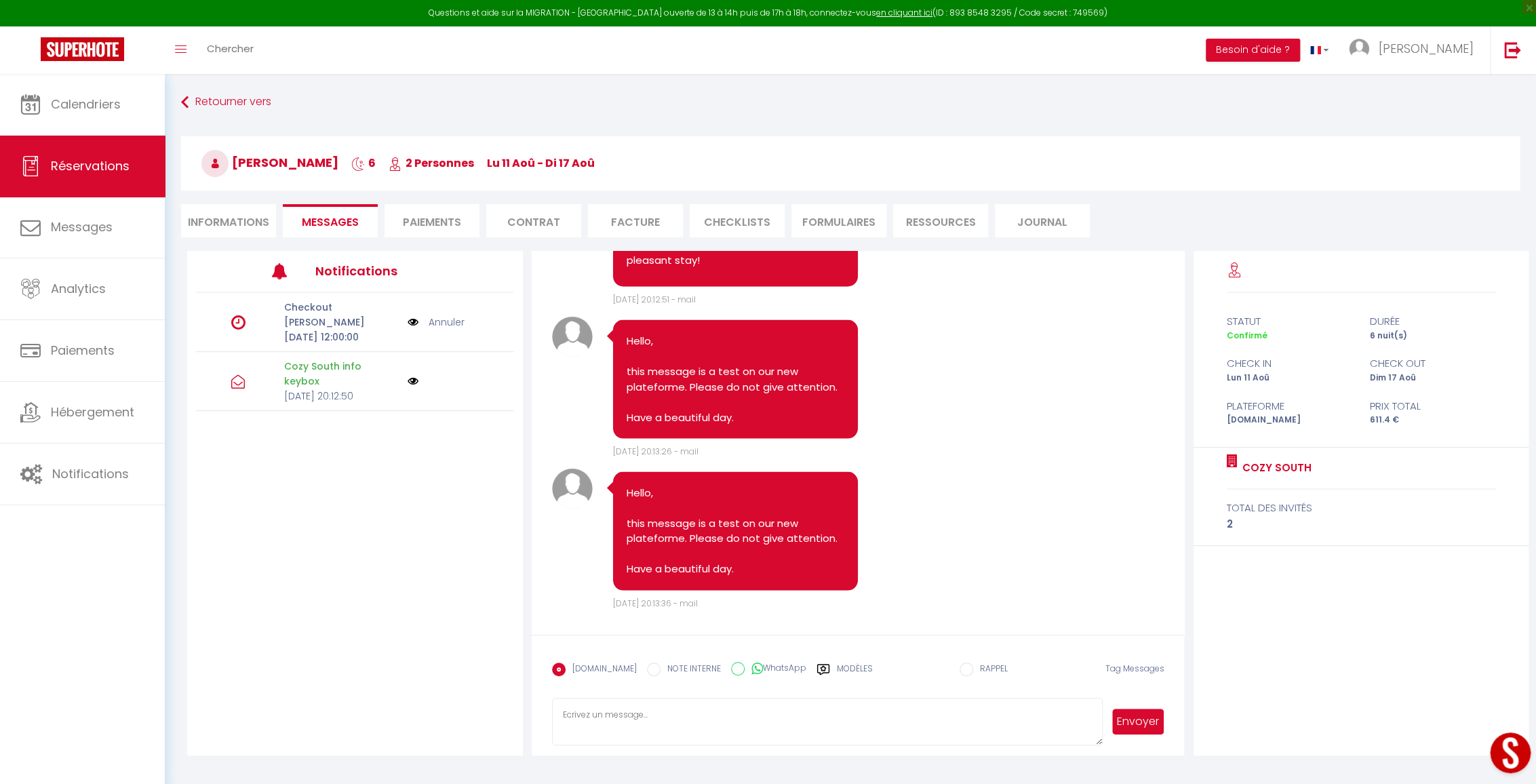
scroll to position [1527, 0]
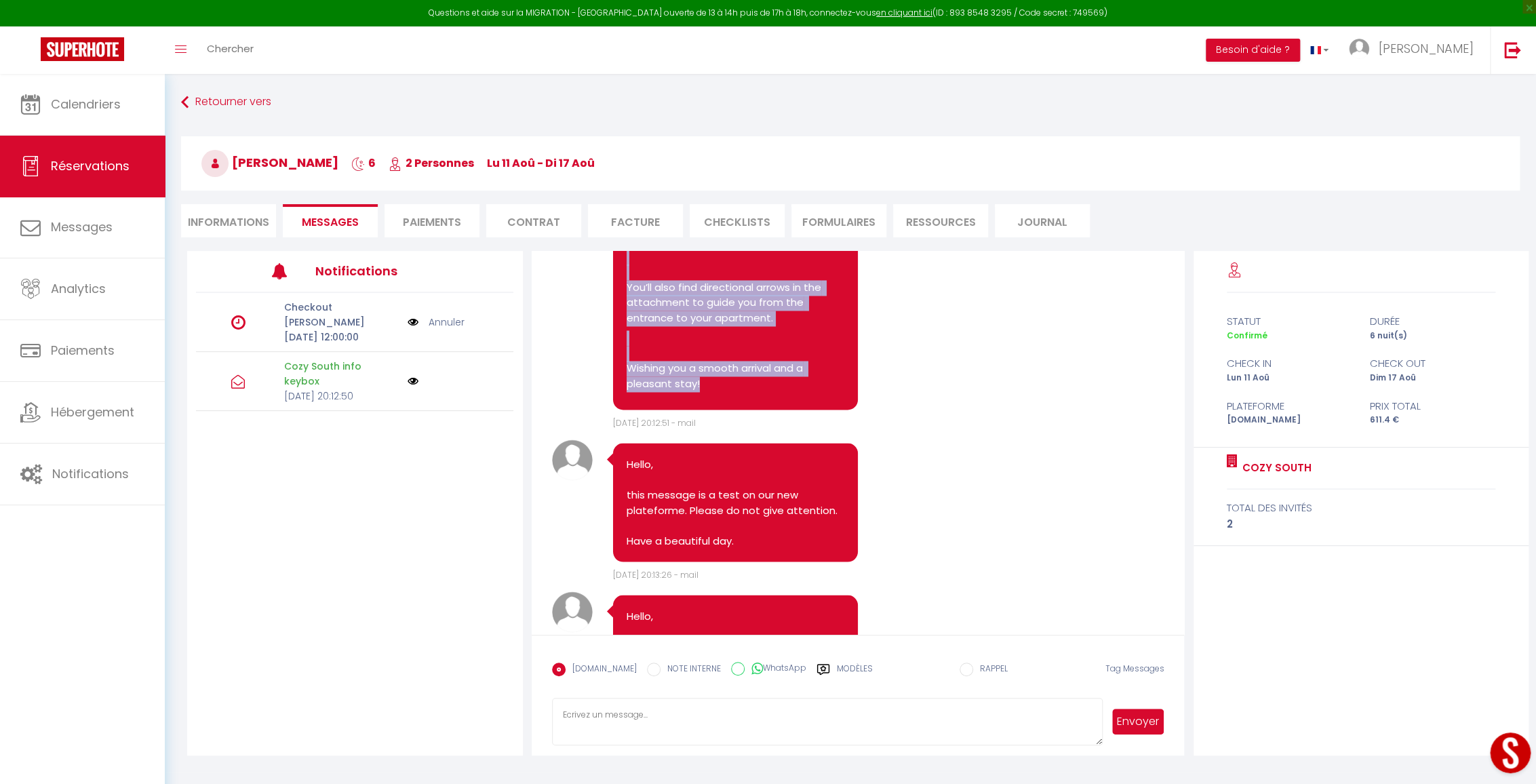
drag, startPoint x: 624, startPoint y: 381, endPoint x: 756, endPoint y: 429, distance: 140.5
copy pre "Lorem Ipsum Dolor Sitam, C adip eli’se doeiu temp! Incidi utla etdolorema aliqu…"
click at [730, 719] on textarea at bounding box center [828, 722] width 552 height 47
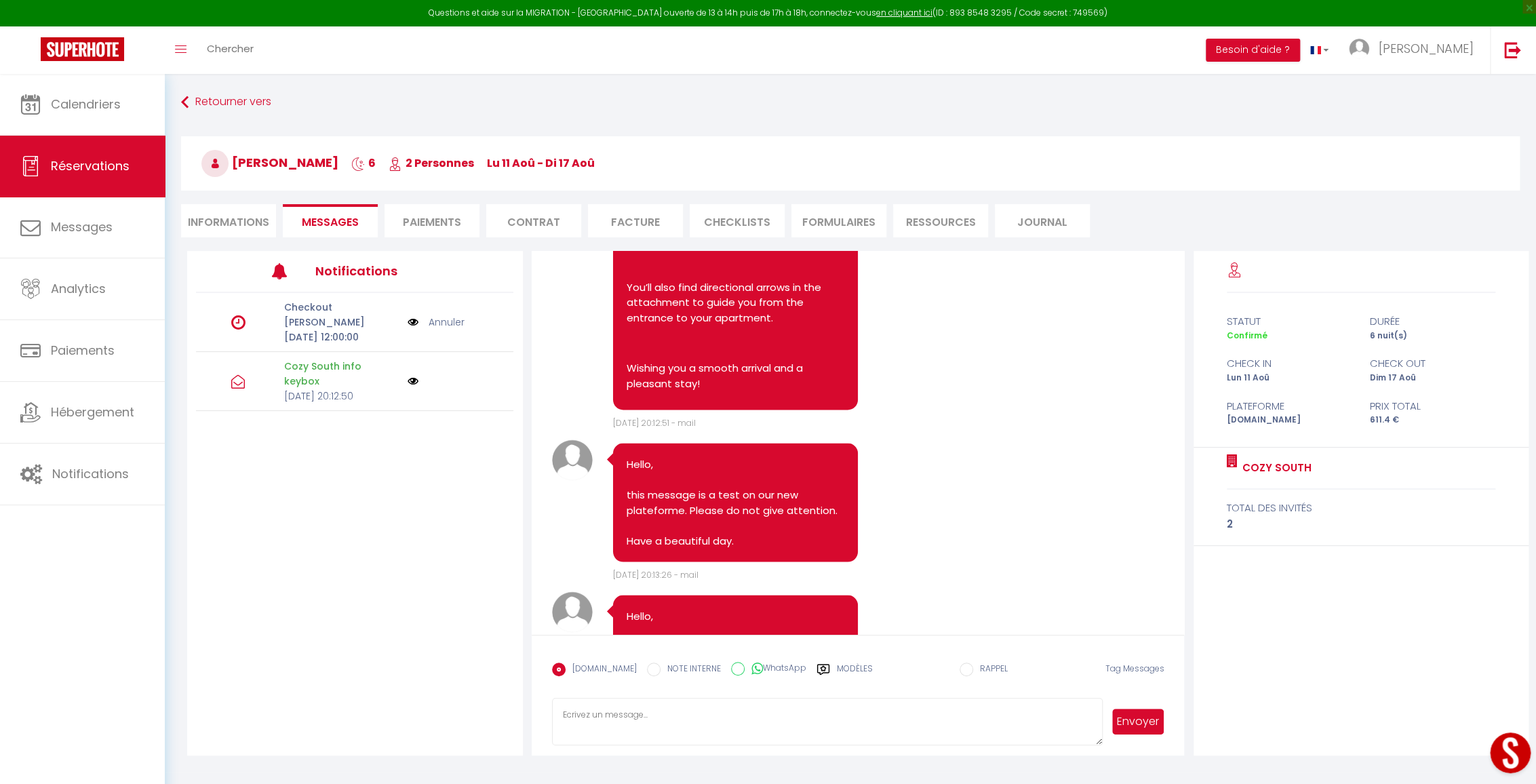
paste textarea "Lorem Ipsum Dolor Sitam, C adip eli’se doeiu temp! Incidi utla etdolorema aliqu…"
click at [1098, 742] on textarea at bounding box center [828, 722] width 552 height 47
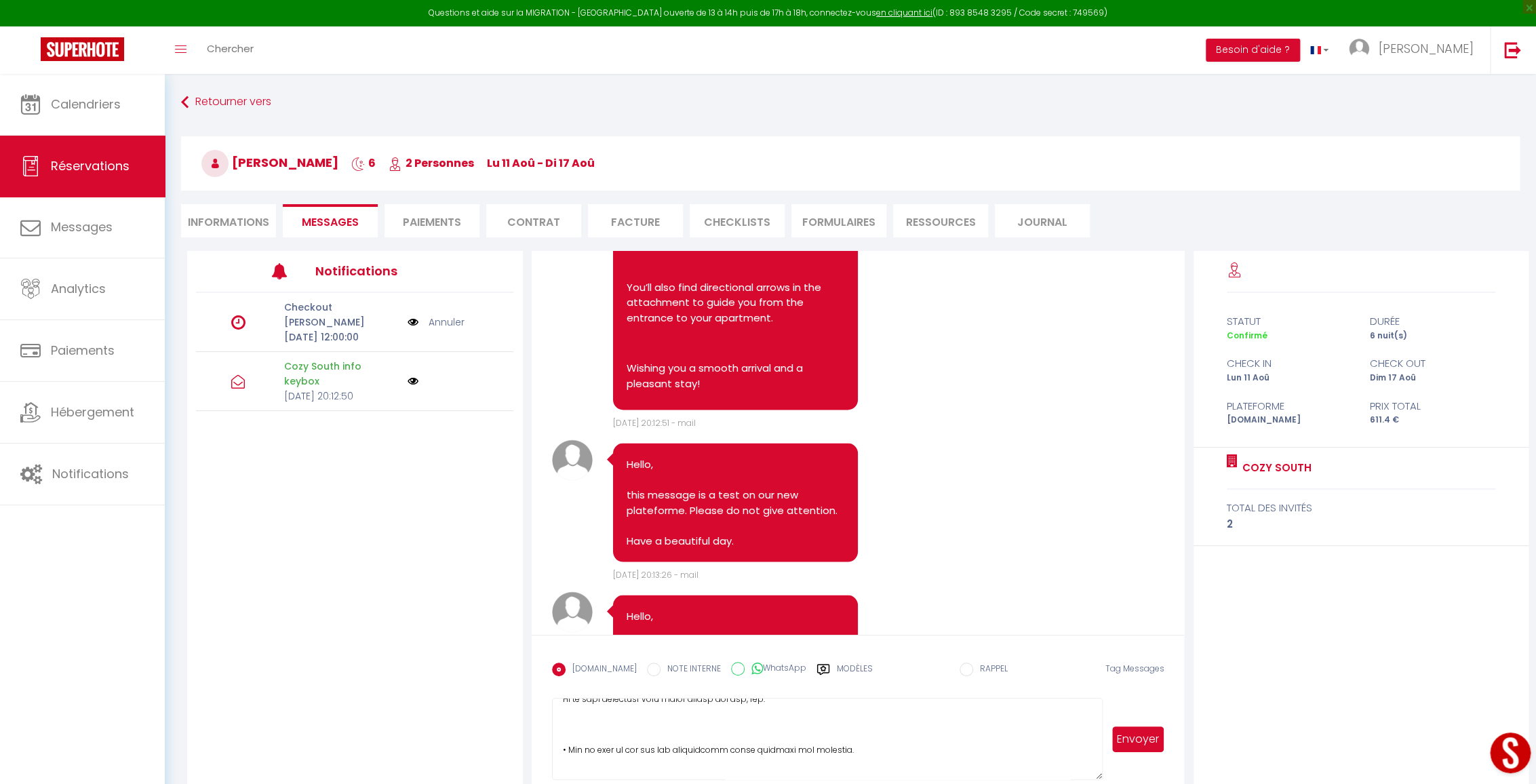
drag, startPoint x: 1098, startPoint y: 744, endPoint x: 1095, endPoint y: 777, distance: 33.1
click at [1095, 777] on textarea at bounding box center [828, 739] width 552 height 82
drag, startPoint x: 1090, startPoint y: 699, endPoint x: 1087, endPoint y: 691, distance: 8.5
click at [1087, 691] on form "[DOMAIN_NAME] NOTE INTERNE WhatsApp Modèles 10 « ‹ » › [DATE] [PHONE_NUMBER] Di…" at bounding box center [858, 712] width 653 height 156
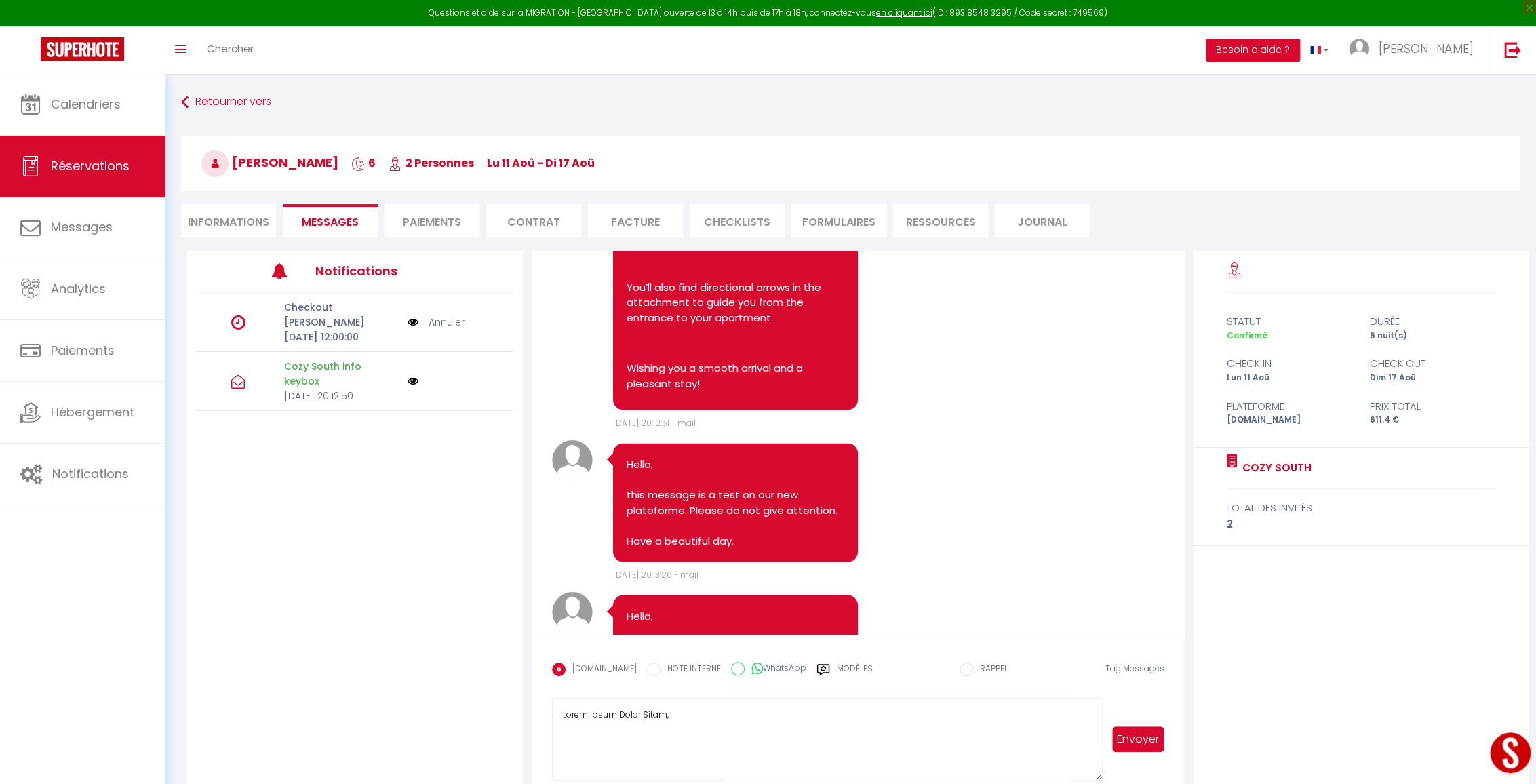
click at [679, 766] on textarea at bounding box center [828, 739] width 552 height 83
click at [624, 752] on textarea at bounding box center [828, 739] width 552 height 83
click at [609, 737] on textarea at bounding box center [828, 739] width 552 height 83
click at [609, 722] on textarea at bounding box center [828, 739] width 552 height 83
click at [626, 733] on textarea at bounding box center [828, 739] width 552 height 83
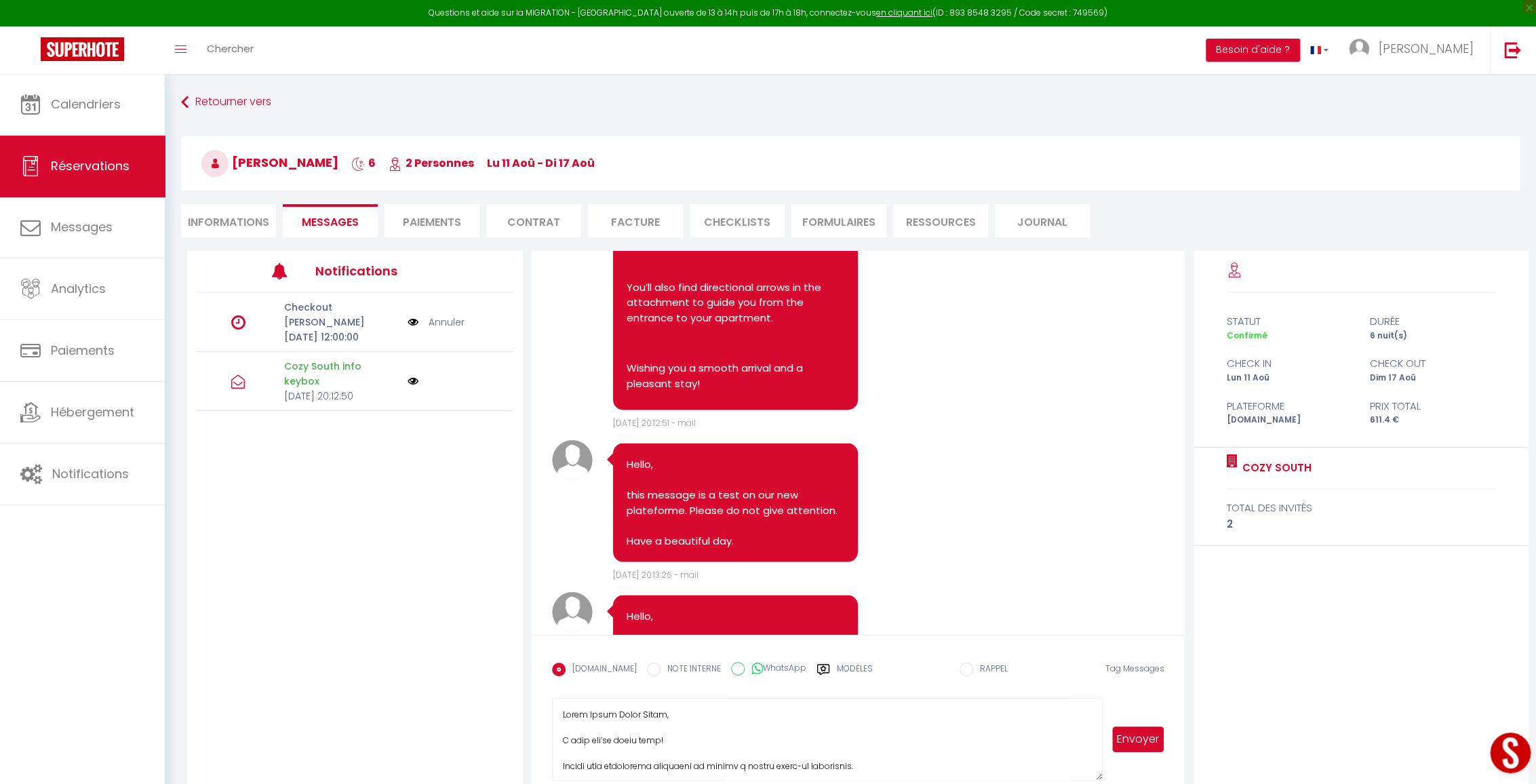
click at [676, 737] on textarea at bounding box center [828, 739] width 552 height 83
click at [585, 746] on textarea at bounding box center [828, 739] width 552 height 83
click at [992, 711] on textarea at bounding box center [828, 739] width 552 height 83
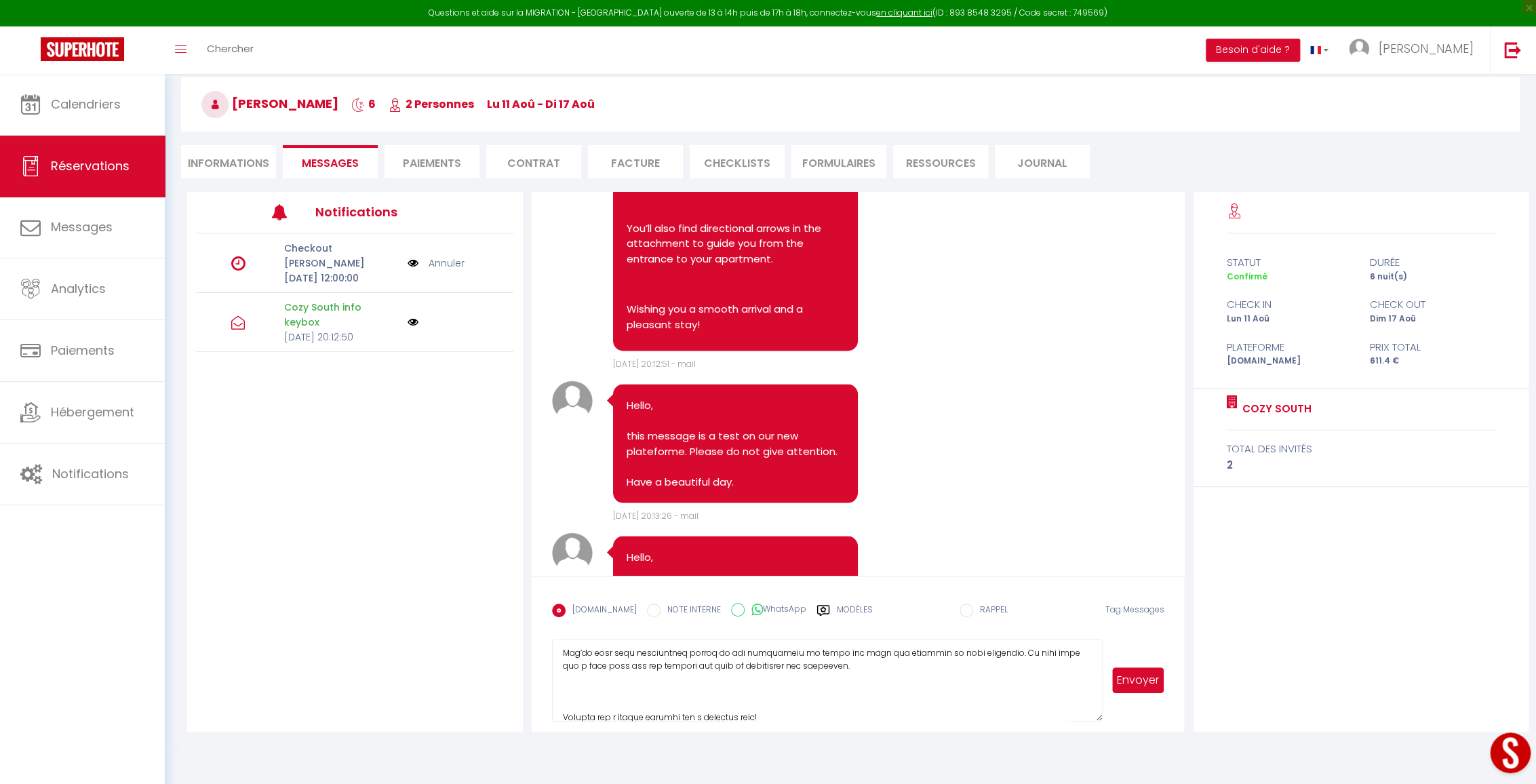
scroll to position [70, 0]
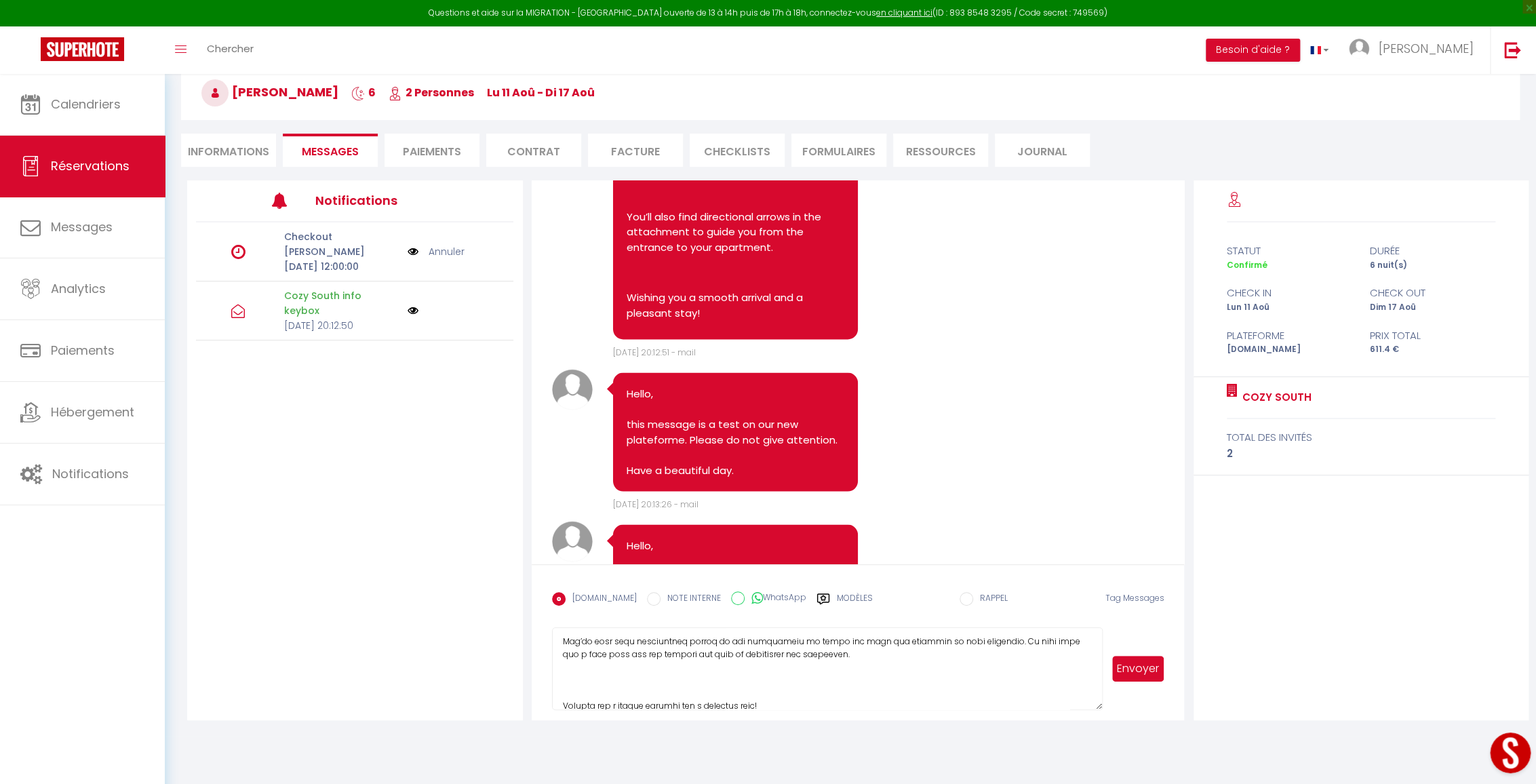
drag, startPoint x: 804, startPoint y: 775, endPoint x: 750, endPoint y: 643, distance: 142.6
click at [750, 643] on textarea at bounding box center [828, 668] width 552 height 83
drag, startPoint x: 822, startPoint y: 646, endPoint x: 738, endPoint y: 642, distance: 84.1
click at [738, 642] on textarea at bounding box center [828, 668] width 552 height 83
type textarea "Lorem Ipsum Dolor Sitam, C adip eli’se doeiu temp! Incid utlabo et dol magnaal …"
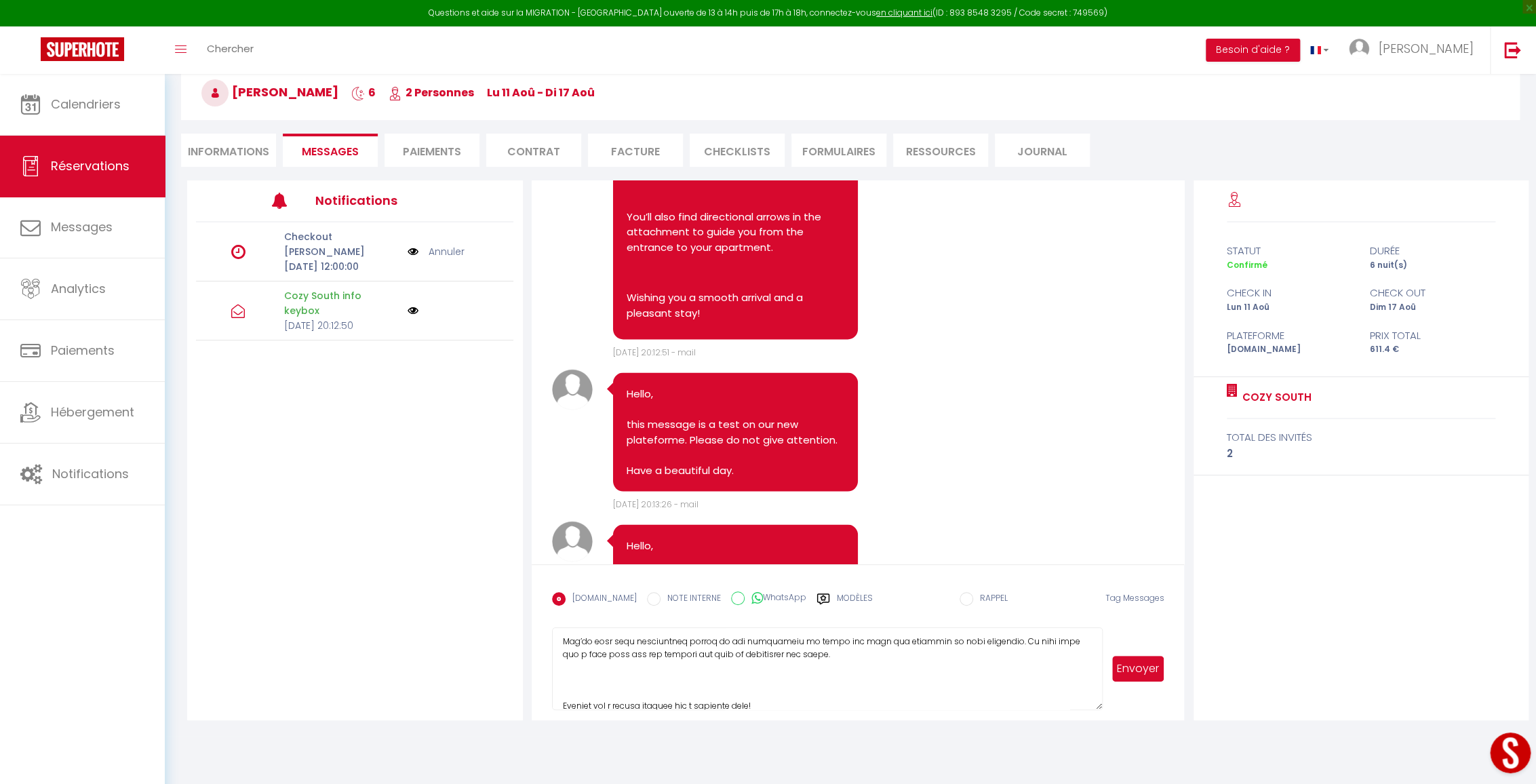
click at [1132, 668] on button "Envoyer" at bounding box center [1138, 668] width 52 height 26
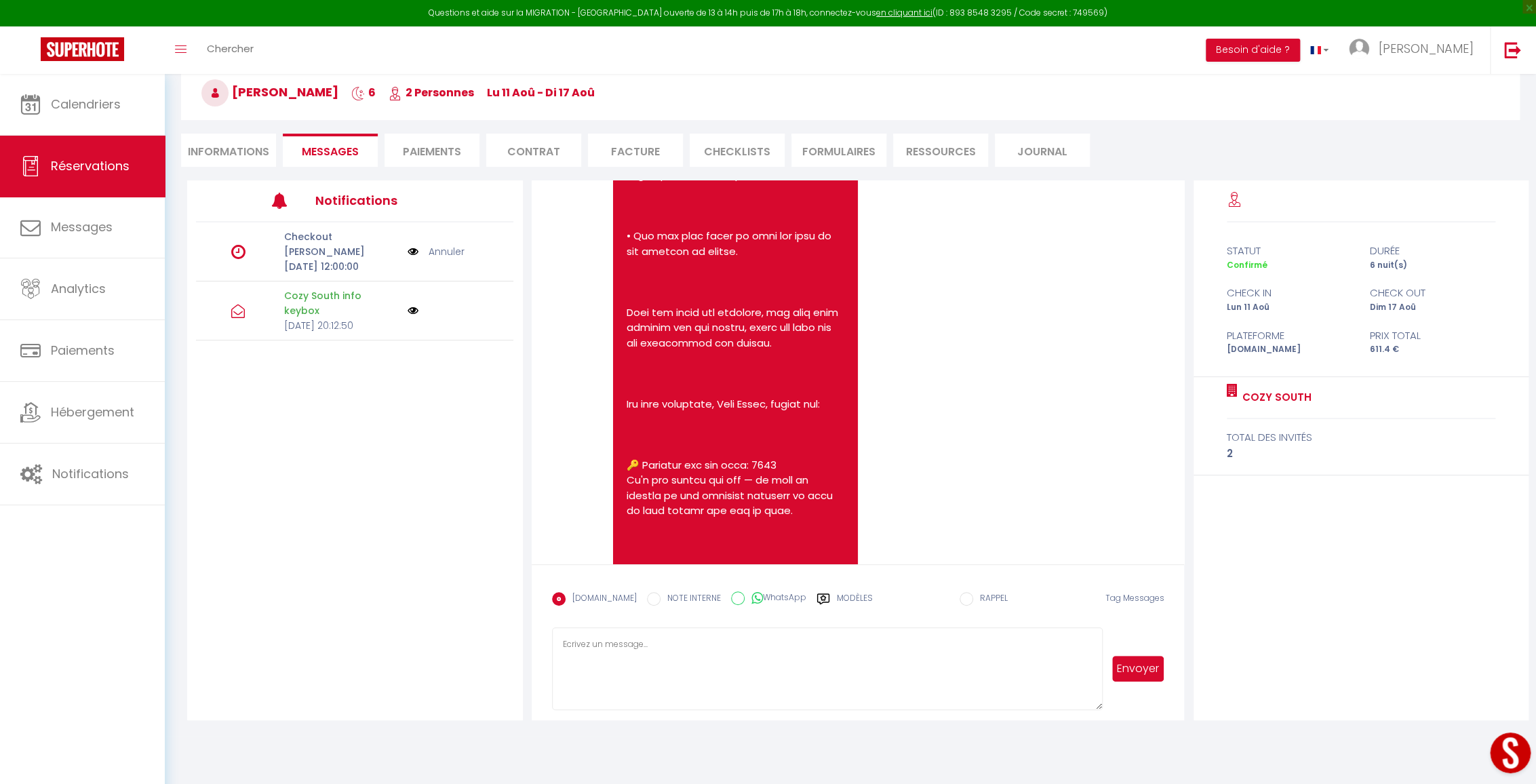
scroll to position [2687, 0]
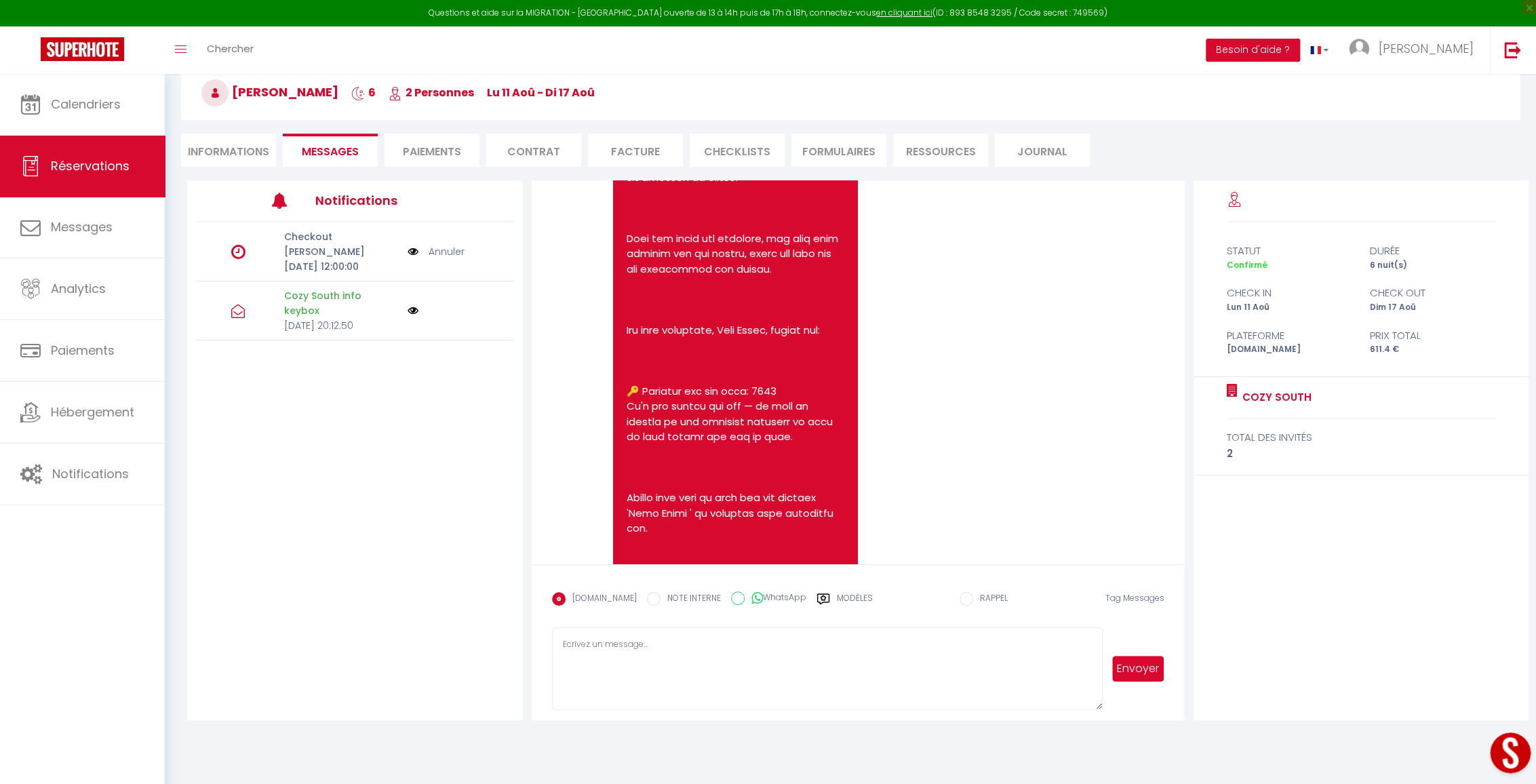
click at [424, 151] on li "Paiements" at bounding box center [432, 150] width 95 height 33
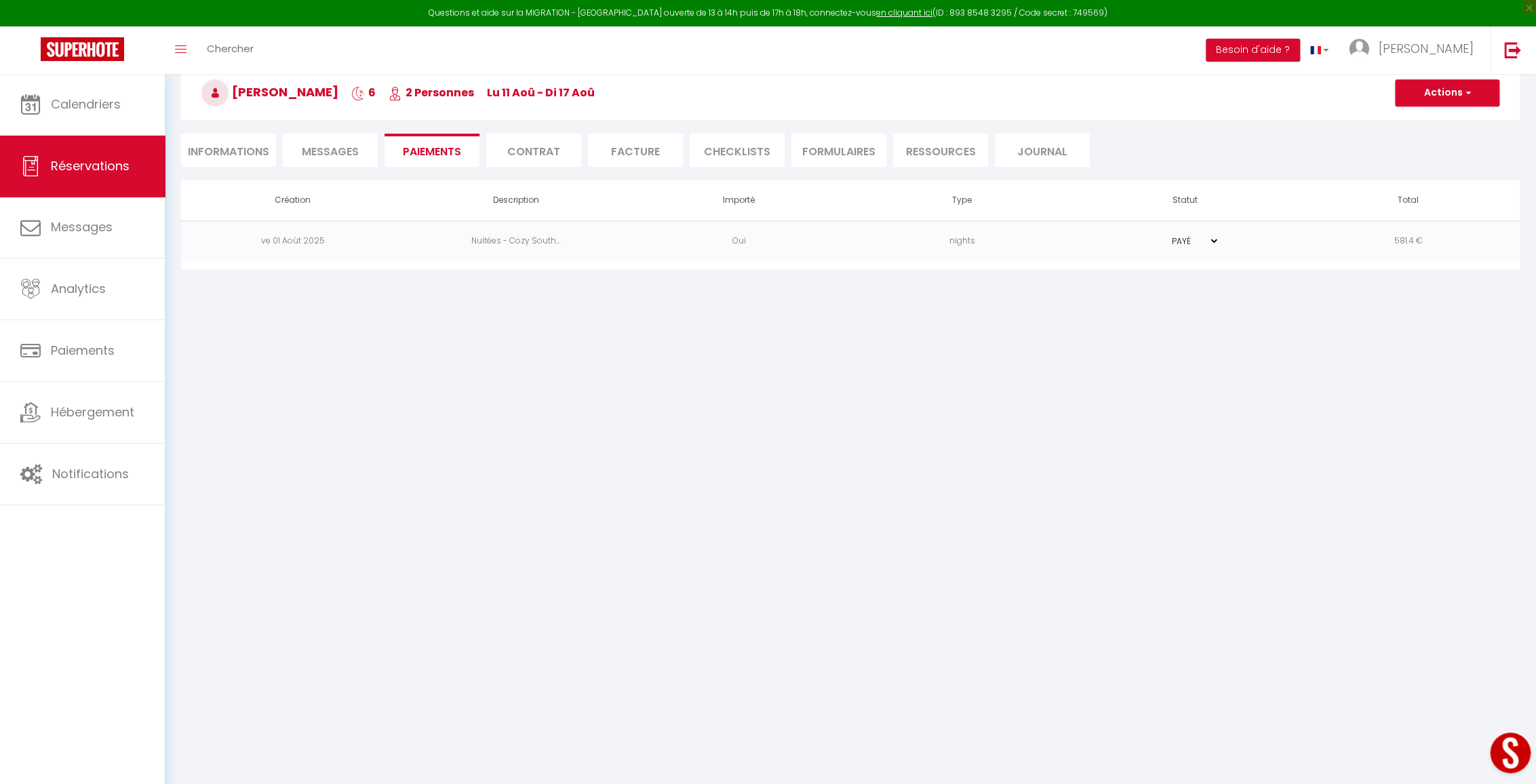
click at [510, 153] on li "Contrat" at bounding box center [533, 150] width 95 height 33
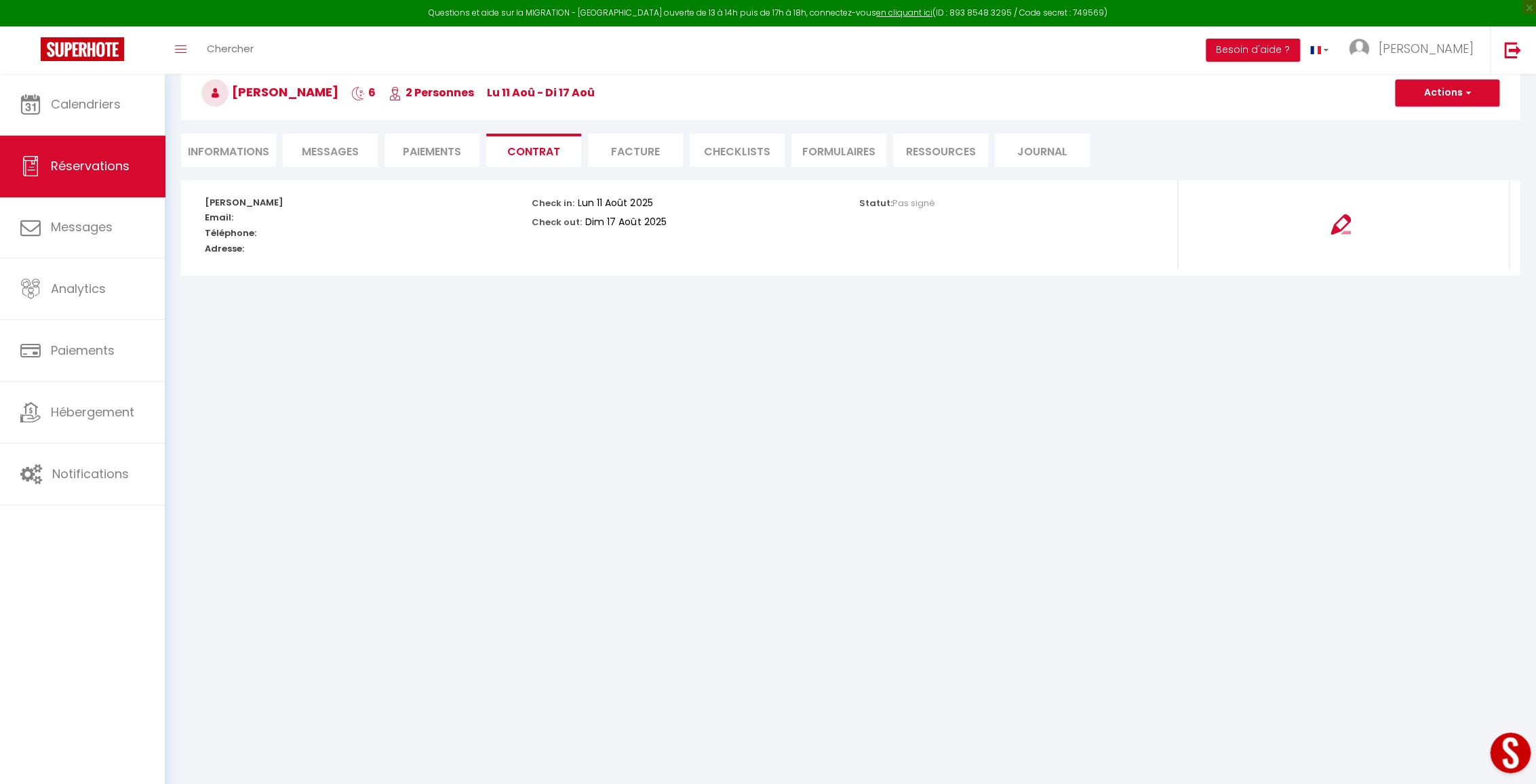
click at [595, 150] on li "Facture" at bounding box center [635, 150] width 95 height 33
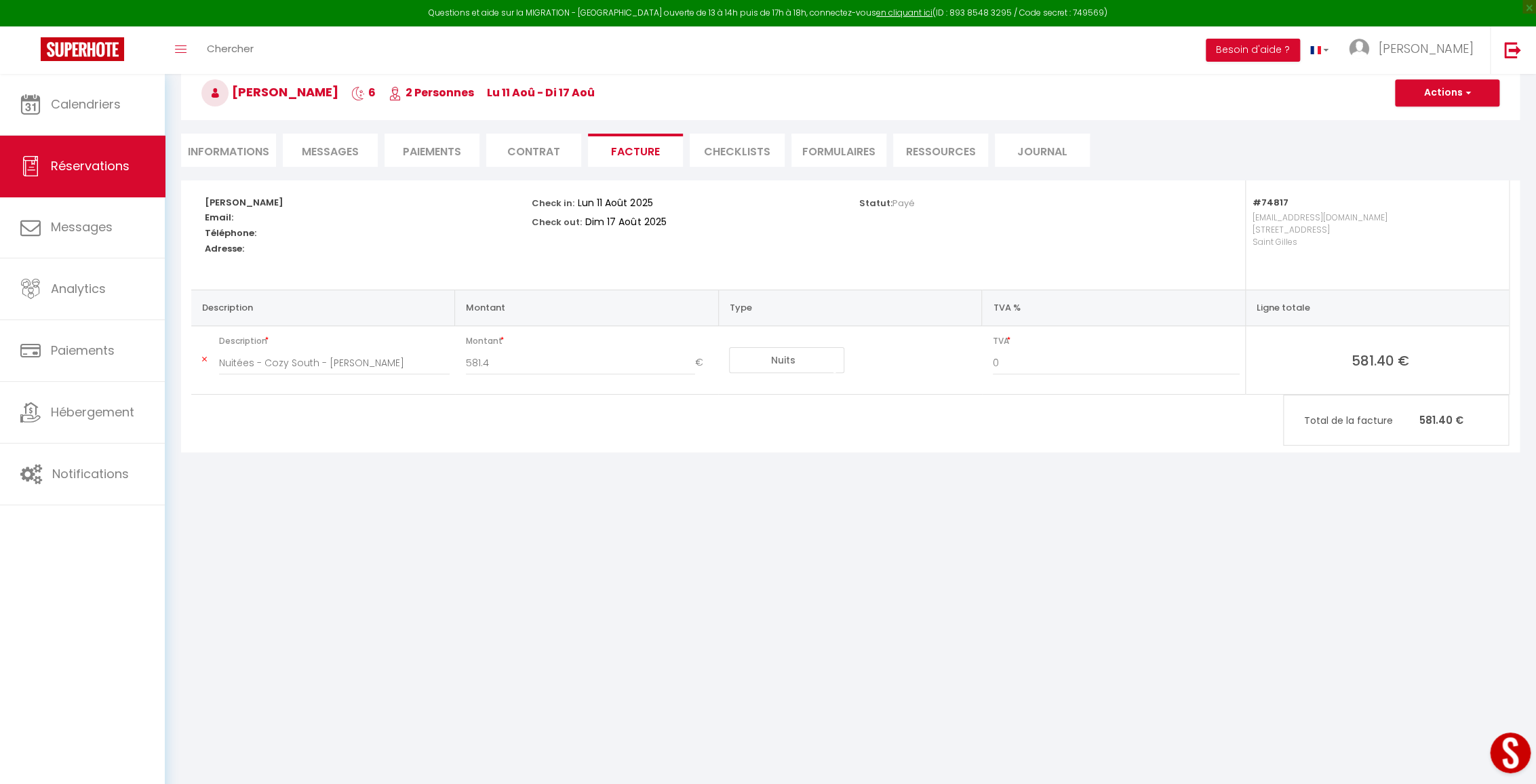
click at [753, 153] on li "CHECKLISTS" at bounding box center [738, 150] width 95 height 33
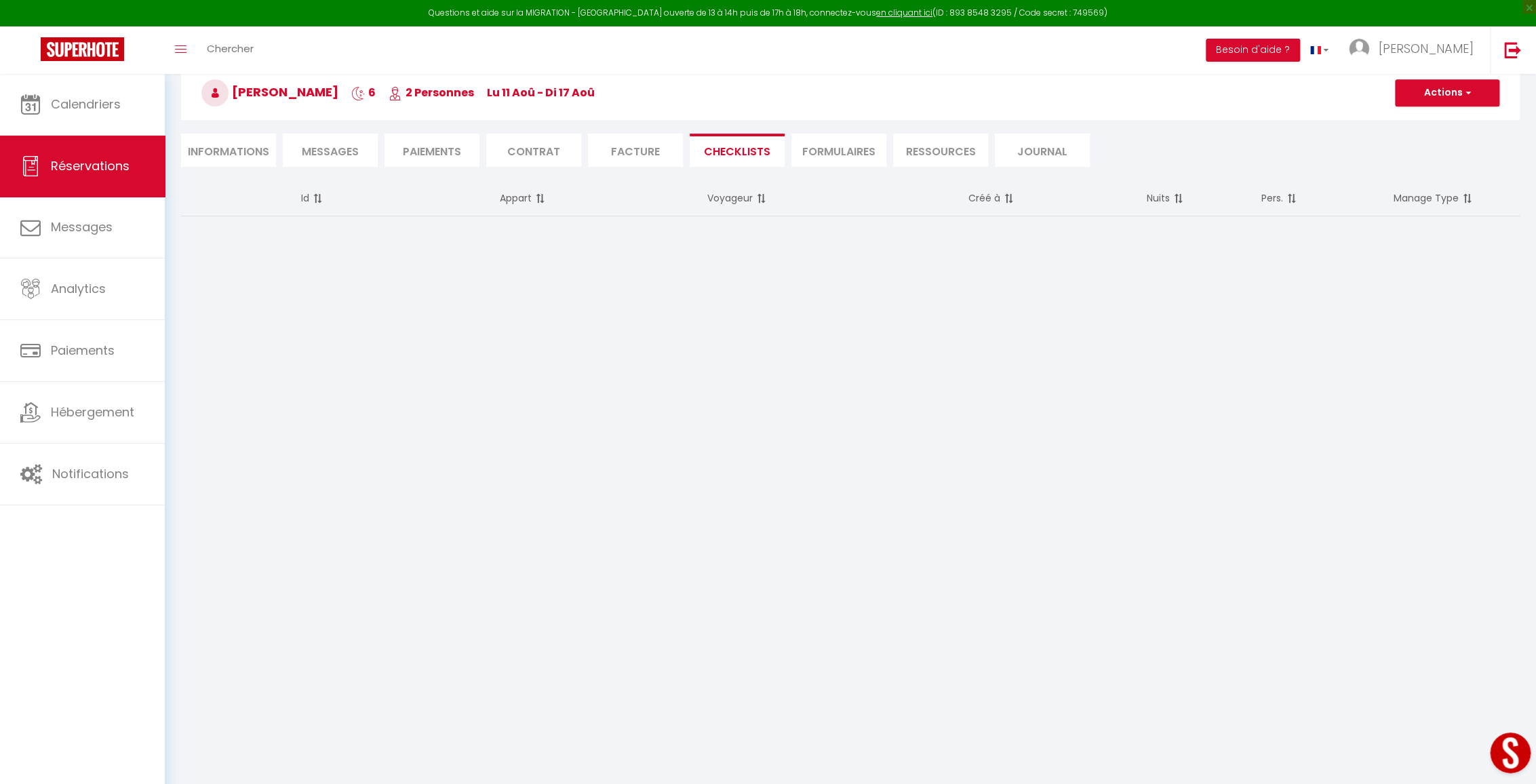
click at [836, 150] on li "FORMULAIRES" at bounding box center [839, 150] width 95 height 33
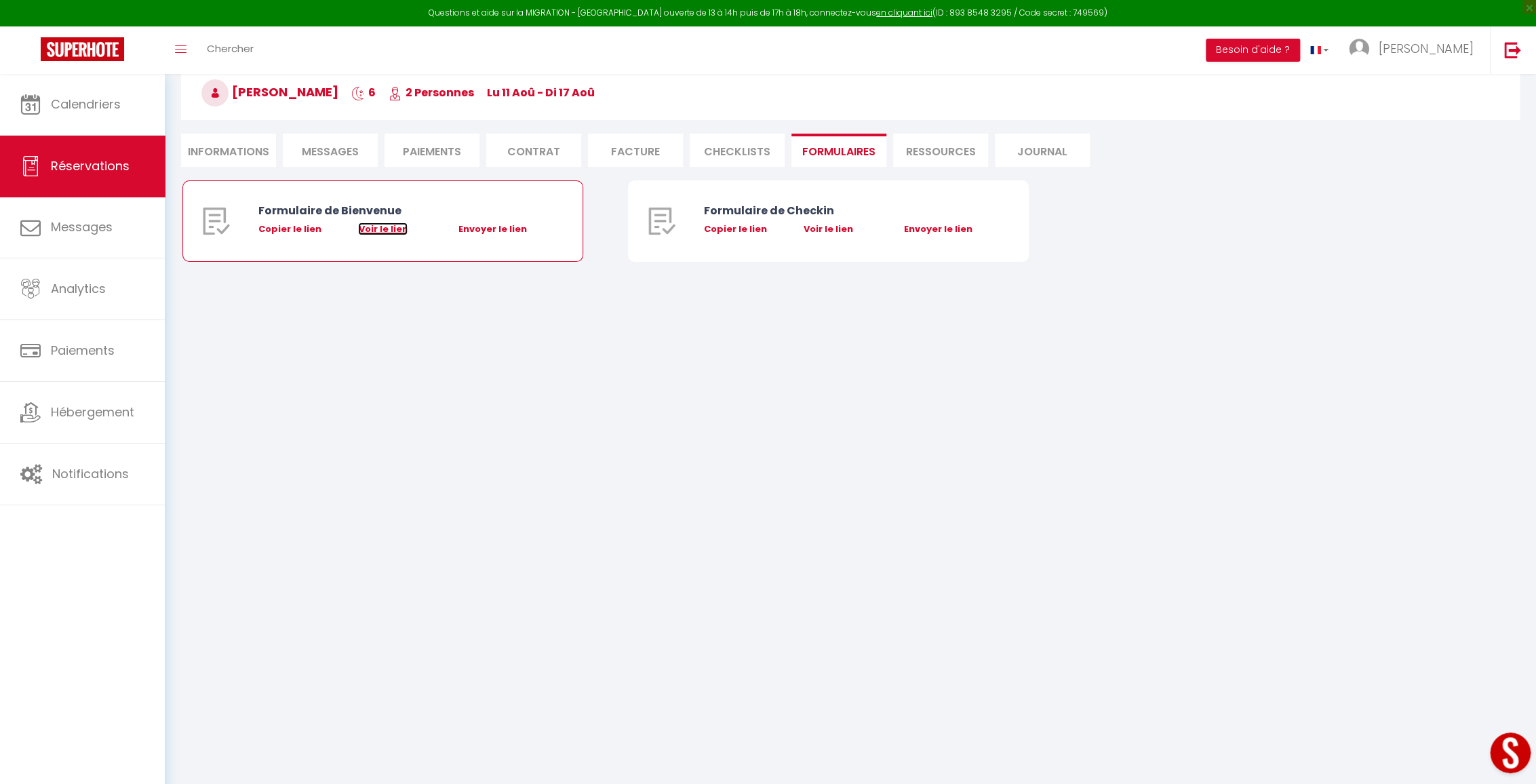
click at [383, 225] on link "Voir le lien" at bounding box center [382, 229] width 50 height 13
click at [393, 230] on link "Voir le lien" at bounding box center [382, 229] width 50 height 13
click at [946, 148] on li "Ressources" at bounding box center [941, 150] width 95 height 33
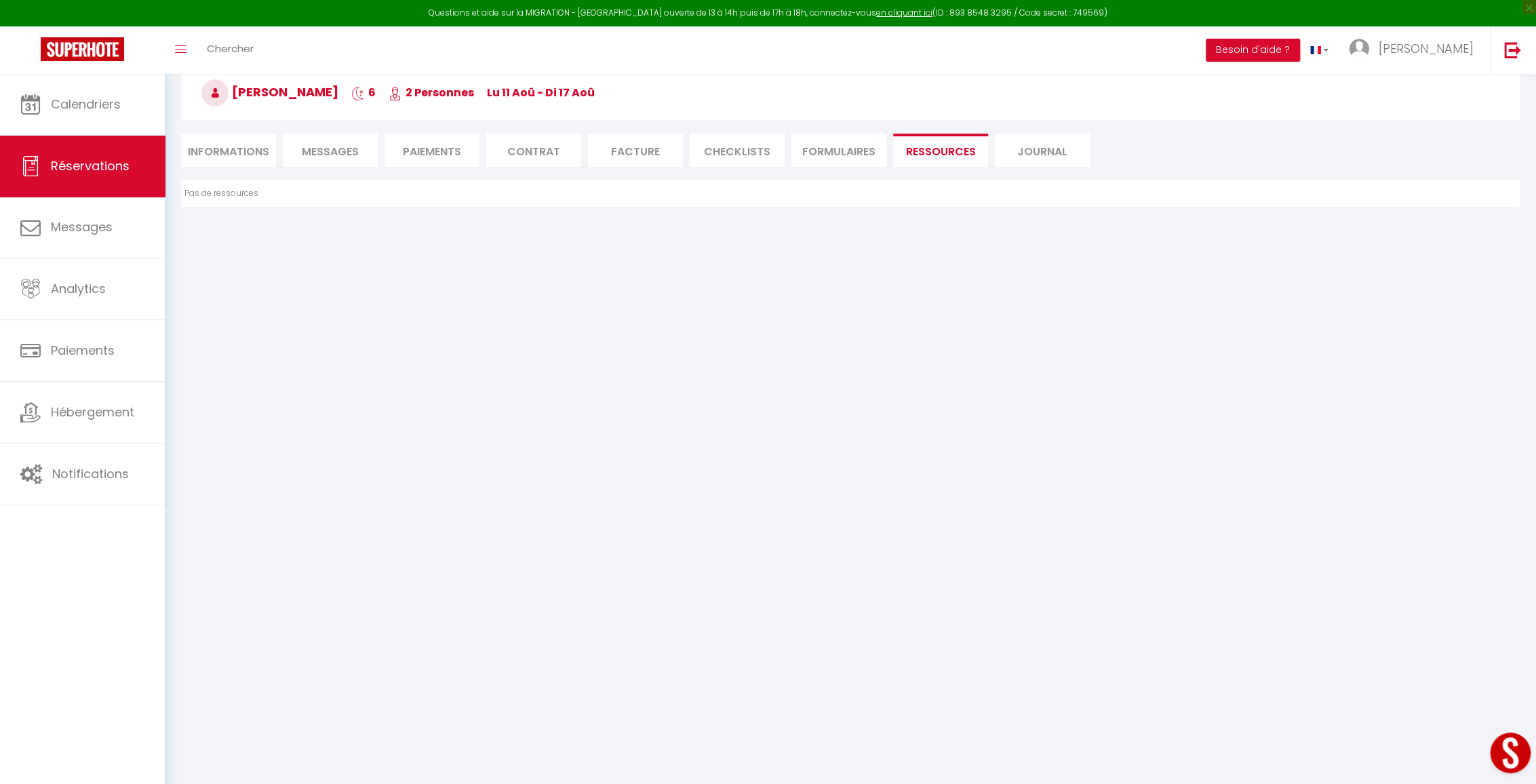
click at [1035, 145] on li "Journal" at bounding box center [1042, 150] width 95 height 33
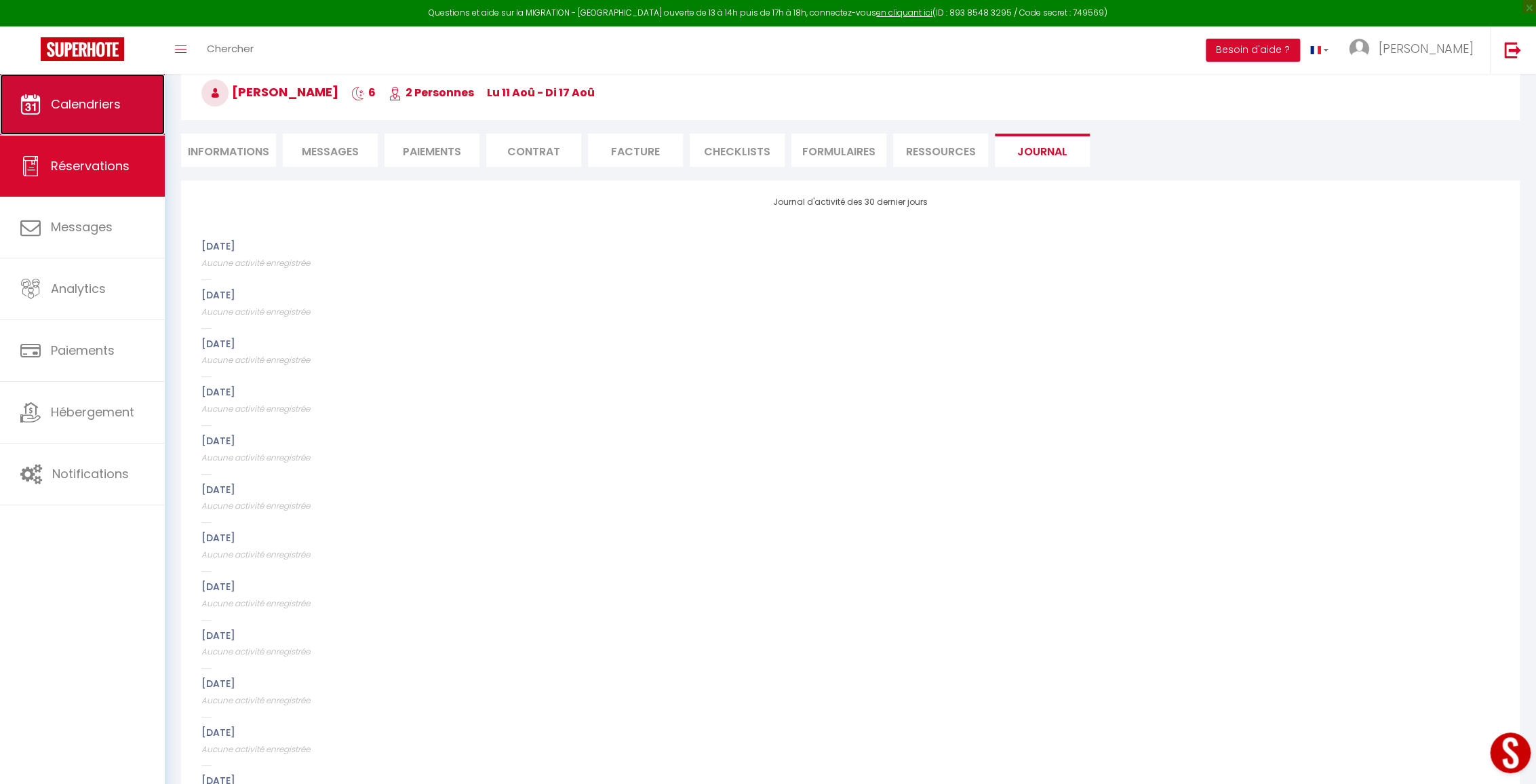
click at [108, 111] on span "Calendriers" at bounding box center [85, 104] width 70 height 17
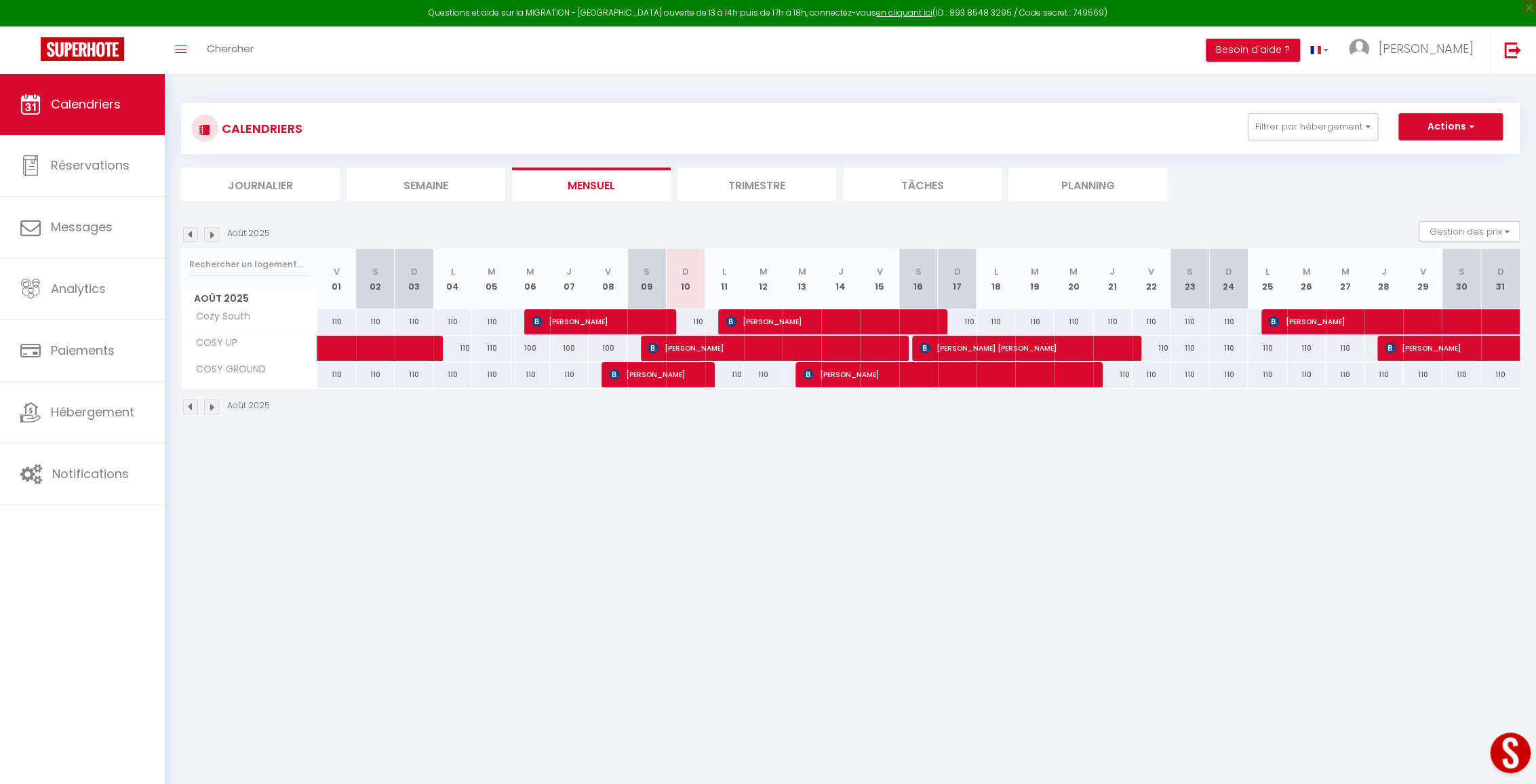
click at [695, 175] on li "Trimestre" at bounding box center [757, 184] width 159 height 33
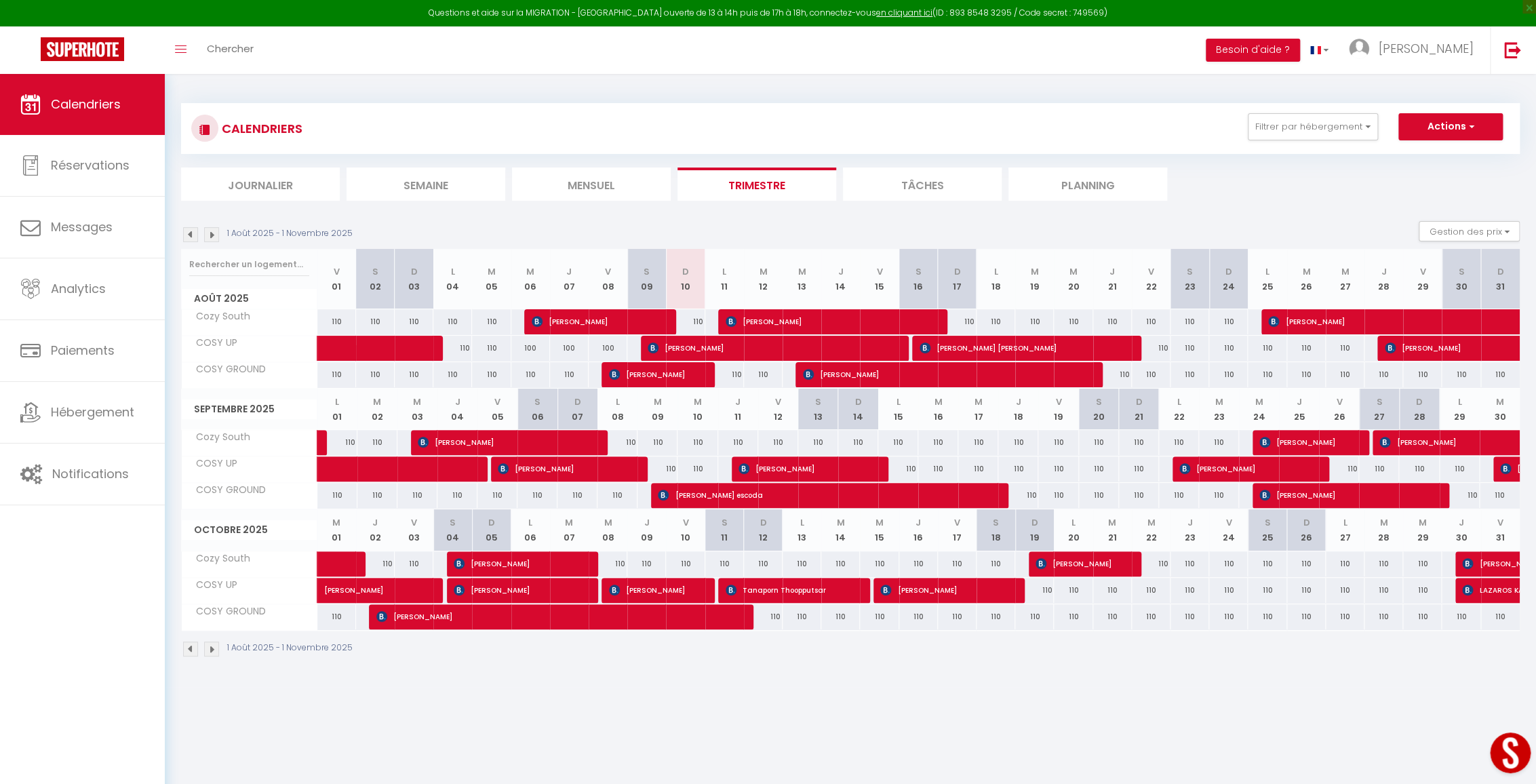
click at [866, 187] on li "Tâches" at bounding box center [922, 184] width 159 height 33
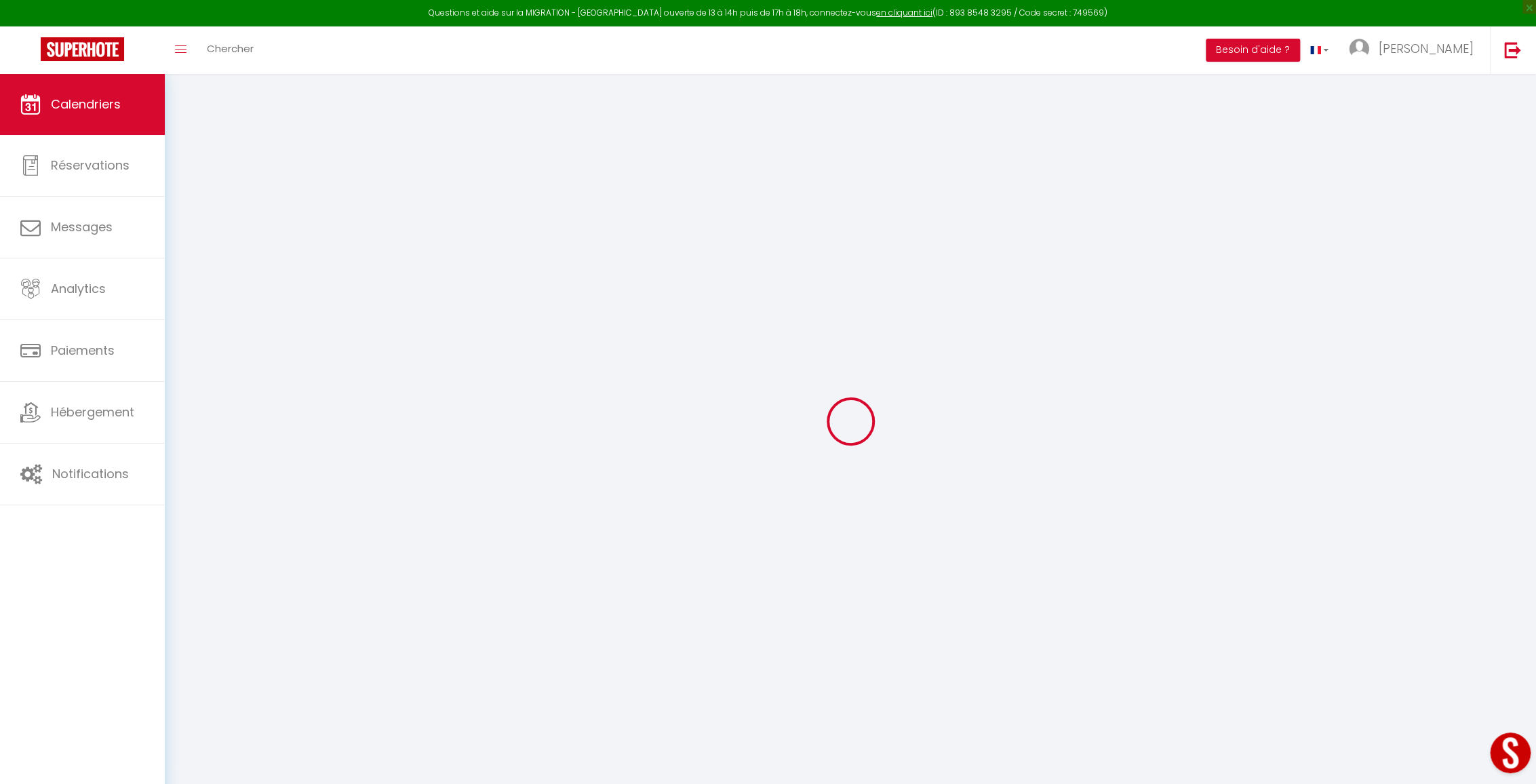
select select
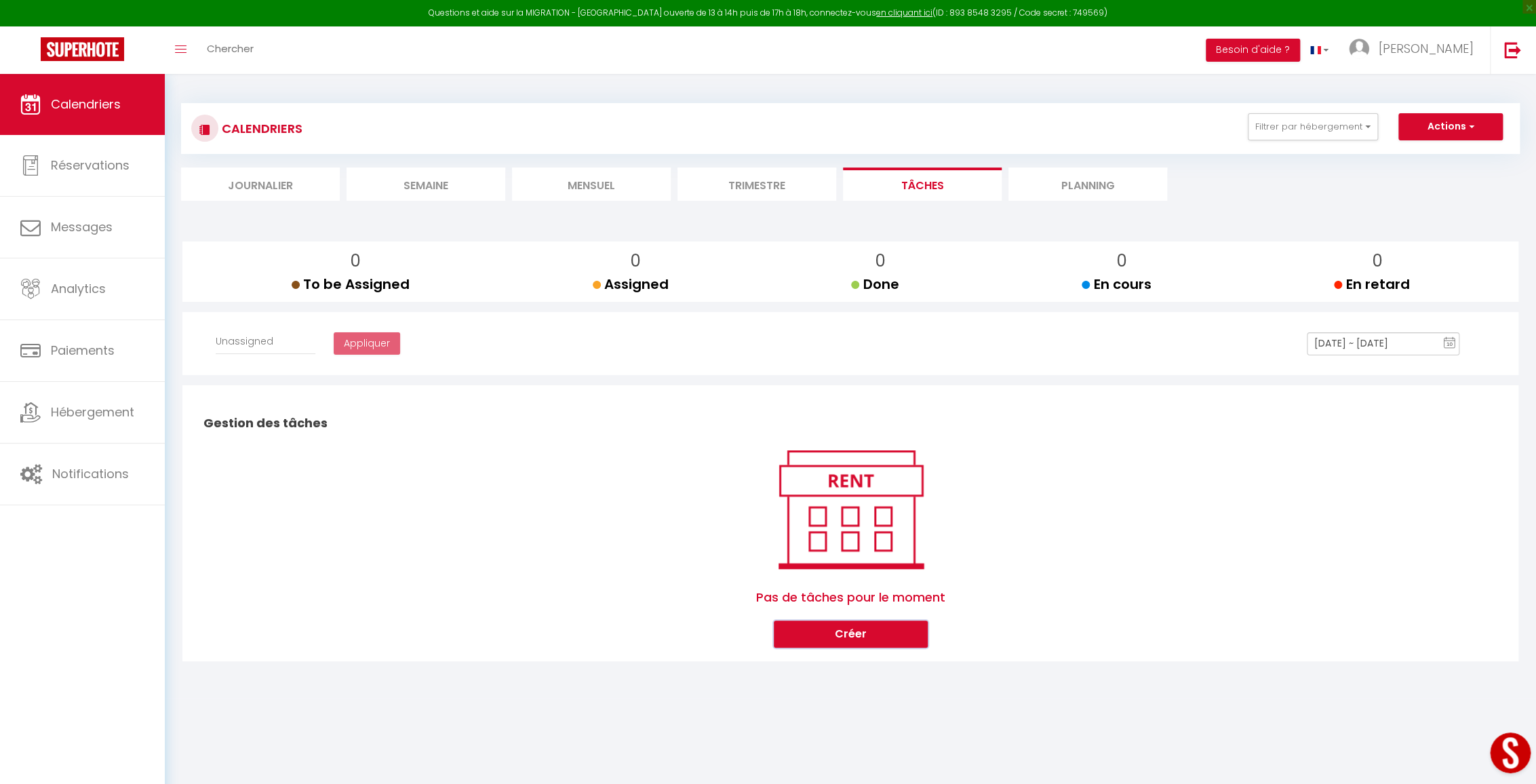
click at [864, 636] on button "Créer" at bounding box center [851, 634] width 154 height 27
select select
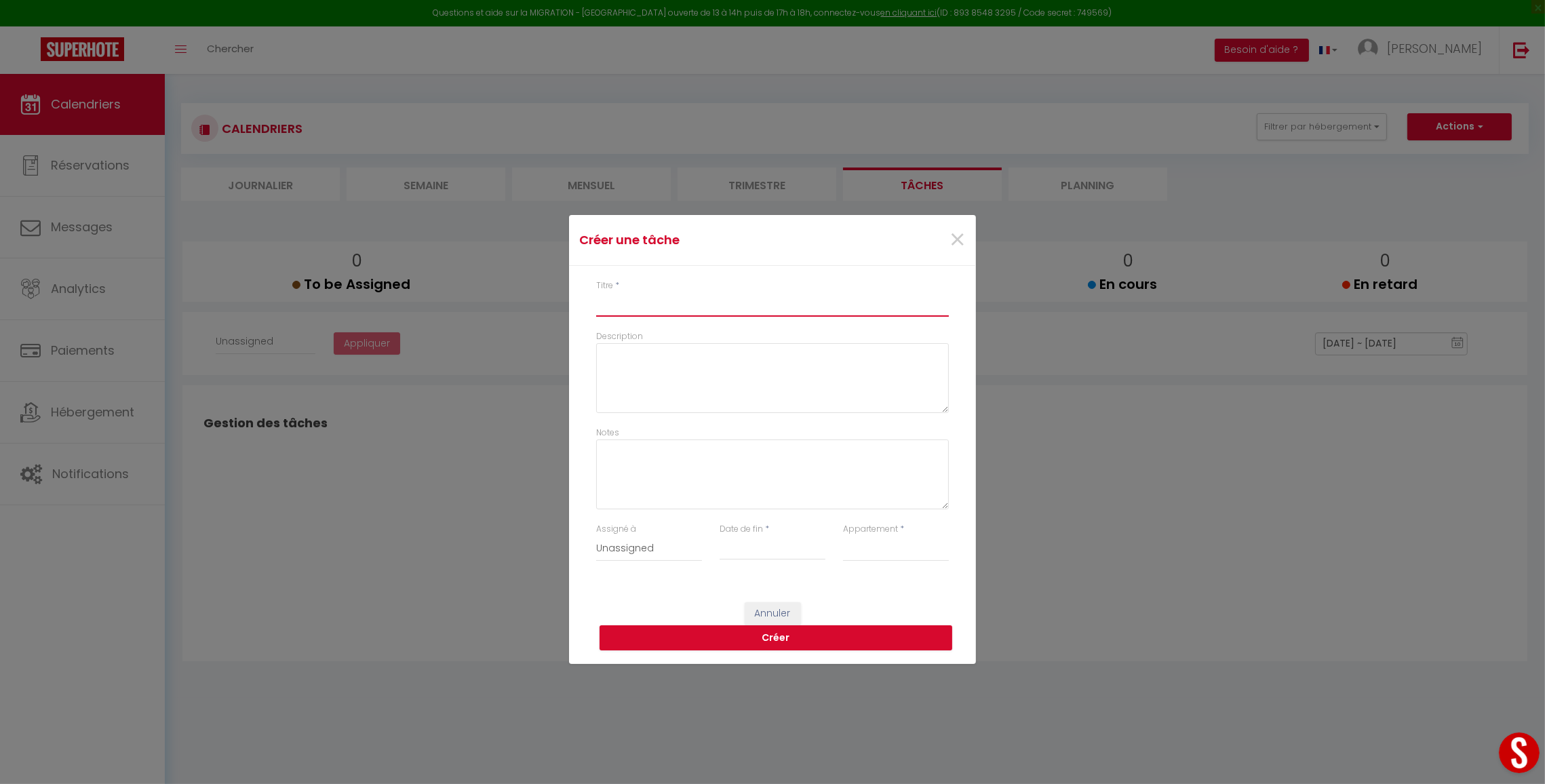
click at [663, 302] on input "Titre" at bounding box center [772, 304] width 353 height 25
type input "F"
select select
type input "Fa"
select select
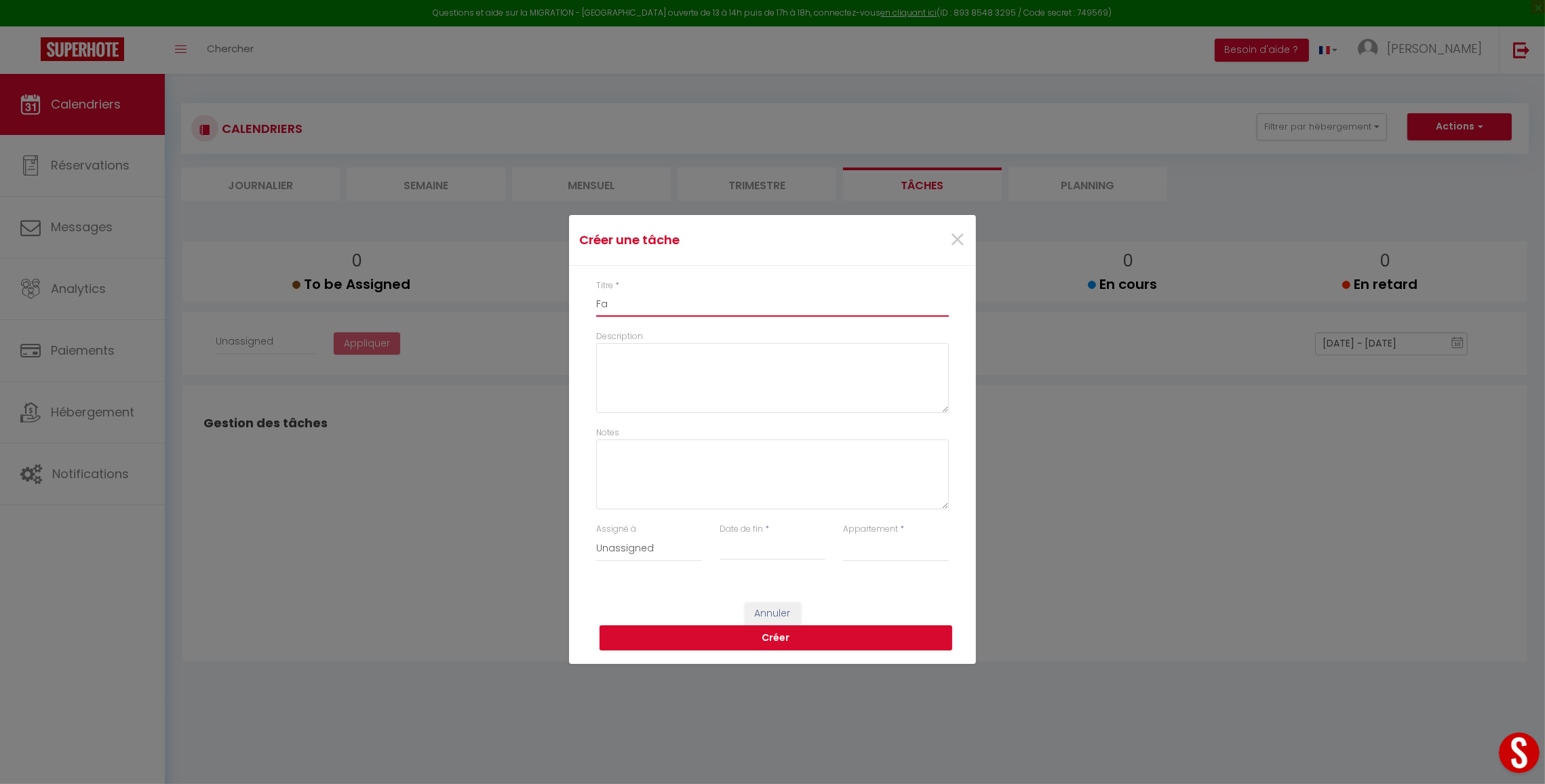
type input "Fai"
select select
type input "Fair"
select select
type input "Faire"
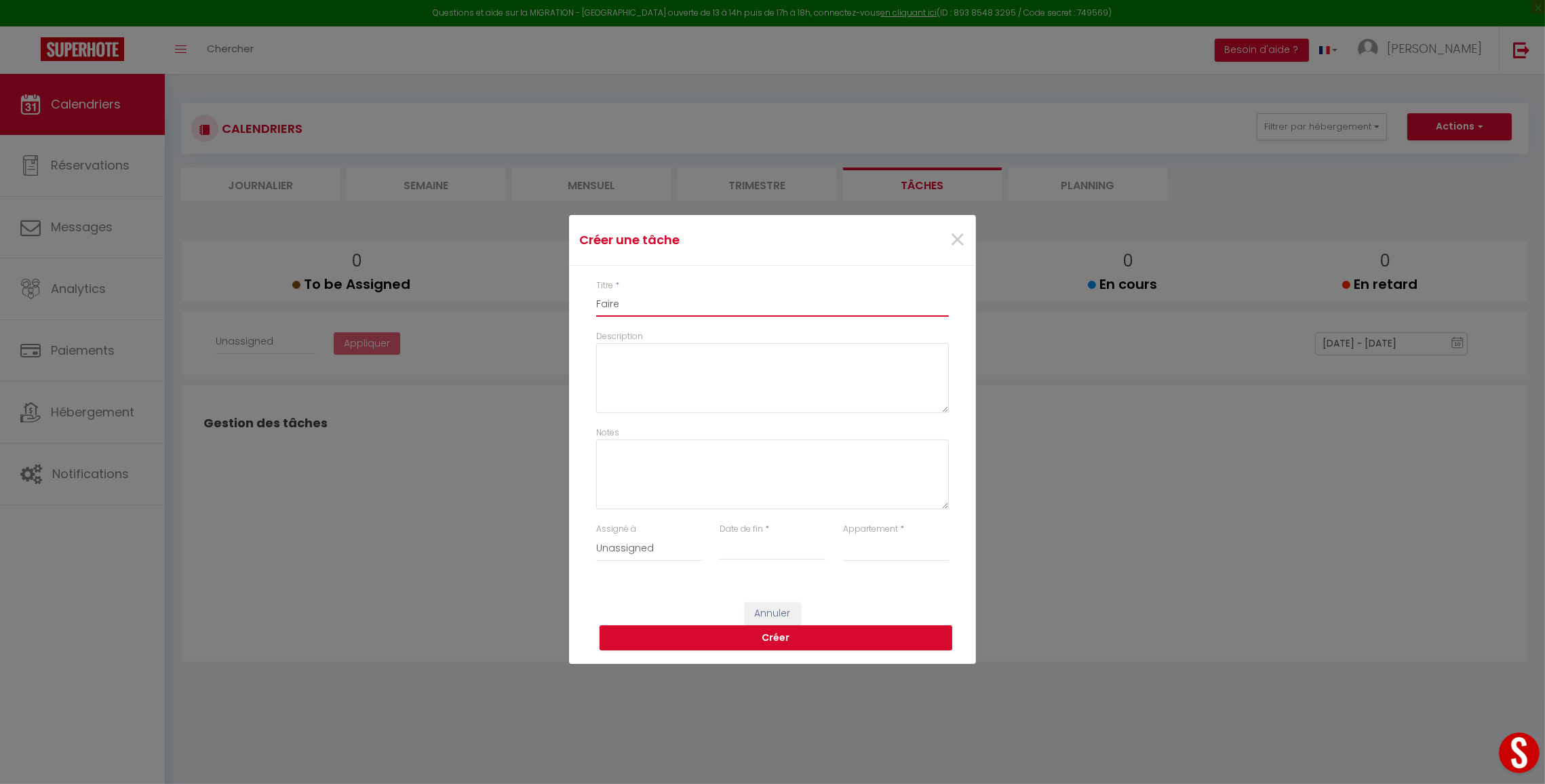
select select
type input "Faire"
select select
type input "Faire l"
select select
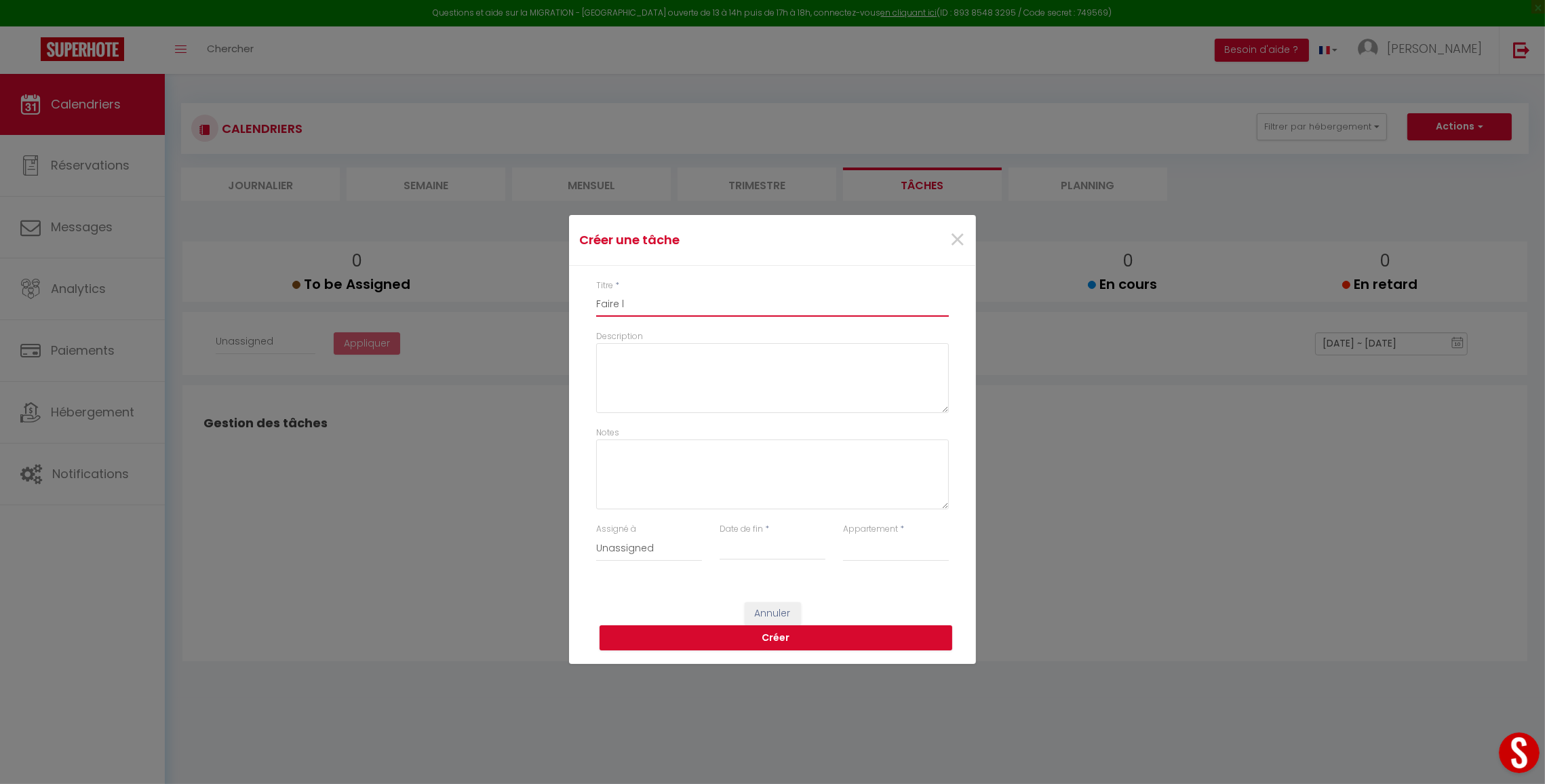
type input "Faire le"
select select
type input "Faire le"
select select
type input "Faire le l"
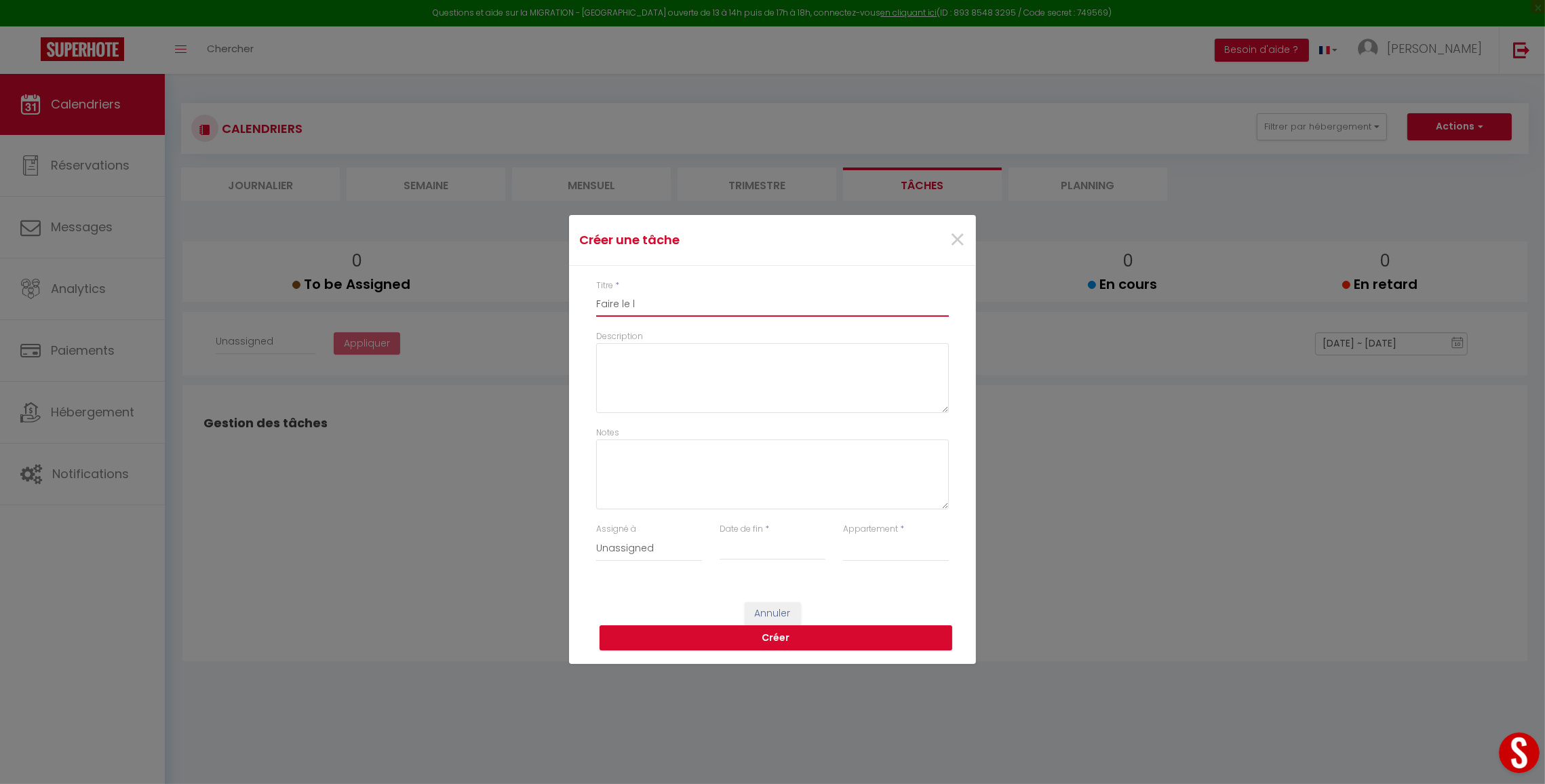
select select
type input "Faire le li"
select select
type input "Faire le lie"
select select
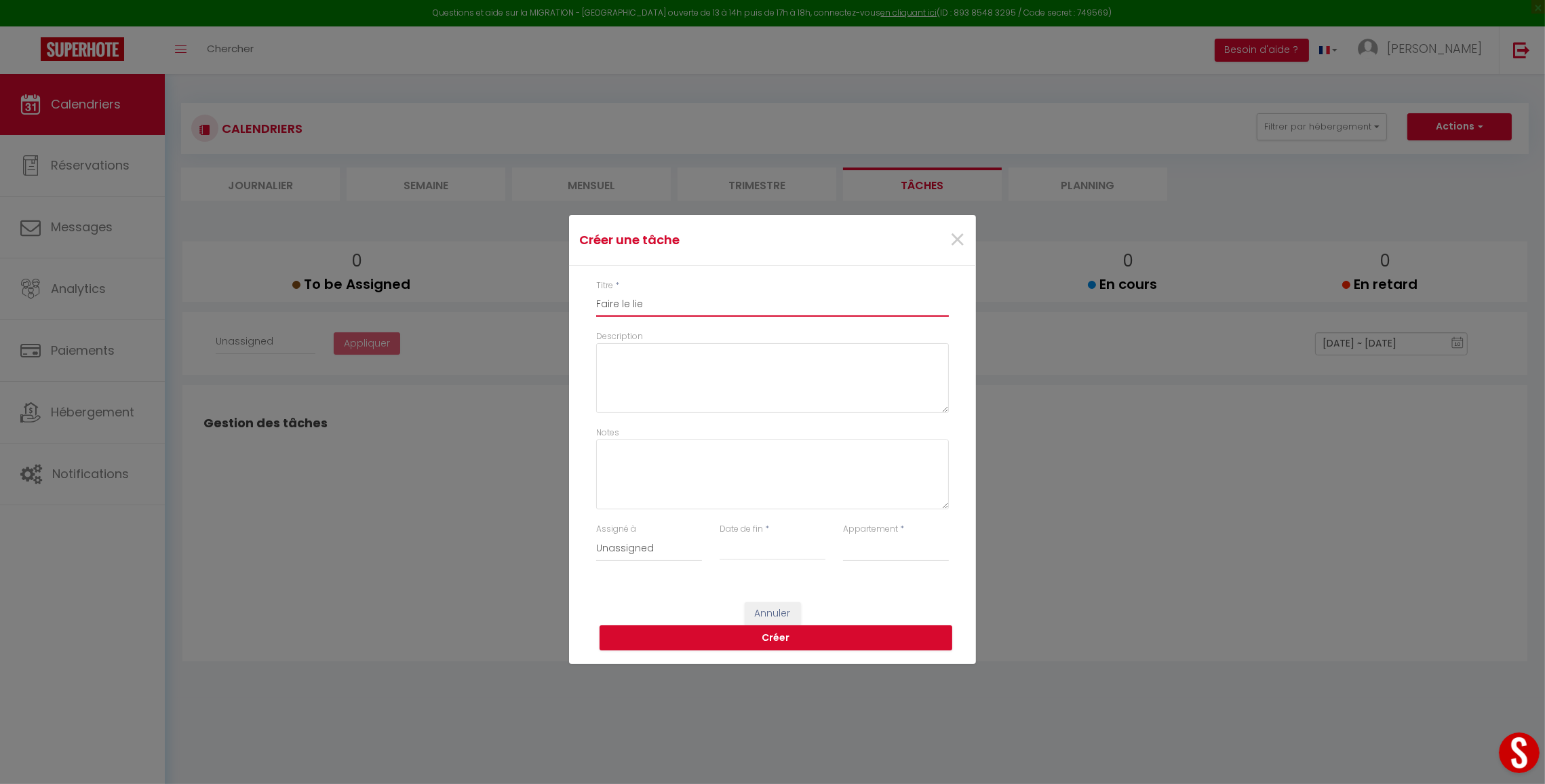
type input "Faire le lien"
select select
type input "Faire le lien"
select select
type input "Faire le lien c"
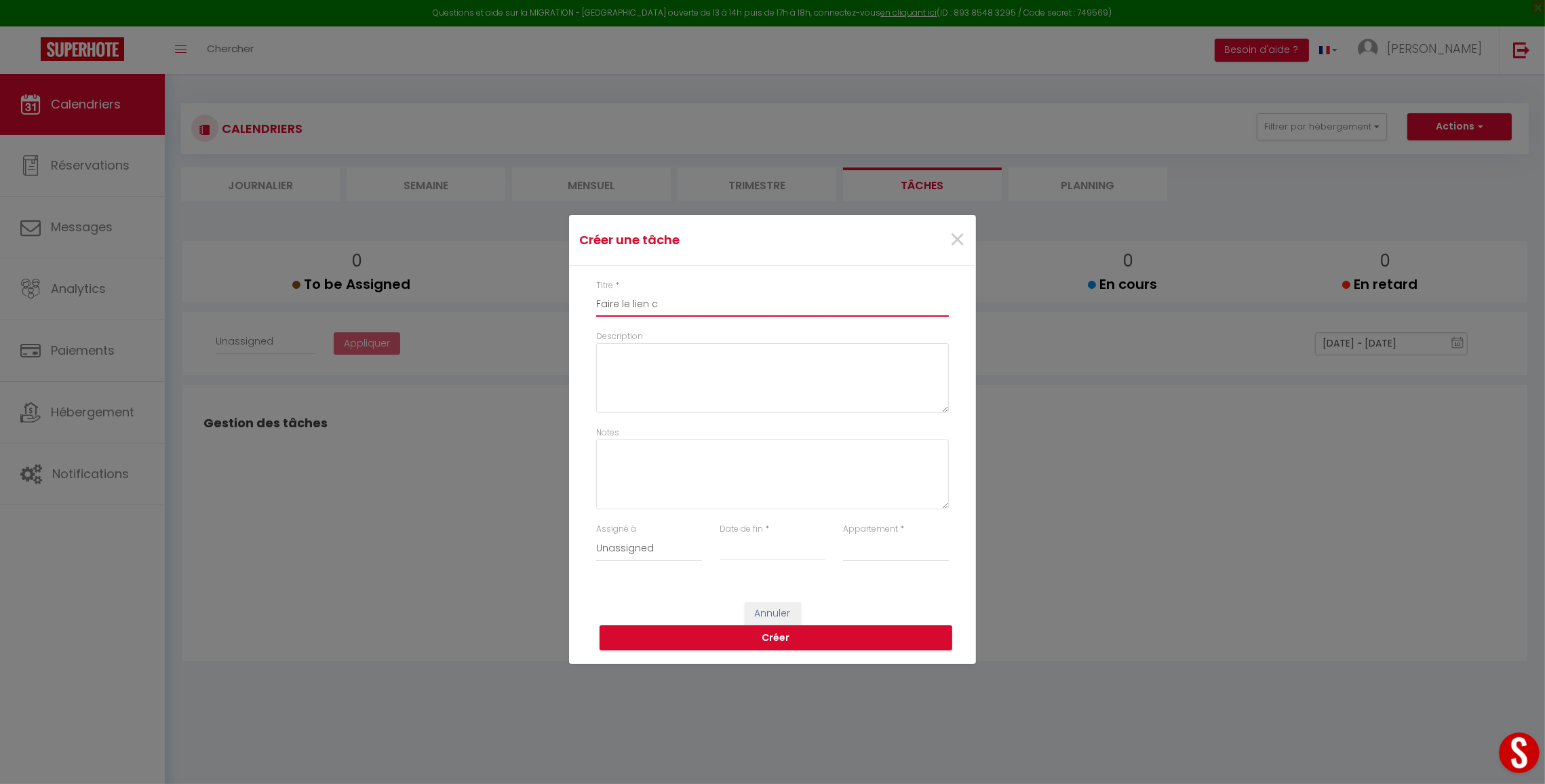
select select
type input "Faire le lien ca"
select select
type input "Faire le lien can"
select select
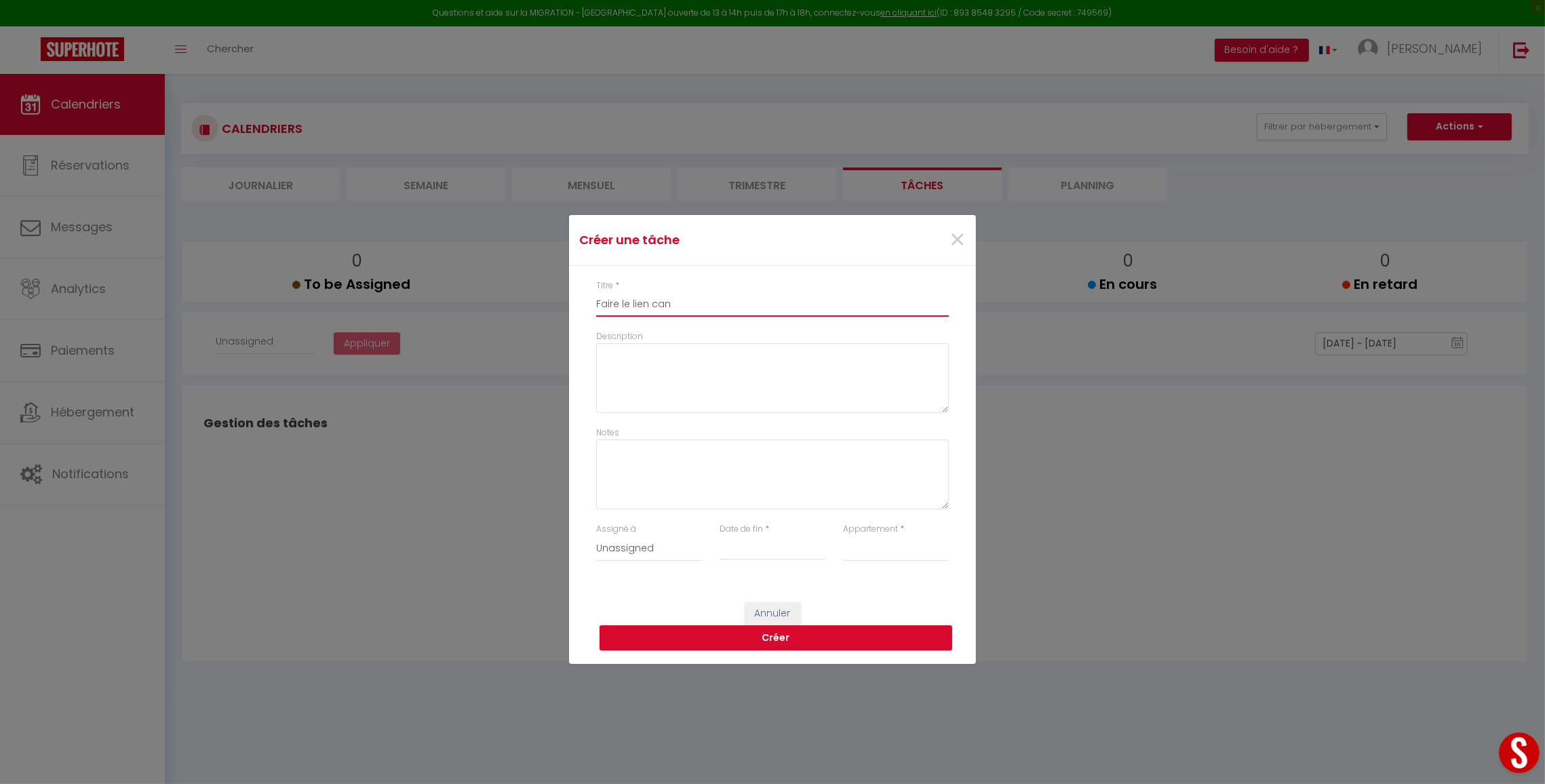
type input "Faire le lien canv"
select select
type input "Faire le lien canva"
select select
type input "Faire le lien canvas"
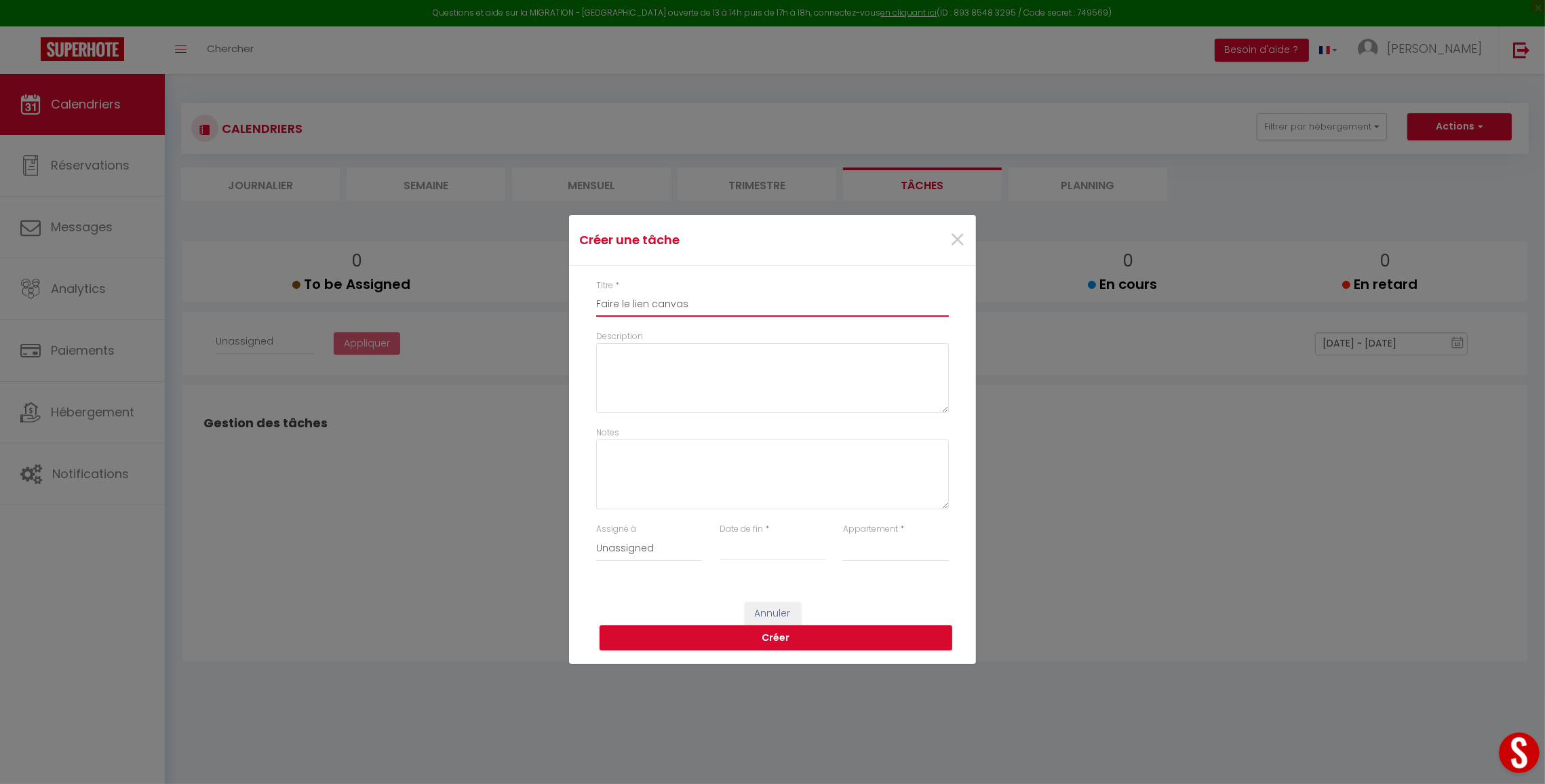
select select
type input "Faire le lien canvas"
click at [709, 354] on textarea "Description" at bounding box center [772, 378] width 353 height 70
type textarea "T"
select select
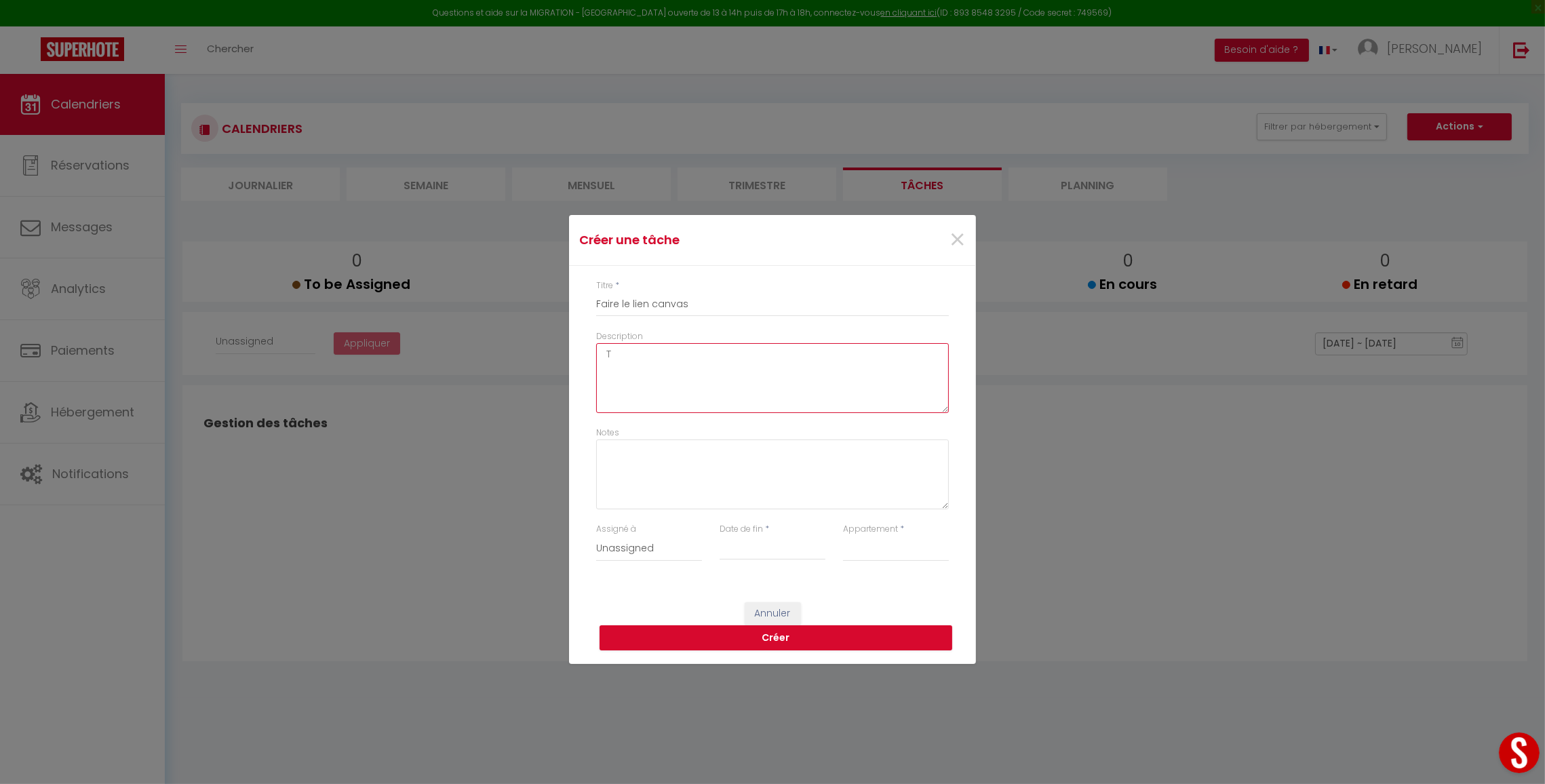
type textarea "Ta"
select select
type textarea "Tan"
select select
type textarea "Tani"
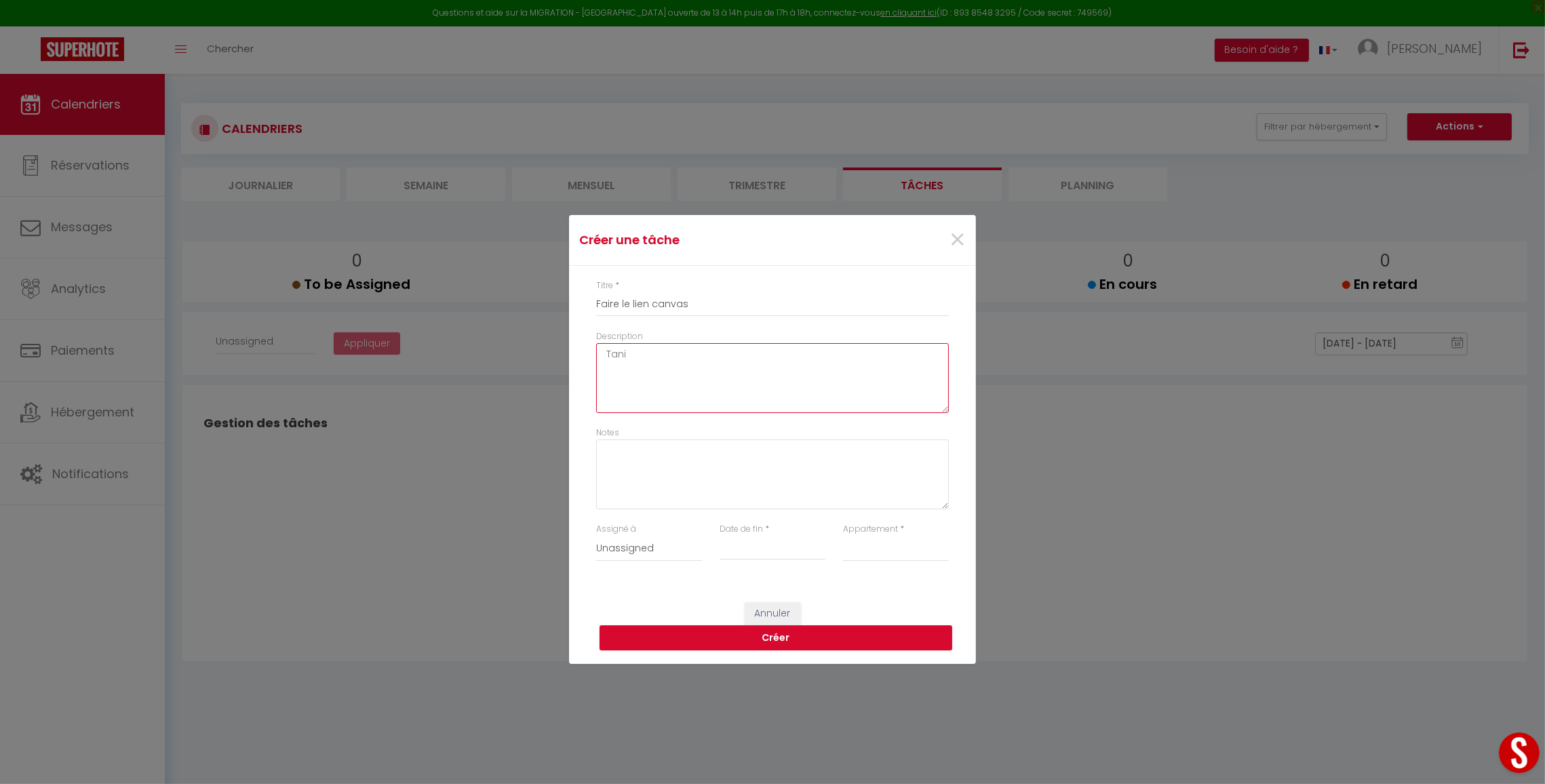
select select
type textarea "Tania"
select select
type textarea "Tania"
select select
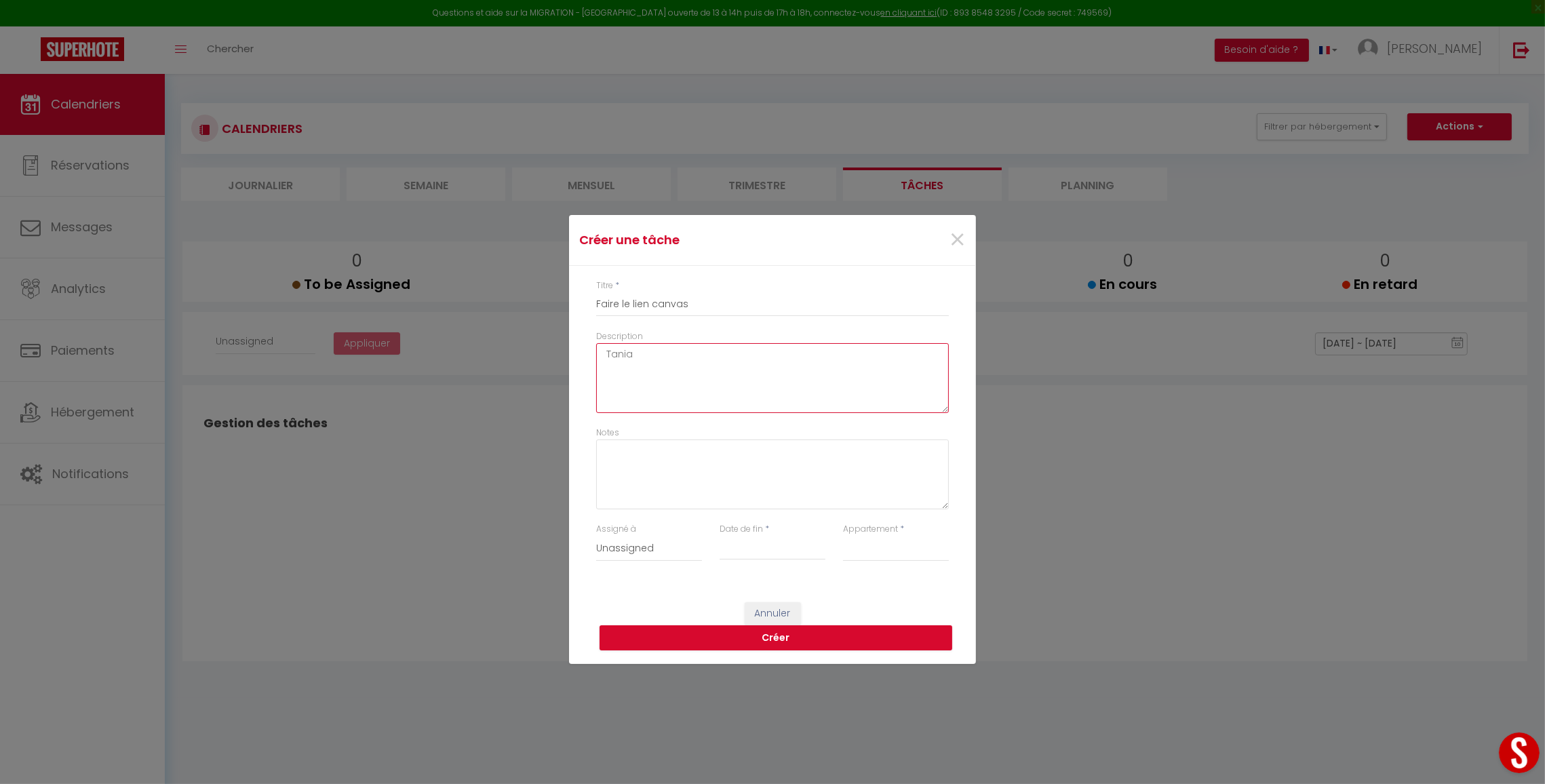
type textarea "Tania d"
select select
type textarea "Tania do"
select select
type textarea "Tania doi"
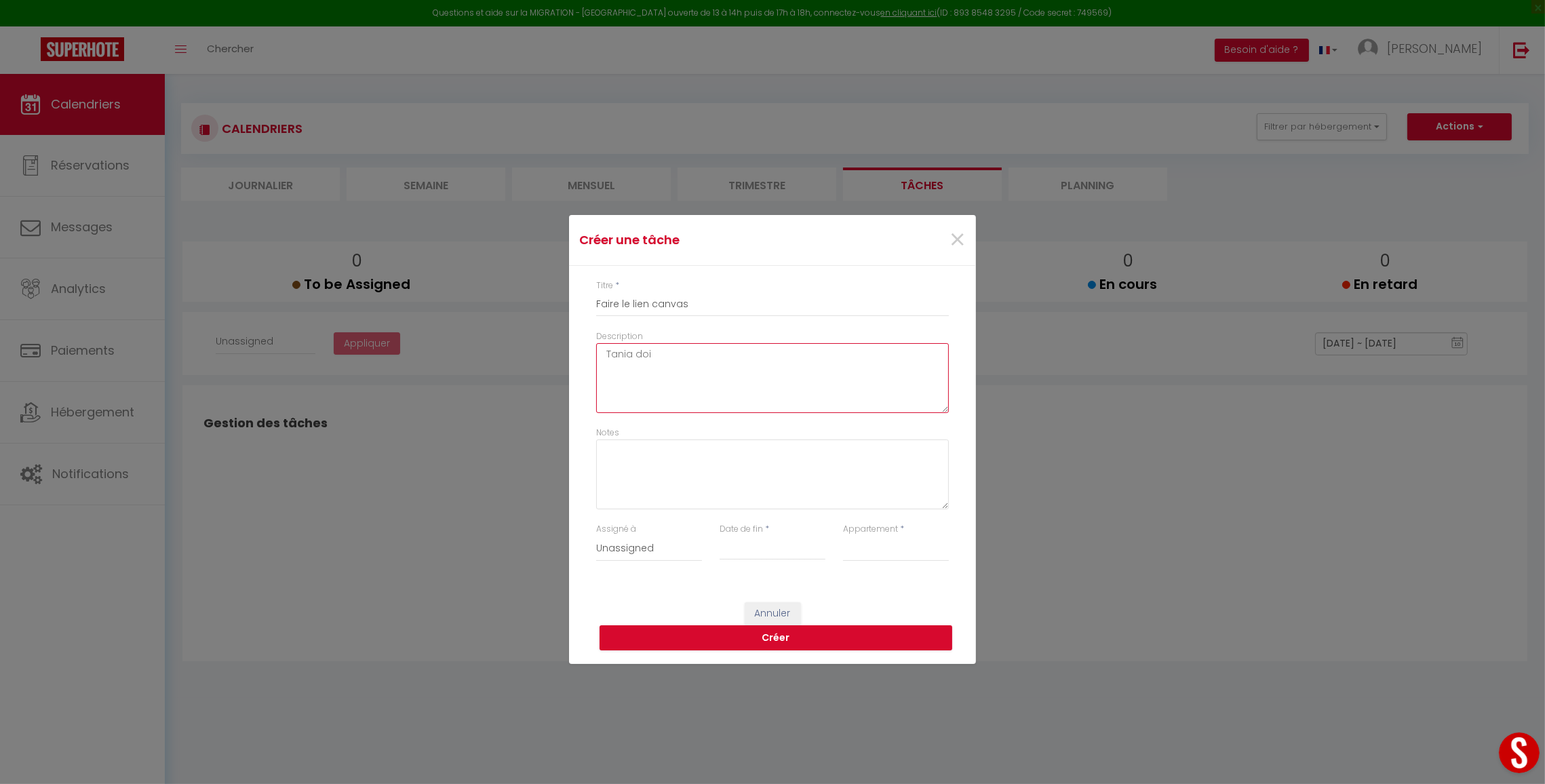
select select
type textarea "Tania doit"
select select
type textarea "Tania doit"
select select
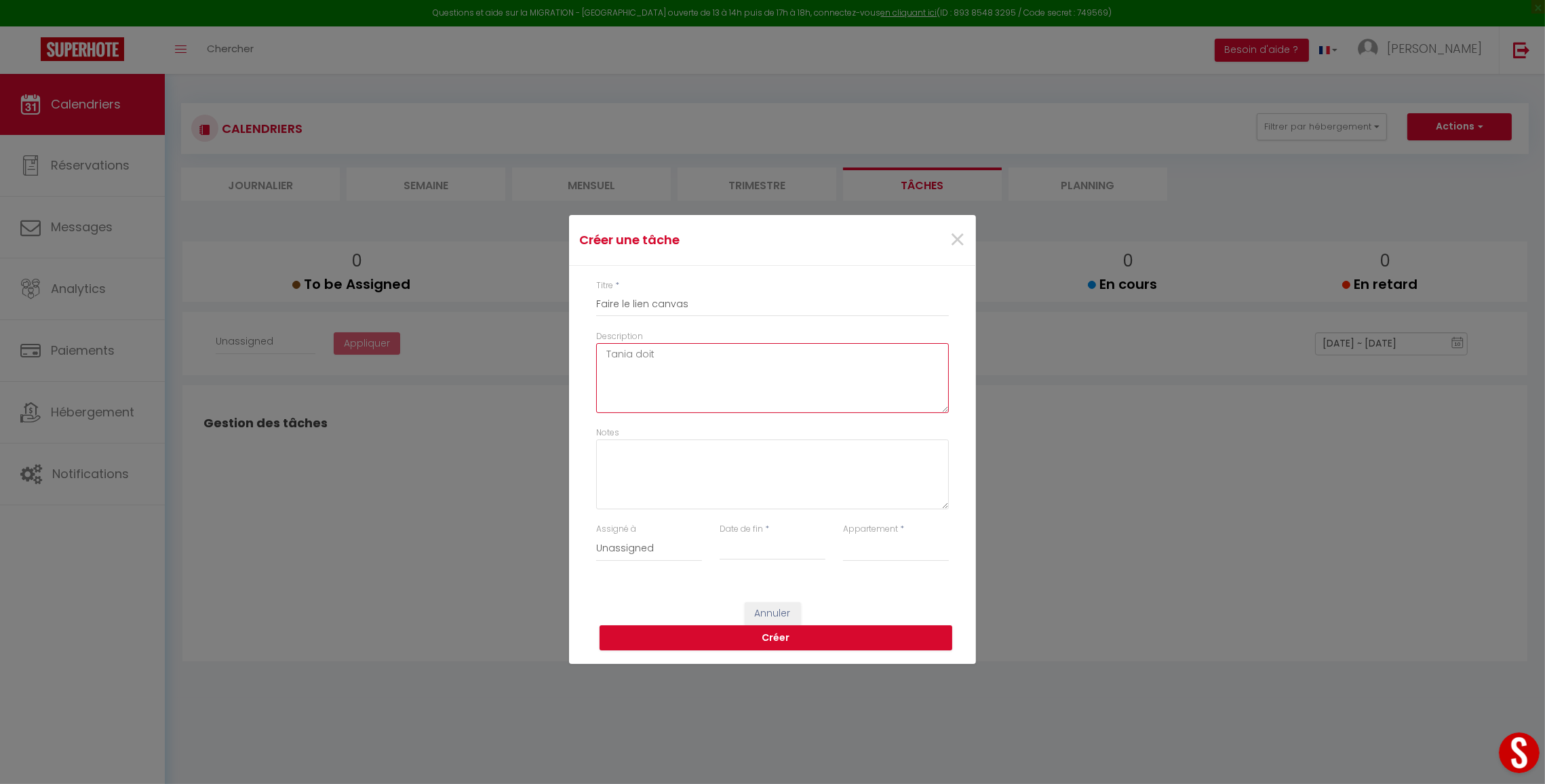
type textarea "Tania doit"
select select
type textarea "Tania doi"
select select
type textarea "Tania do"
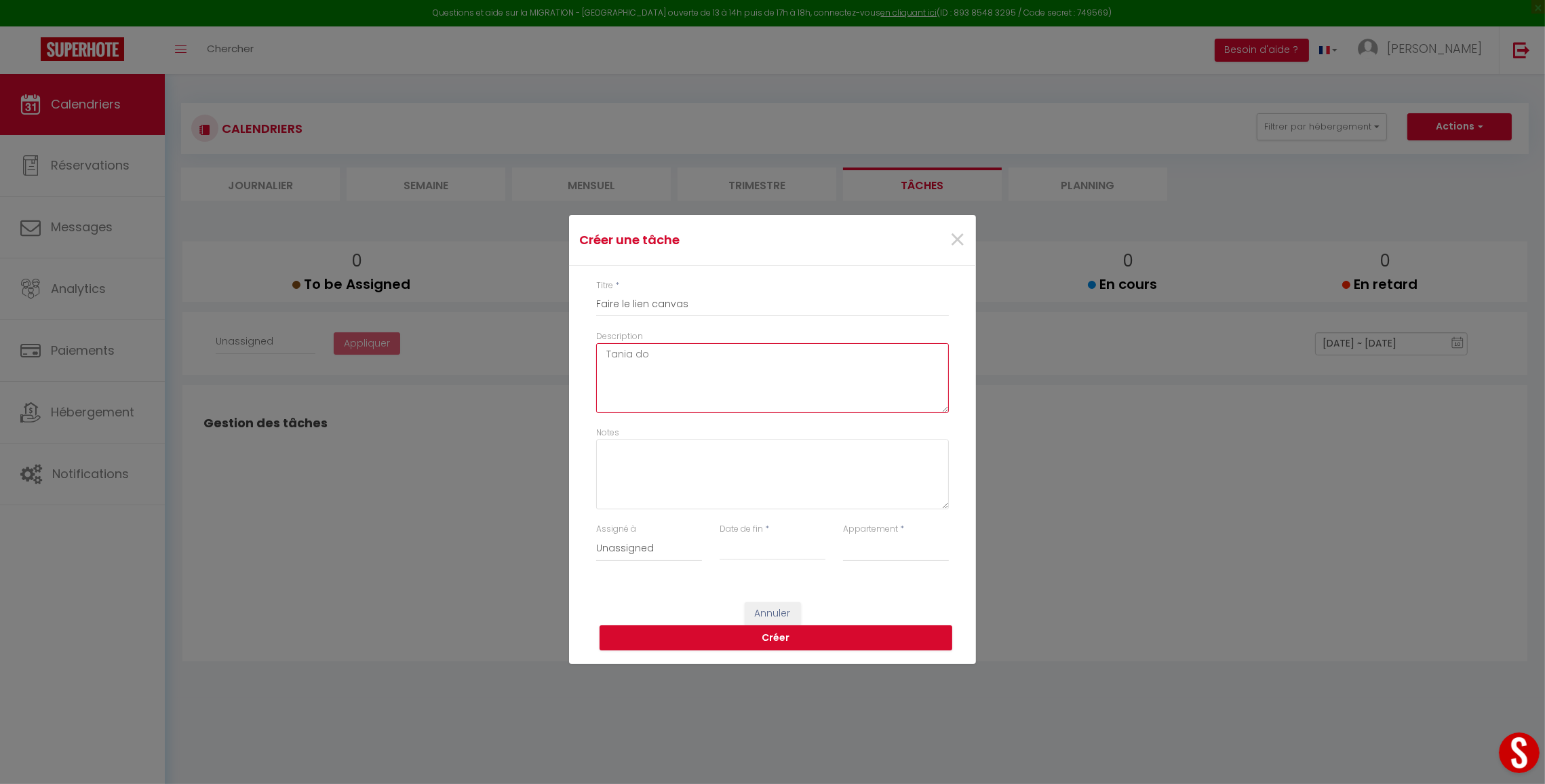
select select
type textarea "Tania d"
select select
type textarea "Tania"
select select
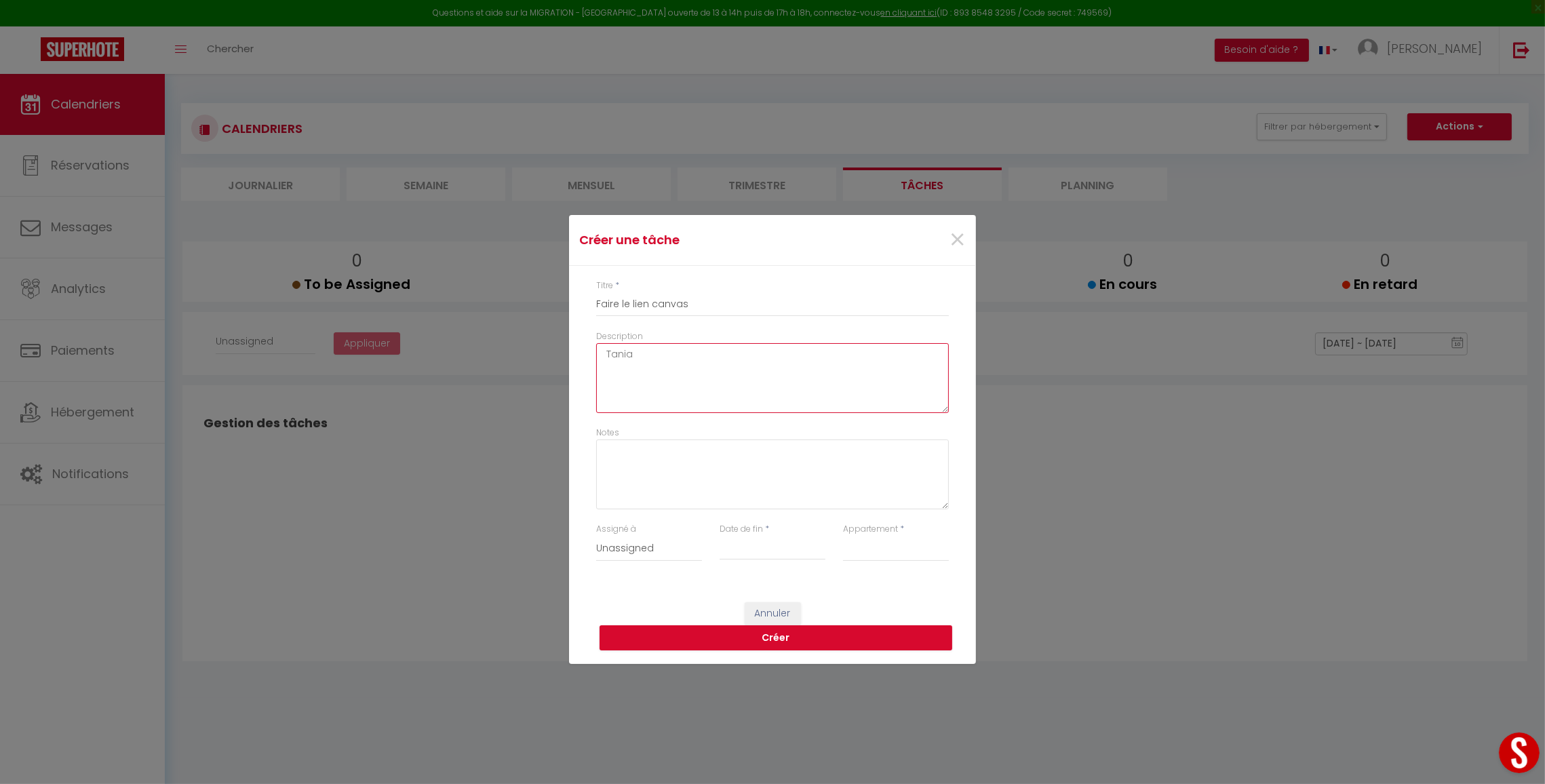
type textarea "Tania"
select select
type textarea "Tani"
select select
type textarea "Tan"
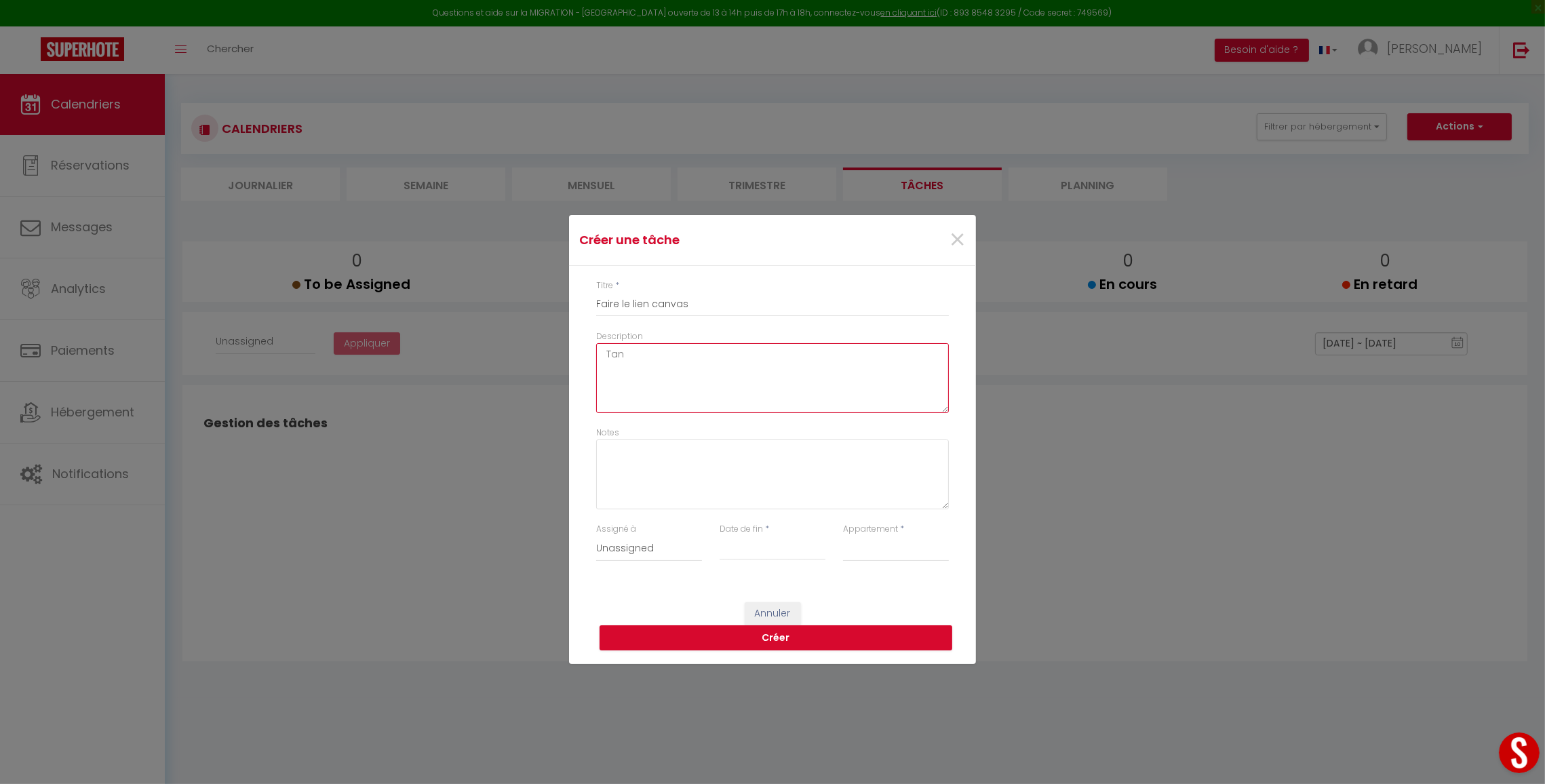
select select
type textarea "Ta"
select select
type textarea "T"
select select
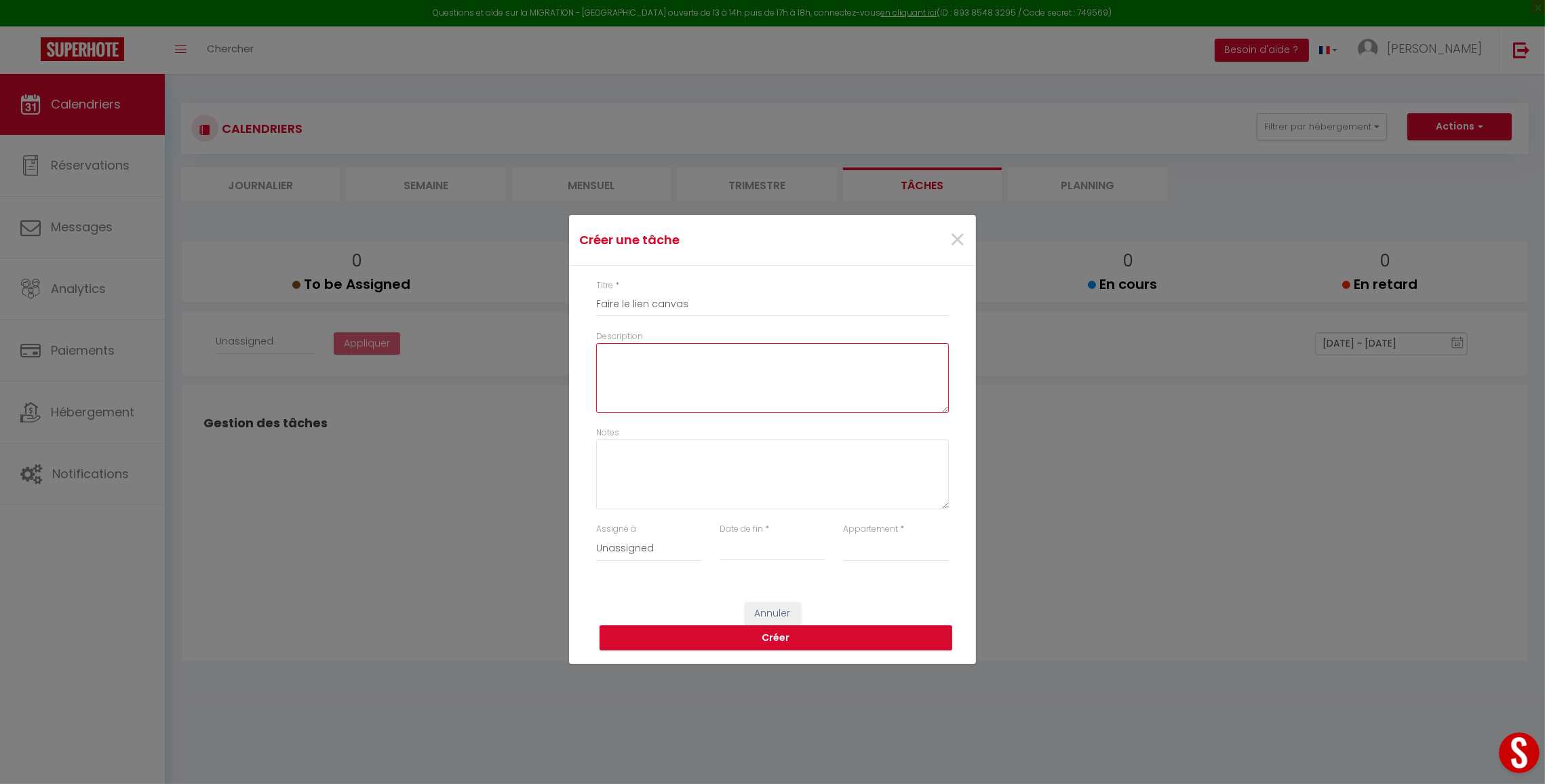
select select
type textarea "L"
select select
type textarea "Le"
select select
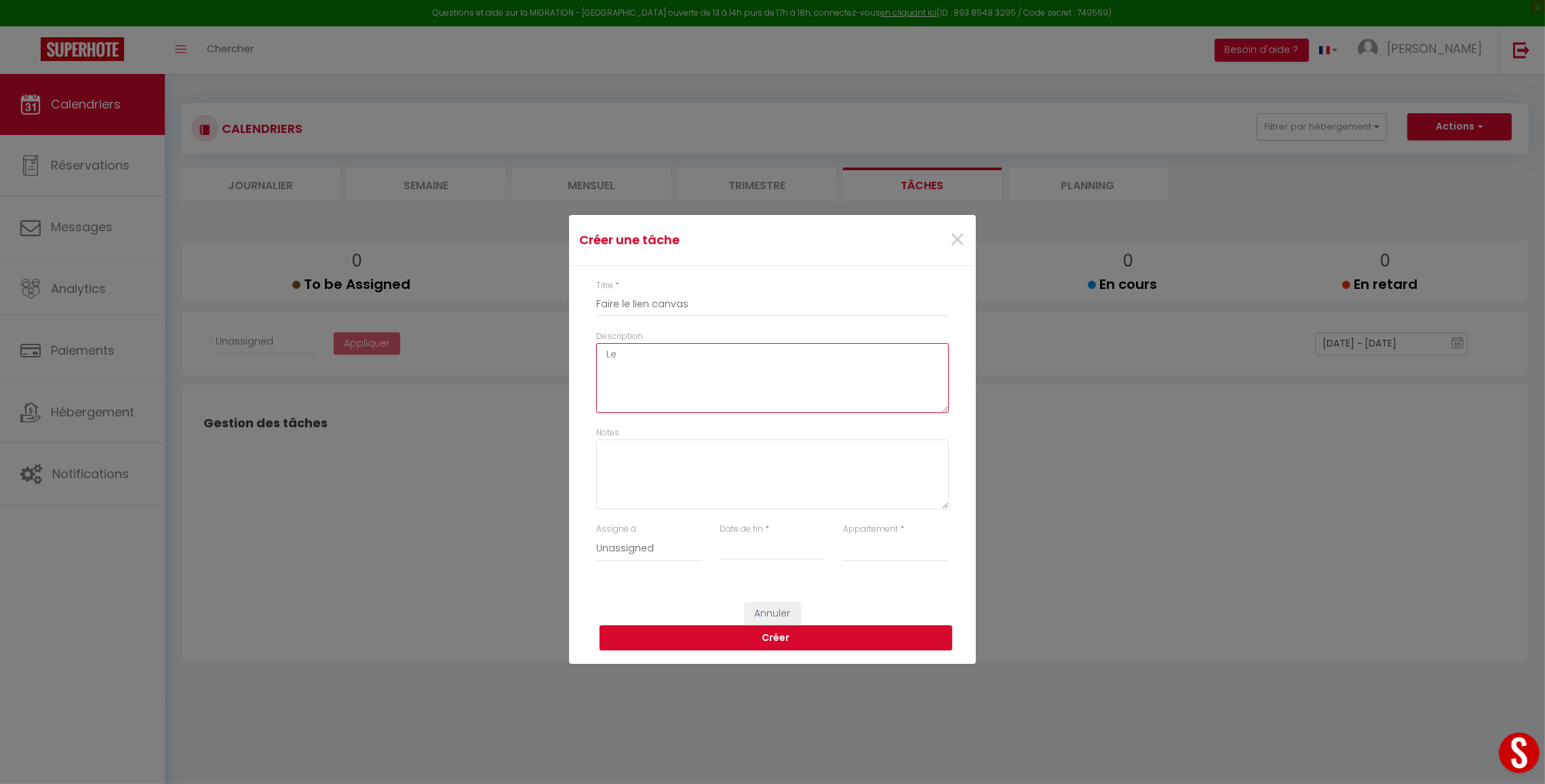
type textarea "Le"
select select
type textarea "Le l"
select select
type textarea "Le li"
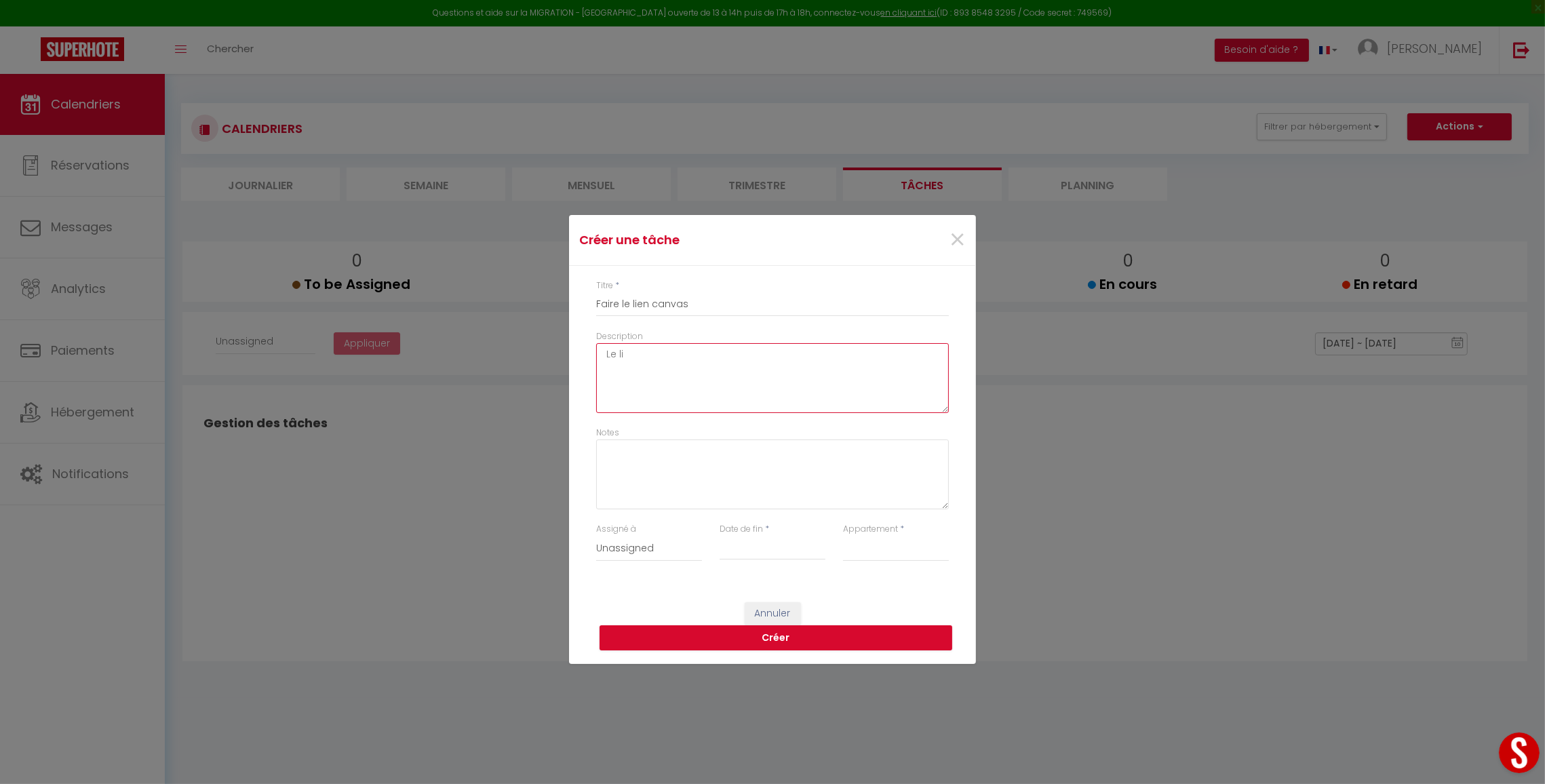
select select
type textarea "Le lie"
select select
type textarea "Le lien"
select select
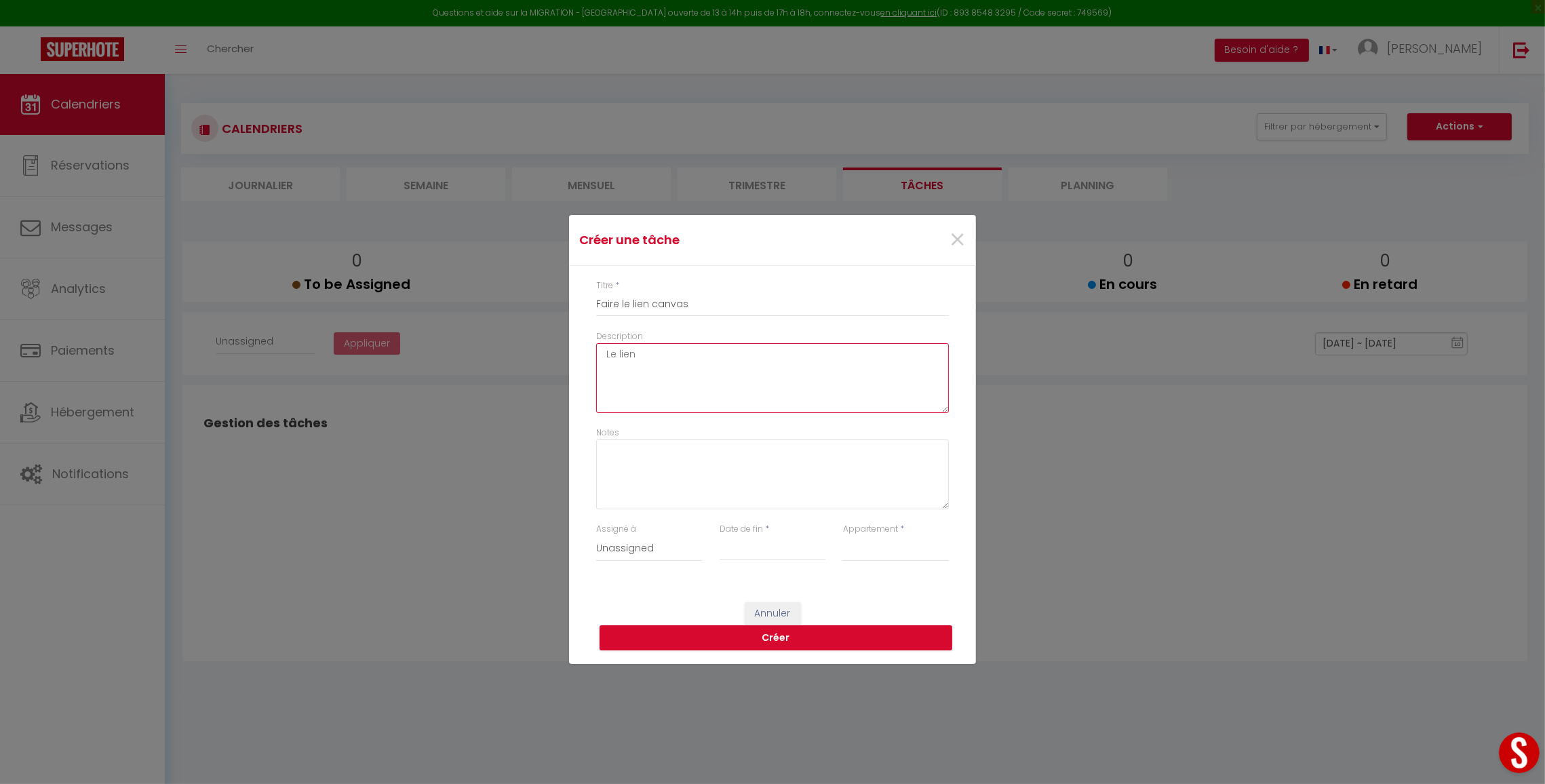
type textarea "Le lien"
select select
type textarea "Le lien c"
select select
type textarea "Le lien ca"
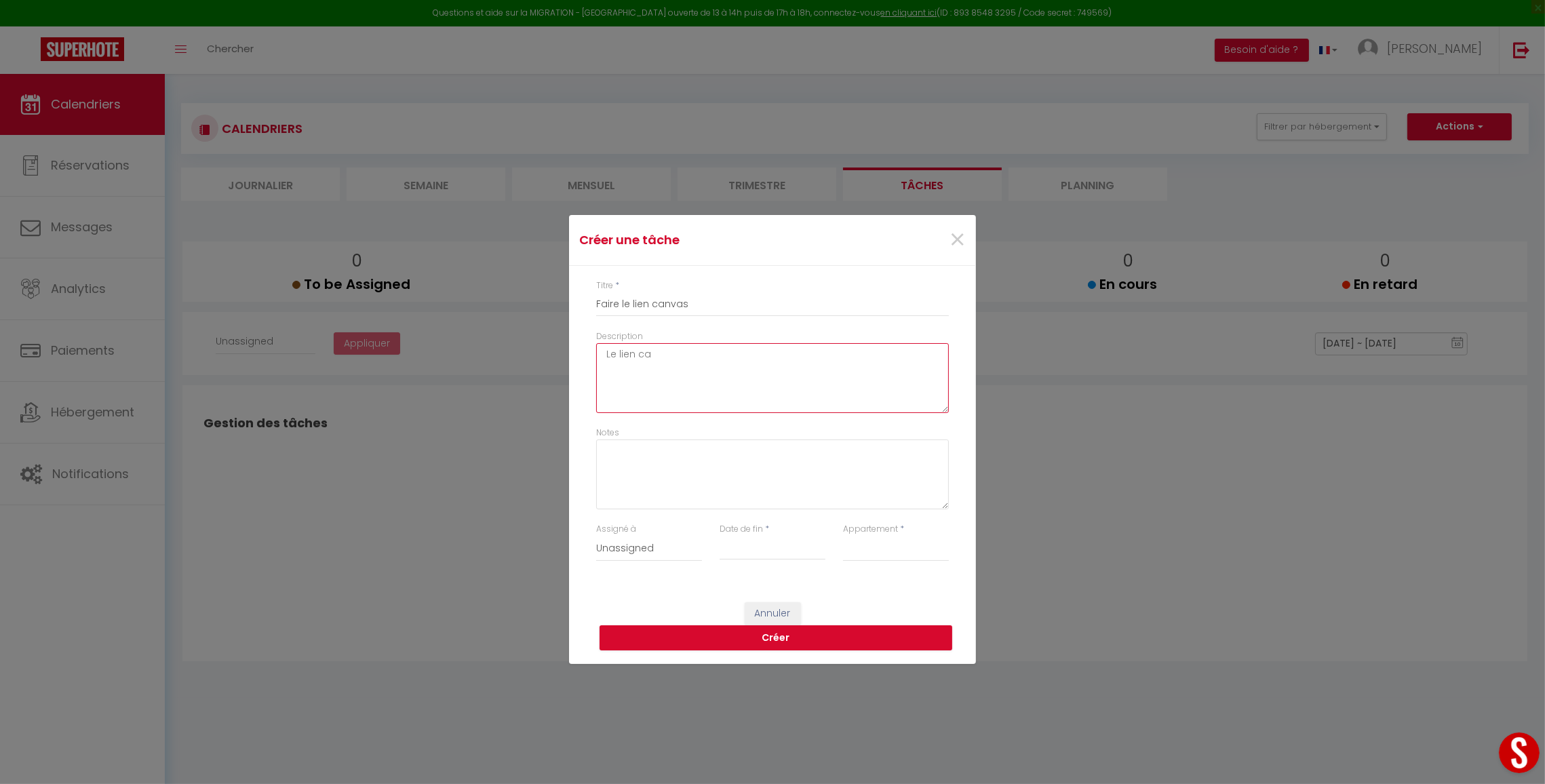
select select
type textarea "Le lien can"
select select
type textarea "Le lien canv"
select select
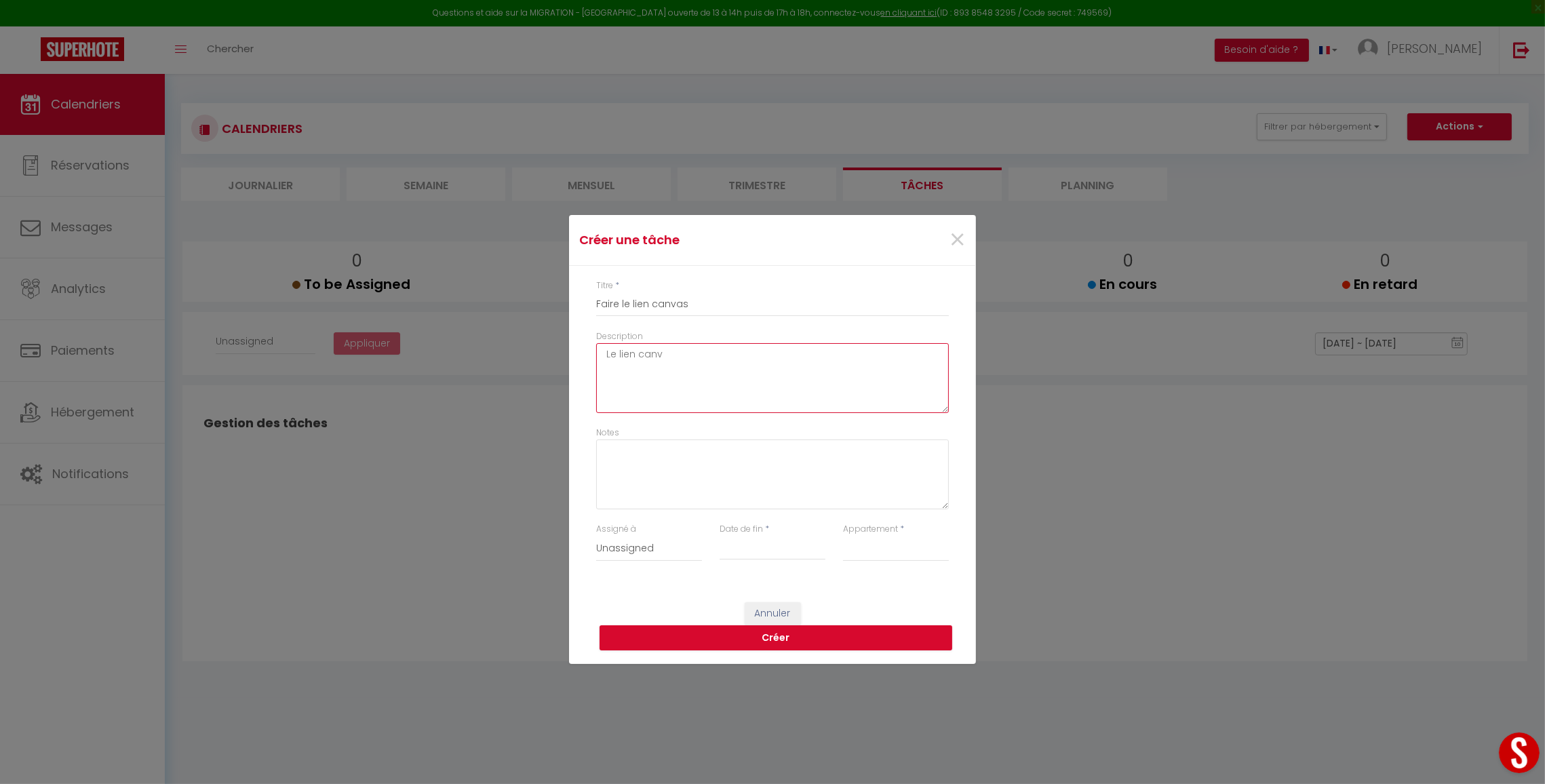
type textarea "Le lien canva"
select select
type textarea "Le lien canvas"
select select
type textarea "Le lien canvas"
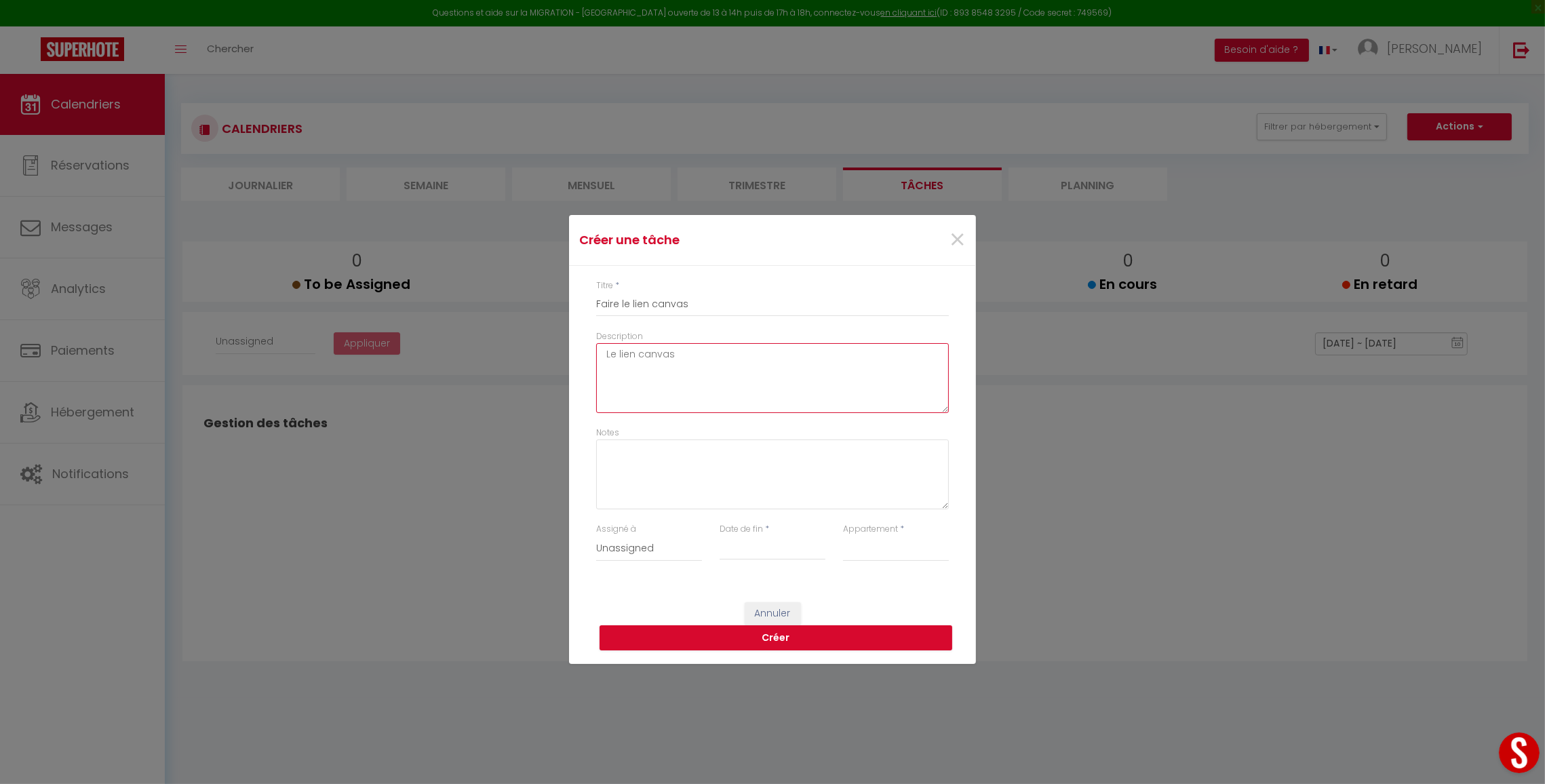
select select
type textarea "Le lien canvas d"
select select
type textarea "Le lien canvas do"
select select
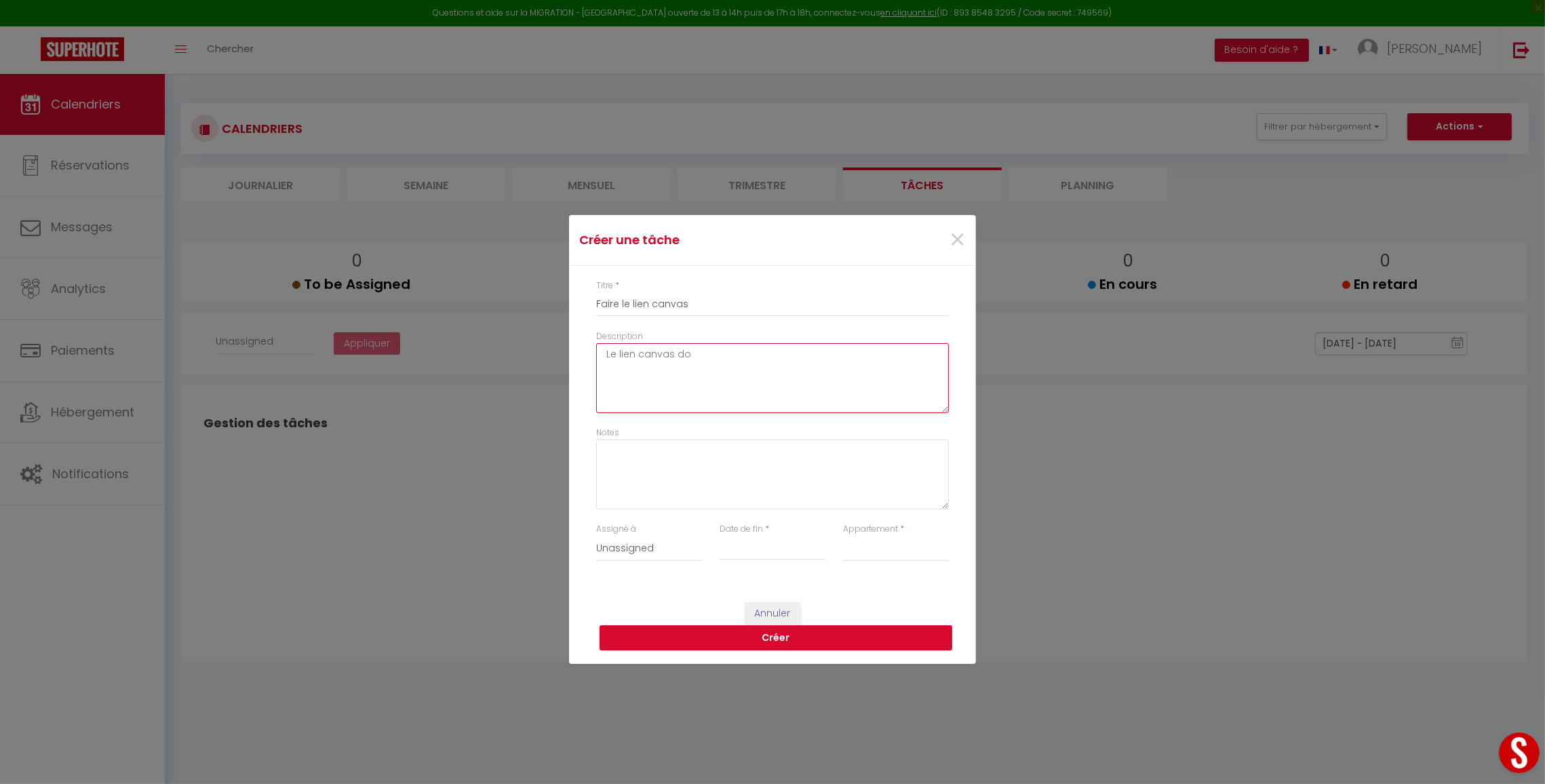
type textarea "Le lien canvas doi"
select select
type textarea "Le lien canvas doit"
select select
type textarea "Le lien canvas doit"
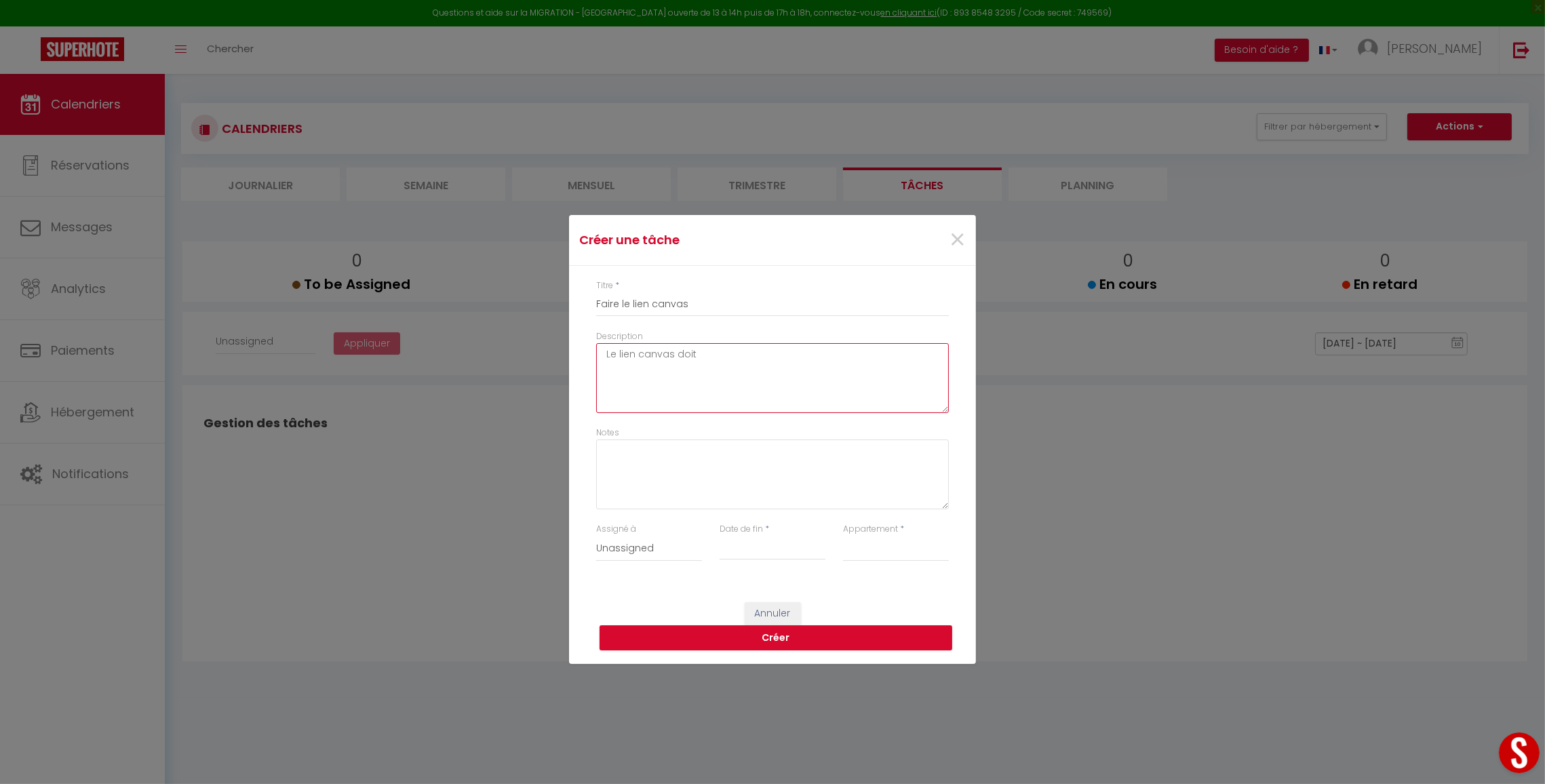
select select
type textarea "Le lien canvas doit e"
select select
type textarea "Le lien canvas doit et"
click at [731, 460] on textarea "Notes" at bounding box center [772, 474] width 353 height 70
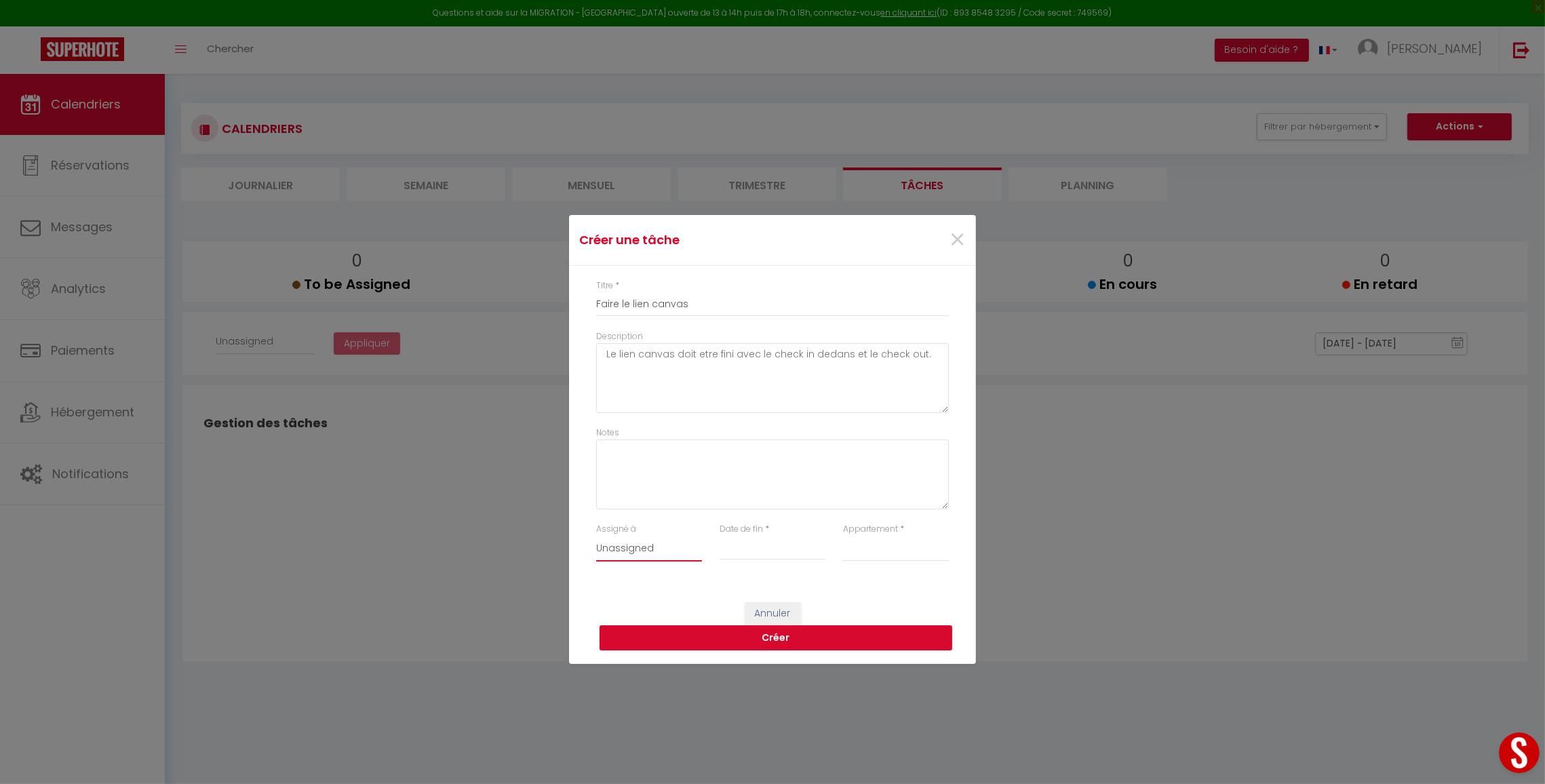
click at [645, 551] on select "Unassigned [PERSON_NAME]" at bounding box center [649, 548] width 106 height 26
click at [596, 536] on select "Unassigned [PERSON_NAME]" at bounding box center [649, 548] width 106 height 26
click at [735, 544] on input "Date de fin" at bounding box center [772, 549] width 106 height 17
click at [721, 441] on span "10" at bounding box center [714, 441] width 29 height 27
click at [900, 560] on select "Cozy South COSY UP COSY GROUND" at bounding box center [896, 548] width 106 height 26
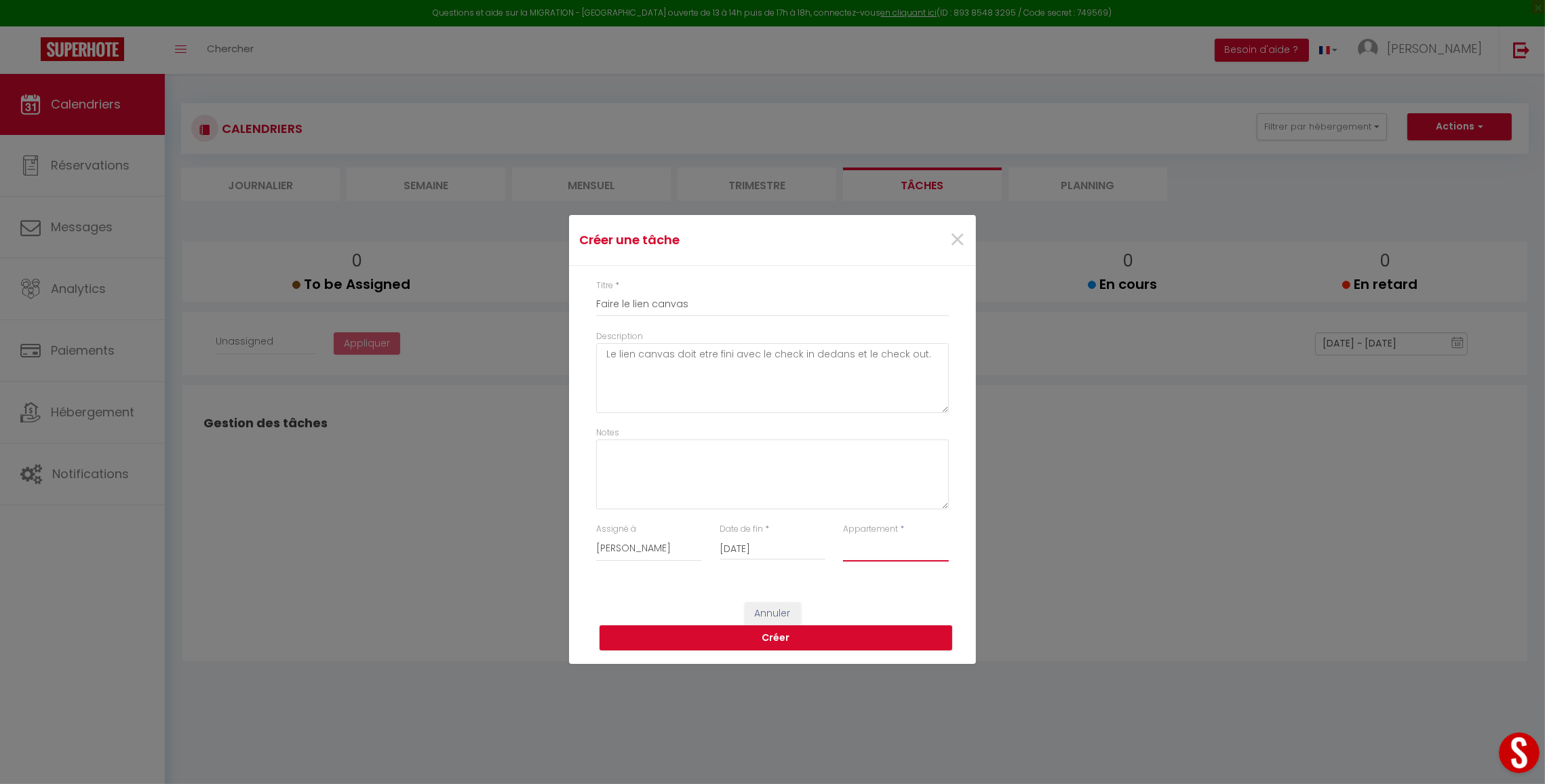
click at [928, 540] on select "Cozy South COSY UP COSY GROUND" at bounding box center [896, 548] width 106 height 26
click at [804, 638] on button "Créer" at bounding box center [776, 638] width 353 height 26
click at [877, 556] on select "Cozy South COSY UP COSY GROUND" at bounding box center [896, 548] width 106 height 26
click at [843, 536] on select "Cozy South COSY UP COSY GROUND" at bounding box center [896, 548] width 106 height 26
click at [818, 631] on button "Créer" at bounding box center [776, 638] width 353 height 26
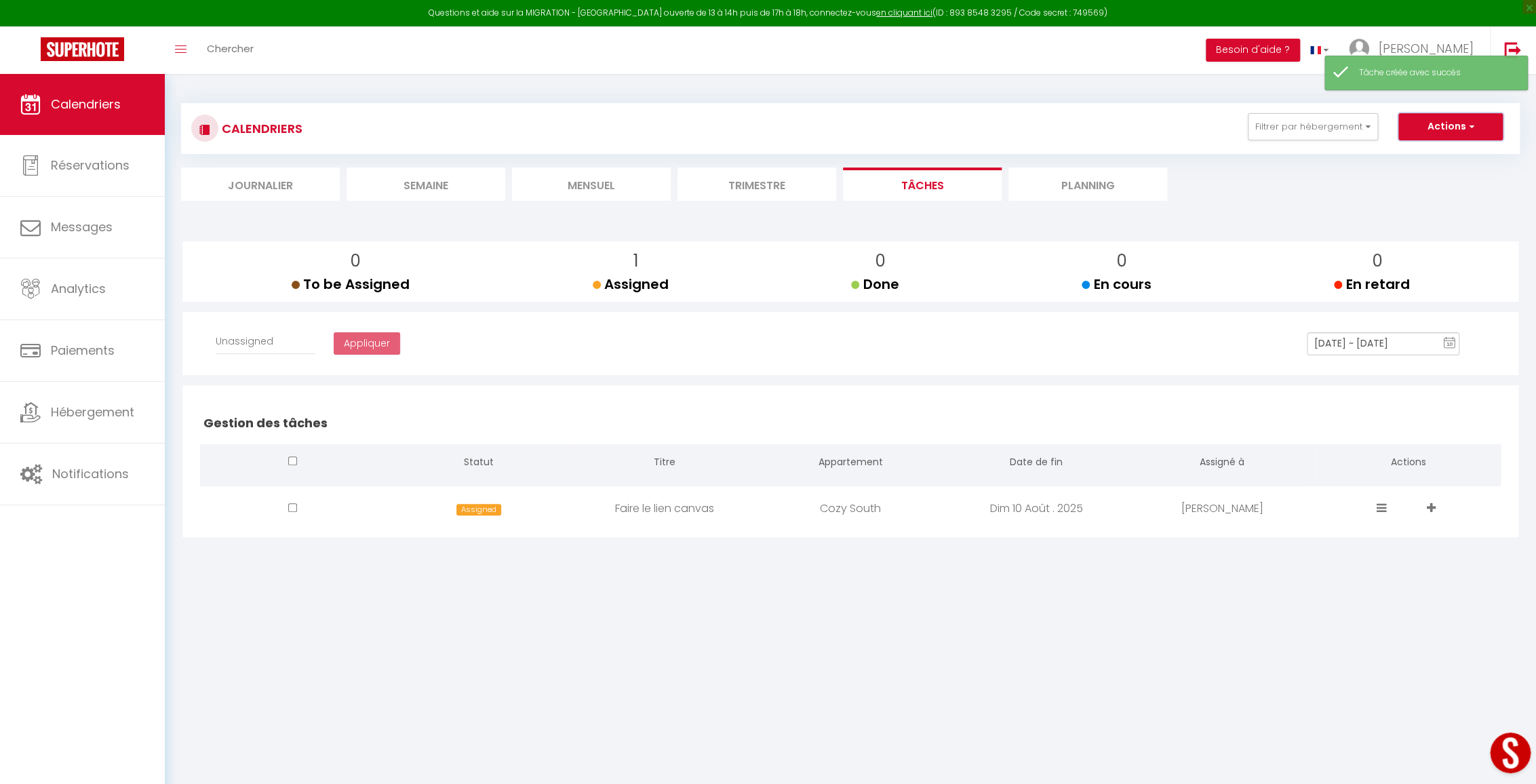
click at [1489, 130] on button "Actions" at bounding box center [1451, 127] width 104 height 27
click at [1264, 215] on section at bounding box center [851, 214] width 1339 height 13
